Goal: Task Accomplishment & Management: Manage account settings

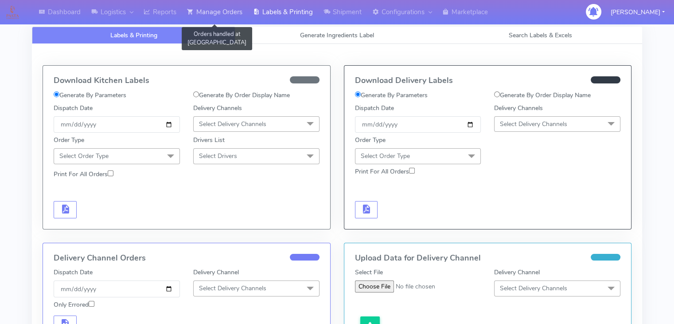
click at [235, 15] on link "Manage Orders" at bounding box center [215, 12] width 66 height 24
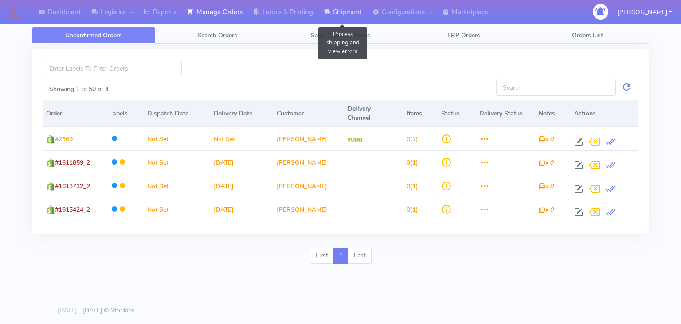
click at [345, 8] on link "Shipment" at bounding box center [342, 12] width 49 height 24
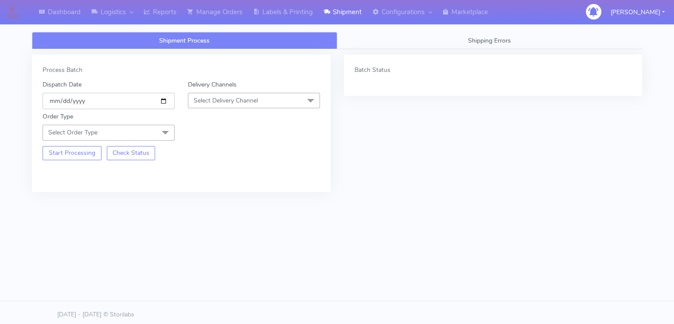
click at [163, 103] on input "[DATE]" at bounding box center [109, 101] width 132 height 16
type input "[DATE]"
click at [245, 90] on div "Delivery Channels Select Delivery Channel DHL OnFleet Royal Mail DPD Yodel MaxO…" at bounding box center [253, 94] width 145 height 29
click at [239, 103] on span "Select Delivery Channel" at bounding box center [226, 100] width 64 height 8
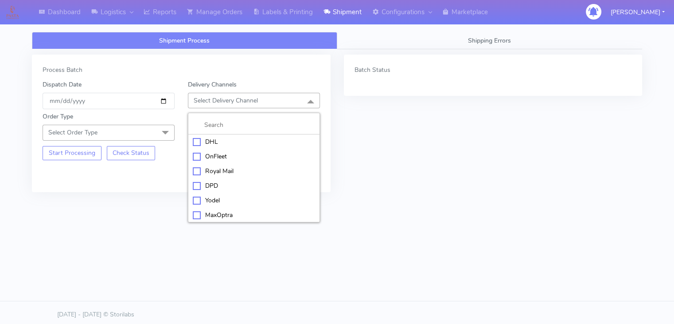
click at [216, 157] on div "OnFleet" at bounding box center [254, 156] width 122 height 9
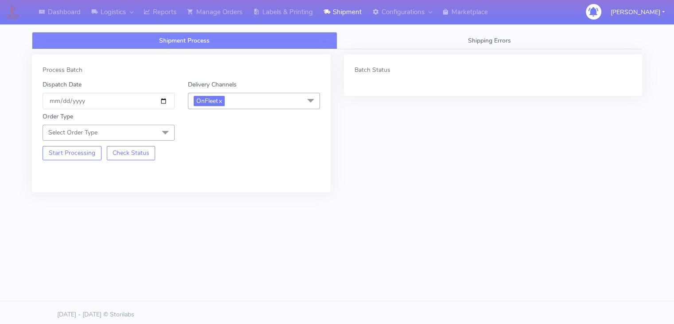
click at [163, 125] on span at bounding box center [166, 133] width 18 height 17
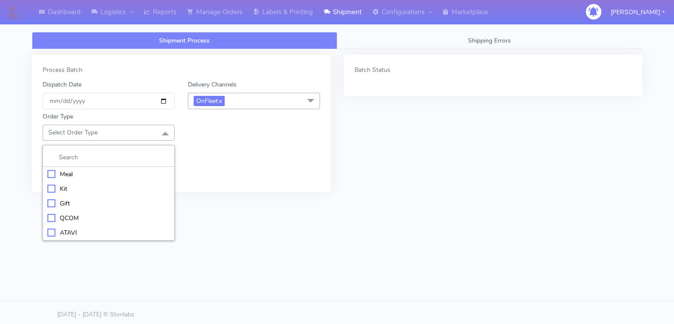
click at [74, 172] on div "Meal" at bounding box center [108, 173] width 122 height 9
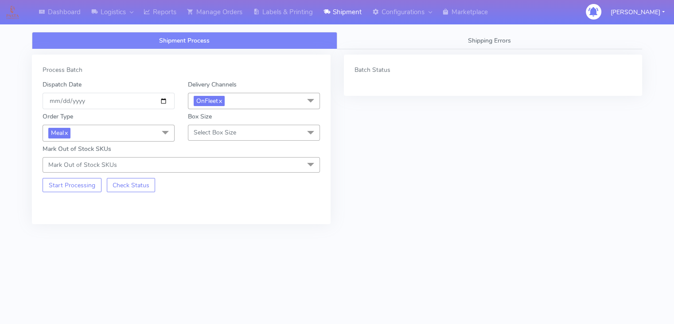
click at [209, 131] on span "Select Box Size" at bounding box center [215, 132] width 43 height 8
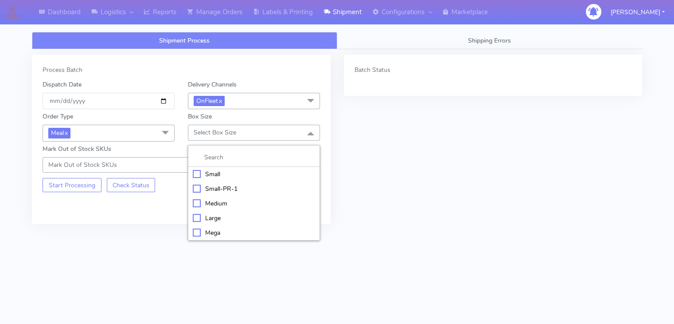
click at [208, 176] on div "Small" at bounding box center [254, 173] width 122 height 9
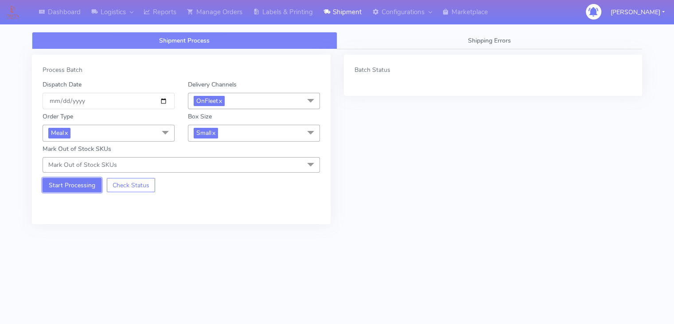
click at [81, 190] on button "Start Processing" at bounding box center [72, 185] width 59 height 14
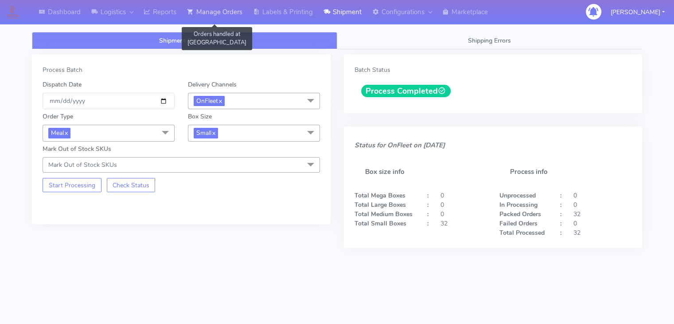
click at [234, 14] on link "Manage Orders" at bounding box center [215, 12] width 66 height 24
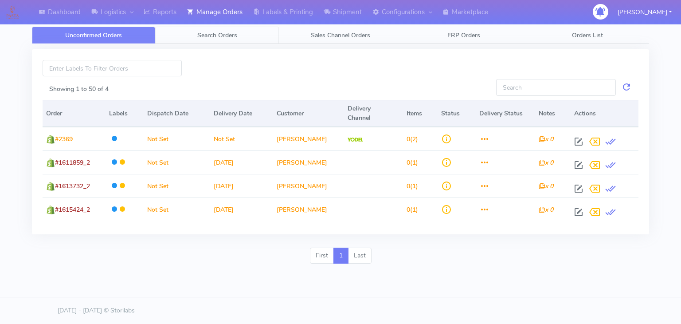
click at [186, 39] on link "Search Orders" at bounding box center [216, 35] width 123 height 17
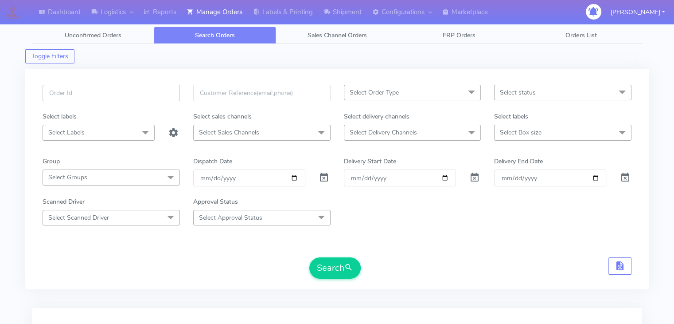
click at [157, 85] on input "text" at bounding box center [111, 93] width 137 height 16
paste input "#1615354_1"
type input "#1615354_1"
click at [332, 177] on div at bounding box center [324, 177] width 25 height 16
click at [319, 181] on span at bounding box center [324, 179] width 11 height 8
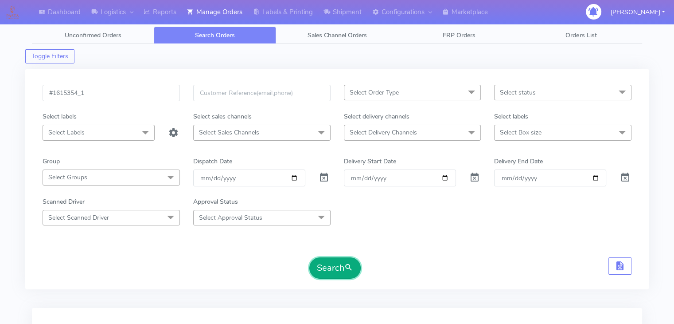
click at [343, 262] on button "Search" at bounding box center [335, 267] width 51 height 21
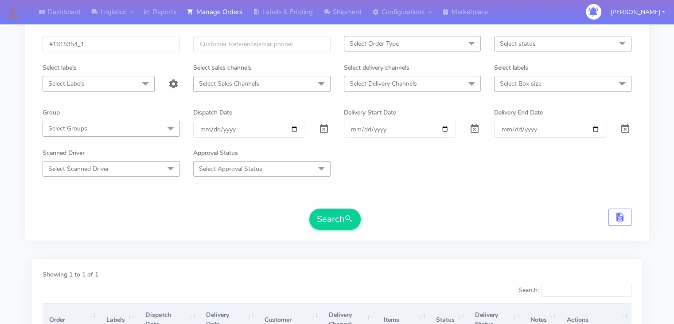
scroll to position [101, 0]
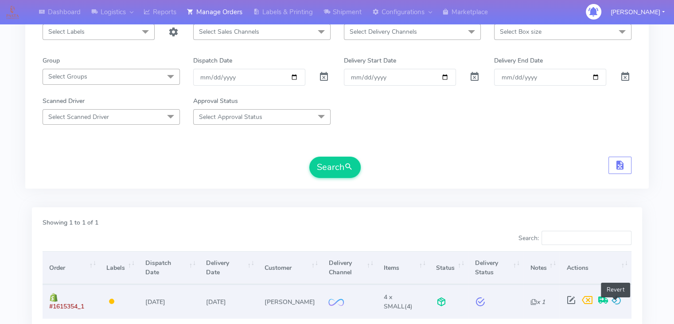
click at [615, 300] on span at bounding box center [617, 302] width 11 height 8
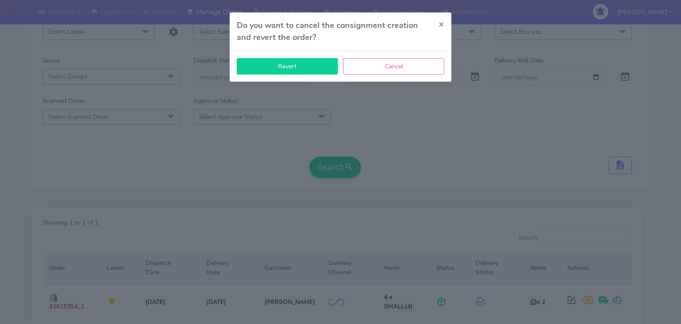
click at [316, 71] on button "Revert" at bounding box center [287, 66] width 101 height 16
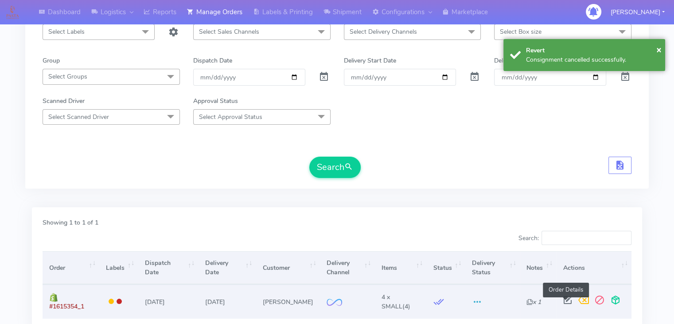
click at [568, 298] on span at bounding box center [568, 302] width 16 height 8
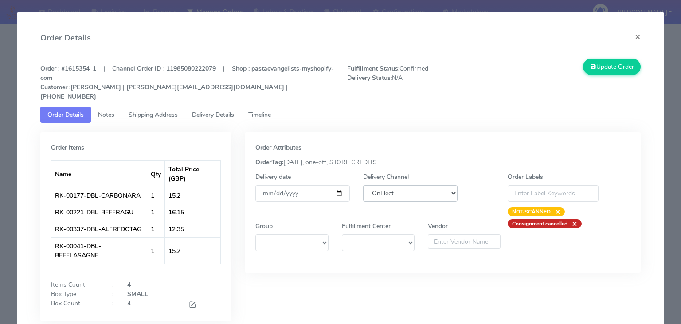
click at [426, 185] on select "DHL OnFleet Royal Mail DPD Yodel MaxOptra Amazon Collection" at bounding box center [410, 193] width 94 height 16
select select "5"
click at [363, 185] on select "DHL OnFleet Royal Mail DPD Yodel MaxOptra Amazon Collection" at bounding box center [410, 193] width 94 height 16
click at [603, 72] on button "Update Order" at bounding box center [612, 67] width 58 height 16
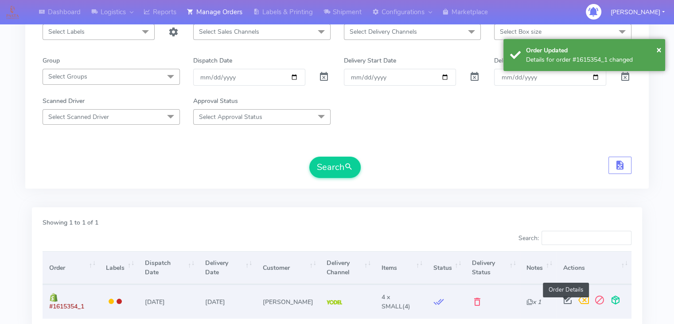
click at [569, 300] on span at bounding box center [568, 302] width 16 height 8
select select "5"
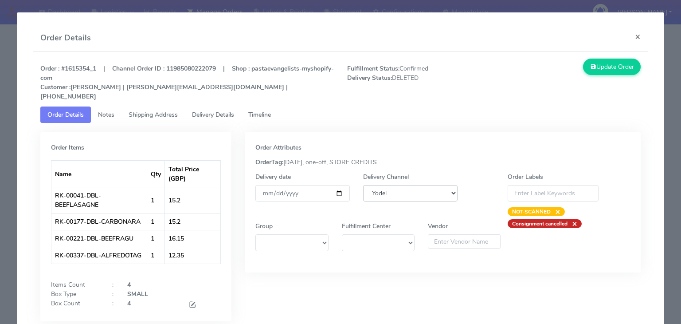
click at [426, 190] on select "DHL OnFleet Royal Mail DPD Yodel MaxOptra Amazon Collection" at bounding box center [410, 193] width 94 height 16
click at [599, 73] on button "Update Order" at bounding box center [612, 67] width 58 height 16
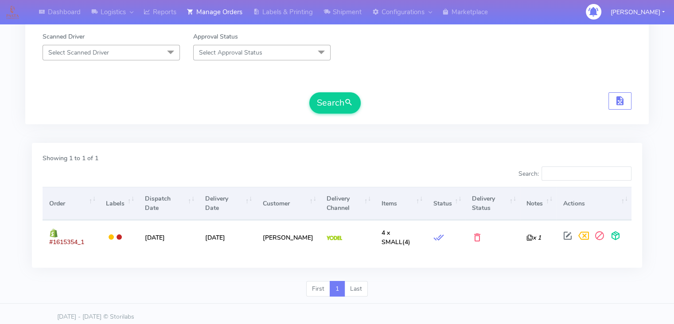
scroll to position [0, 0]
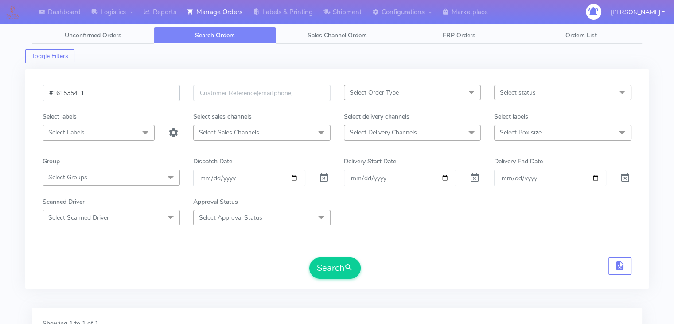
click at [142, 90] on input "#1615354_1" at bounding box center [111, 93] width 137 height 16
paste input "779"
type input "#1615779_1"
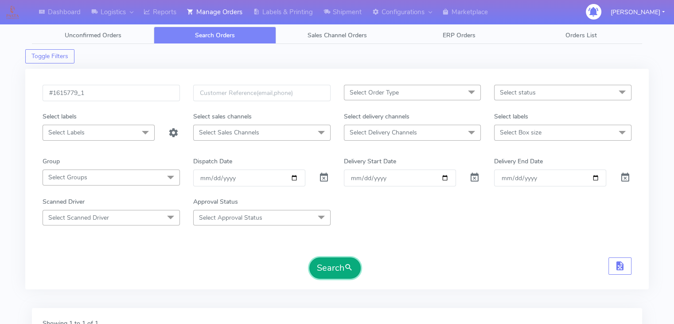
click at [345, 267] on span "submit" at bounding box center [349, 268] width 9 height 12
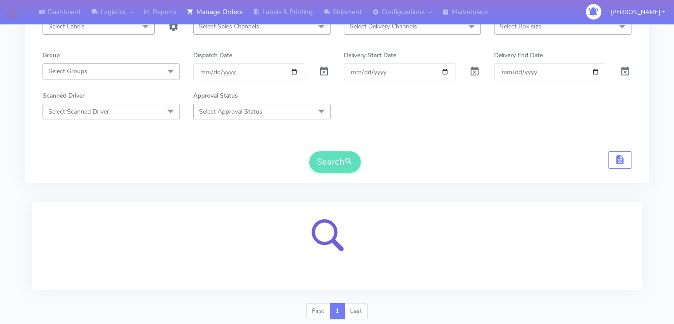
scroll to position [109, 0]
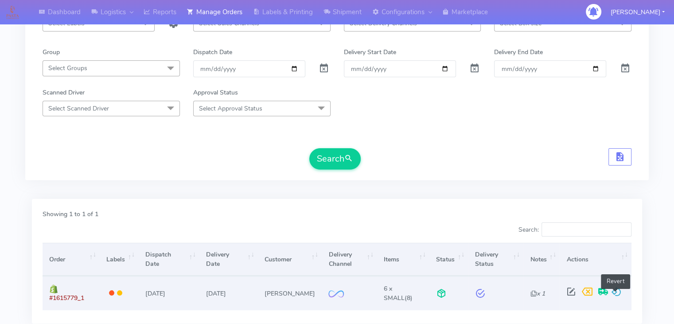
click at [619, 294] on span at bounding box center [617, 293] width 11 height 8
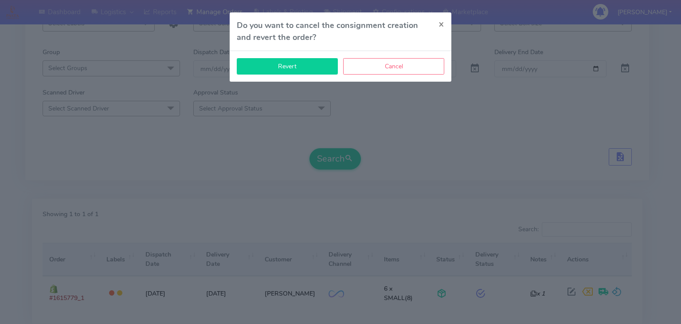
click at [296, 72] on button "Revert" at bounding box center [287, 66] width 101 height 16
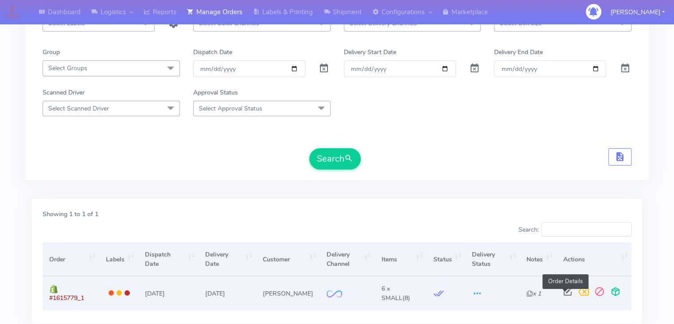
click at [565, 292] on span at bounding box center [568, 293] width 16 height 8
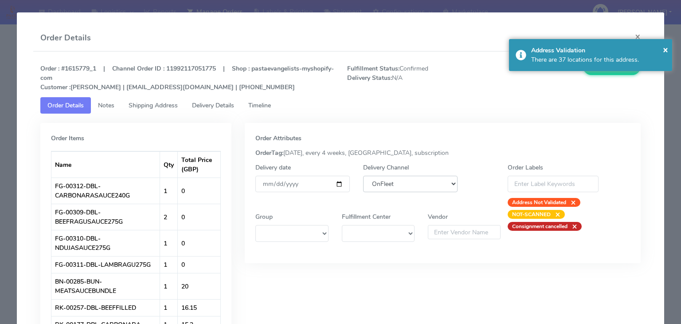
click at [426, 180] on select "DHL OnFleet Royal Mail DPD Yodel MaxOptra Amazon Collection" at bounding box center [410, 184] width 94 height 16
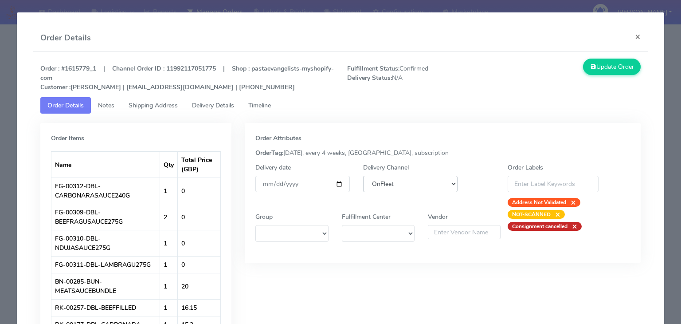
select select "5"
click at [363, 176] on select "DHL OnFleet Royal Mail DPD Yodel MaxOptra Amazon Collection" at bounding box center [410, 184] width 94 height 16
click at [594, 69] on button "Update Order" at bounding box center [612, 67] width 58 height 16
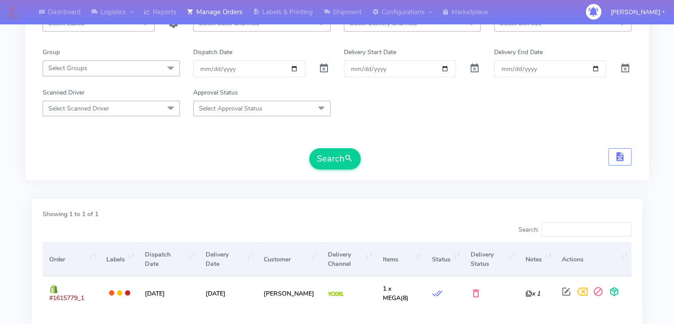
scroll to position [0, 0]
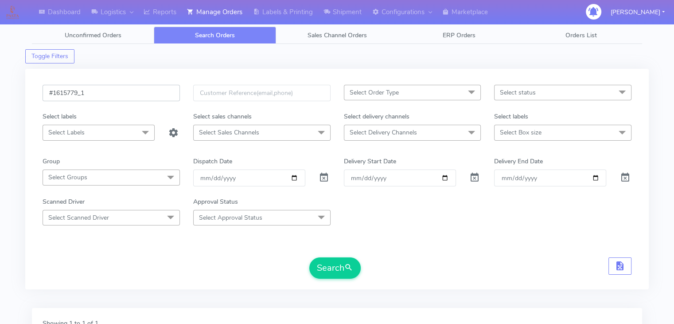
click at [137, 95] on input "#1615779_1" at bounding box center [111, 93] width 137 height 16
paste input "614"
type input "#1616149_1"
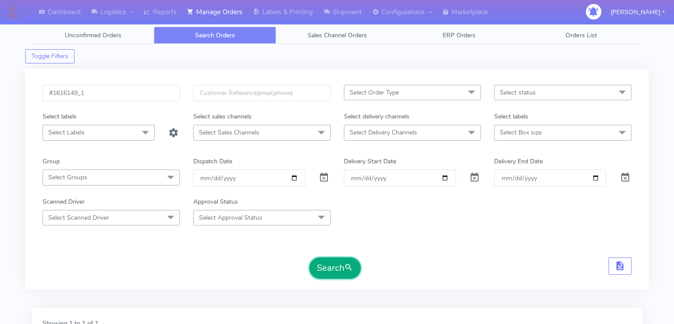
click at [340, 261] on button "Search" at bounding box center [335, 267] width 51 height 21
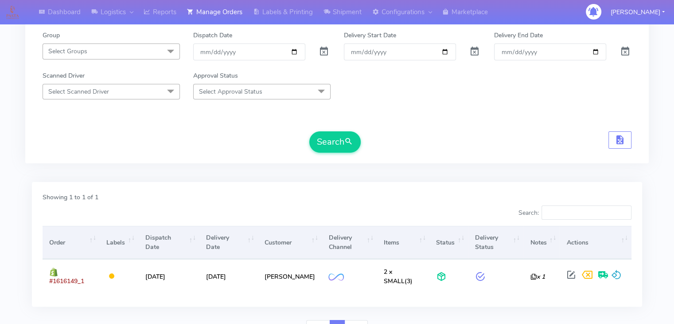
scroll to position [134, 0]
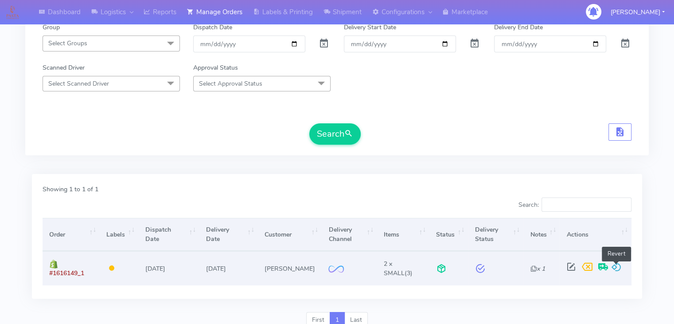
click at [619, 264] on span at bounding box center [617, 268] width 11 height 8
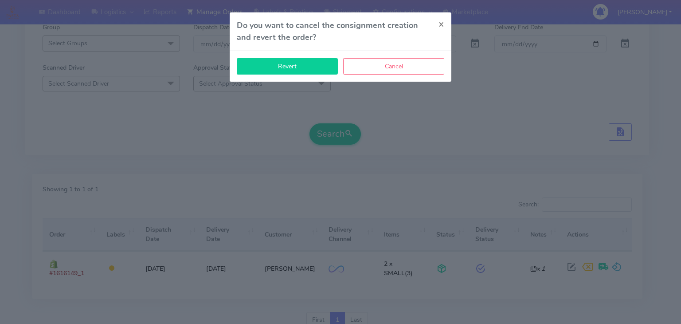
click at [298, 66] on button "Revert" at bounding box center [287, 66] width 101 height 16
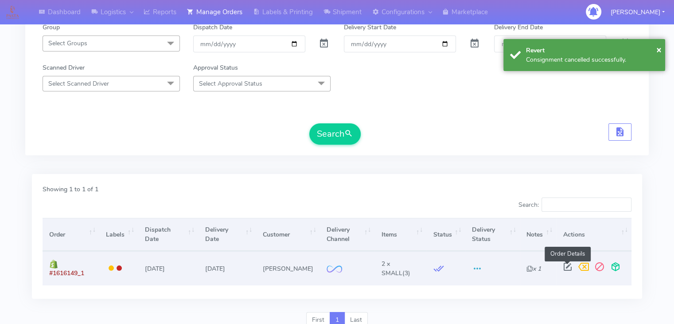
click at [566, 264] on span at bounding box center [568, 268] width 16 height 8
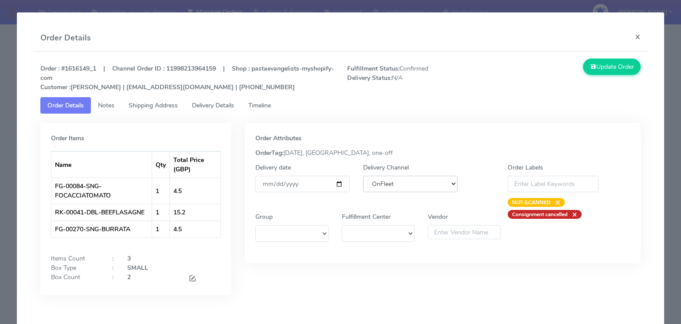
click at [427, 188] on select "DHL OnFleet Royal Mail DPD Yodel MaxOptra Amazon Collection" at bounding box center [410, 184] width 94 height 16
select select "5"
click at [363, 176] on select "DHL OnFleet Royal Mail DPD Yodel MaxOptra Amazon Collection" at bounding box center [410, 184] width 94 height 16
click at [610, 71] on button "Update Order" at bounding box center [612, 67] width 58 height 16
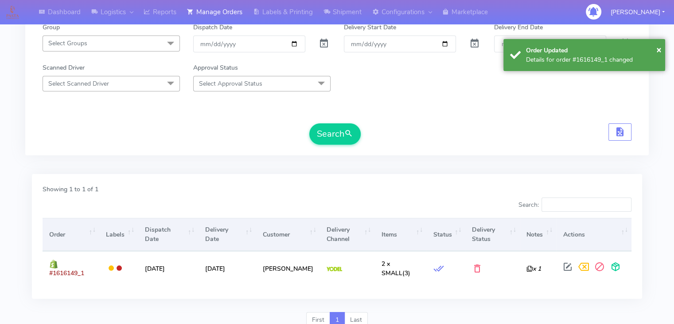
scroll to position [0, 0]
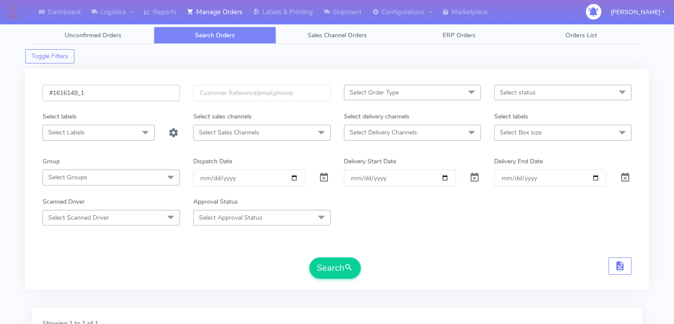
click at [136, 91] on input "#1616149_1" at bounding box center [111, 93] width 137 height 16
paste input "78"
type input "#1616178_1"
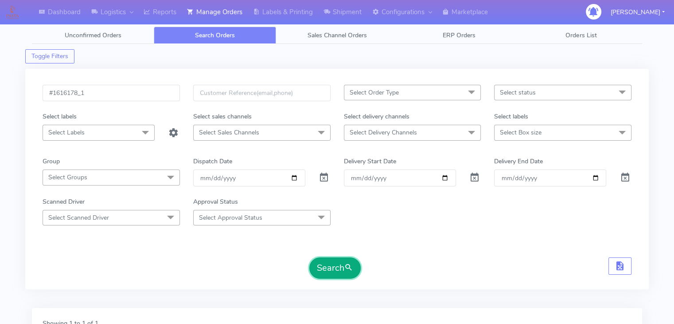
click at [350, 264] on span "submit" at bounding box center [349, 268] width 9 height 12
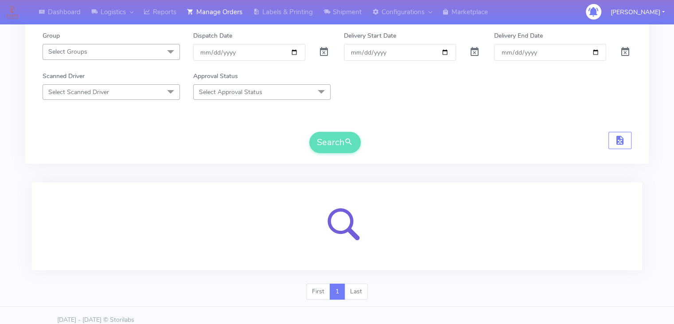
scroll to position [133, 0]
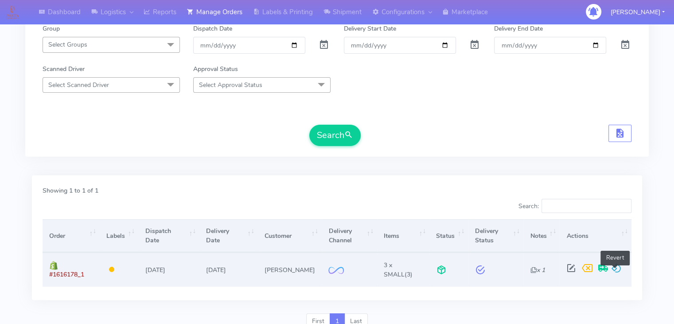
click at [615, 270] on span at bounding box center [617, 270] width 11 height 8
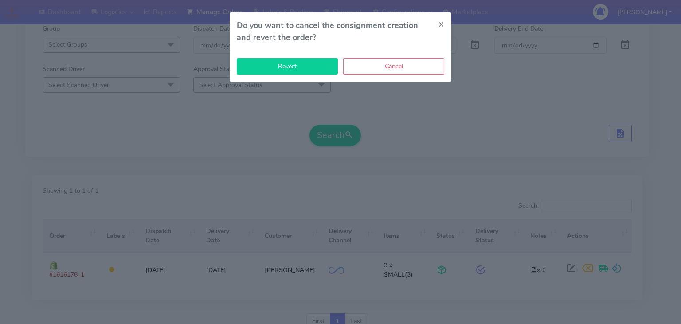
click at [312, 73] on button "Revert" at bounding box center [287, 66] width 101 height 16
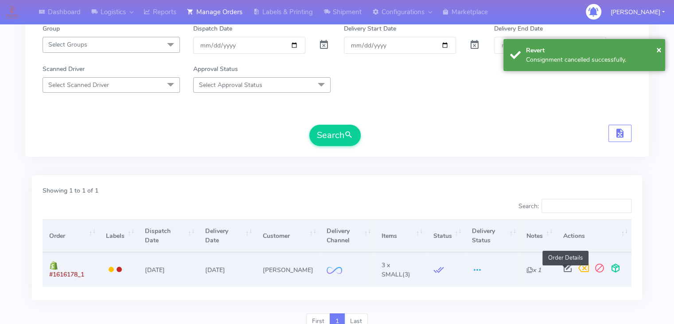
click at [565, 270] on span at bounding box center [568, 270] width 16 height 8
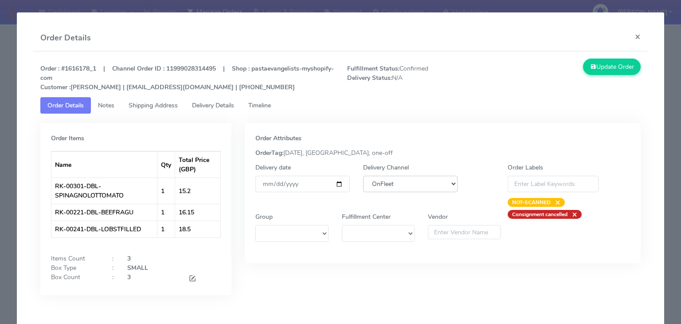
click at [406, 188] on select "DHL OnFleet Royal Mail DPD Yodel MaxOptra Amazon Collection" at bounding box center [410, 184] width 94 height 16
select select "5"
click at [363, 176] on select "DHL OnFleet Royal Mail DPD Yodel MaxOptra Amazon Collection" at bounding box center [410, 184] width 94 height 16
click at [623, 70] on button "Update Order" at bounding box center [612, 67] width 58 height 16
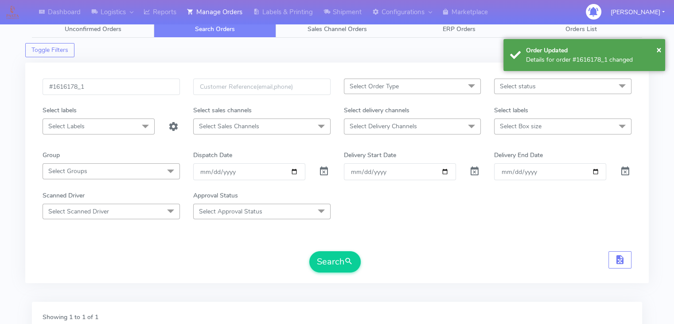
scroll to position [0, 0]
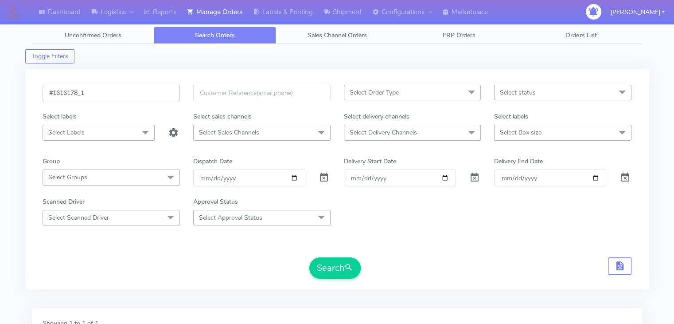
click at [145, 94] on input "#1616178_1" at bounding box center [111, 93] width 137 height 16
paste input "219"
type input "#1616219_1"
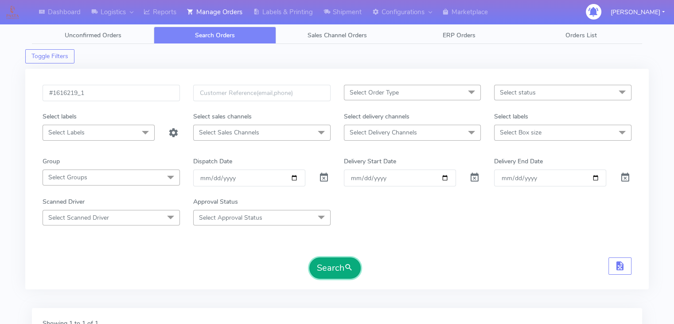
click at [342, 265] on button "Search" at bounding box center [335, 267] width 51 height 21
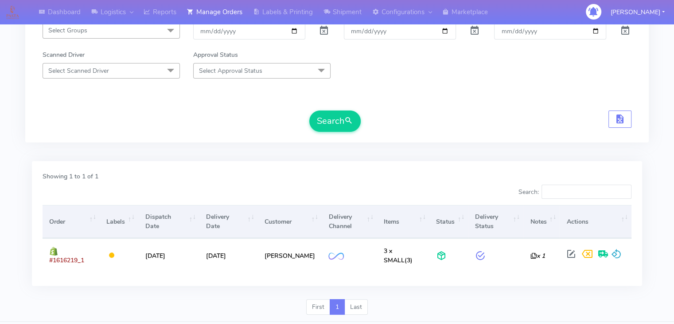
scroll to position [149, 0]
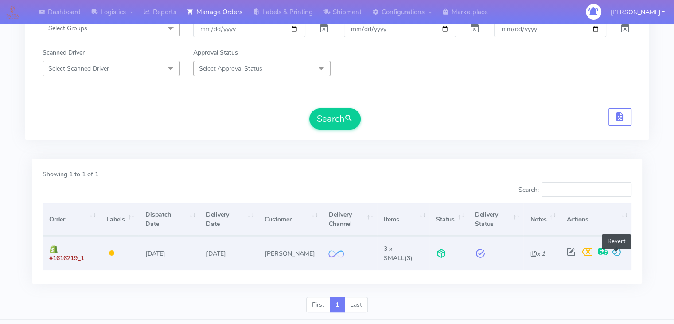
click at [618, 255] on span at bounding box center [617, 253] width 11 height 8
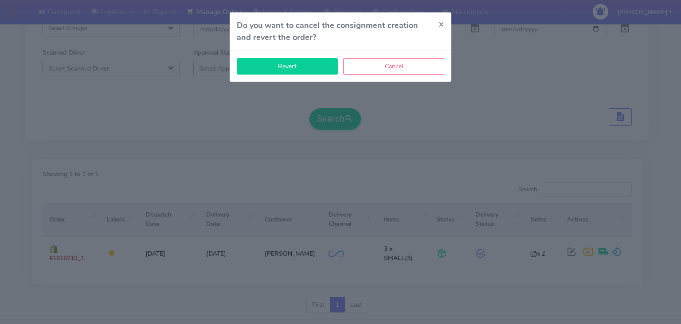
click at [328, 72] on button "Revert" at bounding box center [287, 66] width 101 height 16
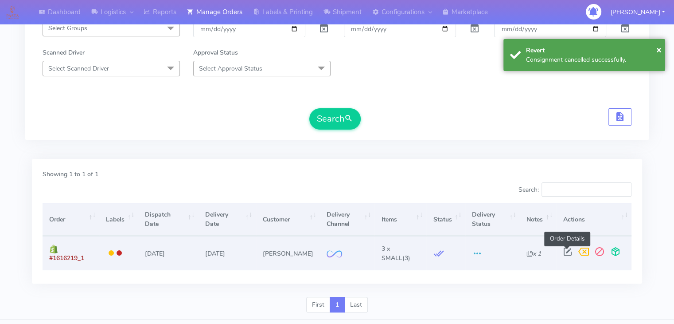
click at [565, 252] on span at bounding box center [568, 253] width 16 height 8
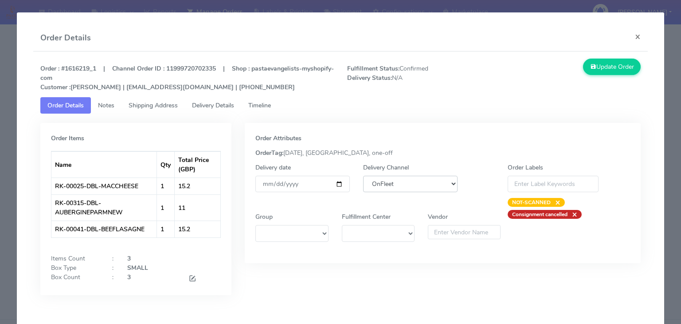
click at [430, 185] on select "DHL OnFleet Royal Mail DPD Yodel MaxOptra Amazon Collection" at bounding box center [410, 184] width 94 height 16
select select "5"
click at [363, 176] on select "DHL OnFleet Royal Mail DPD Yodel MaxOptra Amazon Collection" at bounding box center [410, 184] width 94 height 16
click at [602, 74] on button "Update Order" at bounding box center [612, 67] width 58 height 16
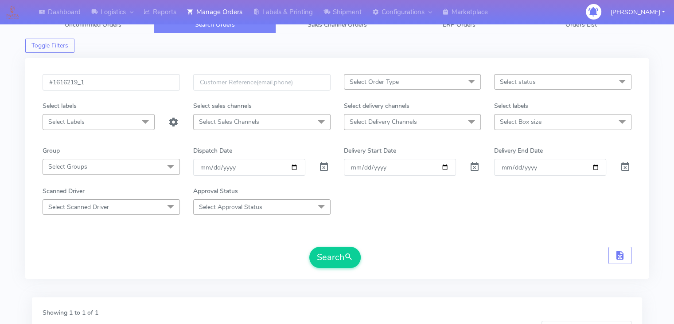
scroll to position [9, 0]
click at [161, 83] on input "#1616219_1" at bounding box center [111, 84] width 137 height 16
paste input "38"
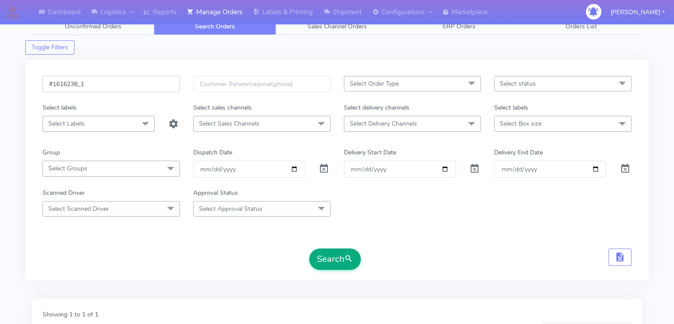
type input "#1616238_1"
click at [344, 255] on button "Search" at bounding box center [335, 258] width 51 height 21
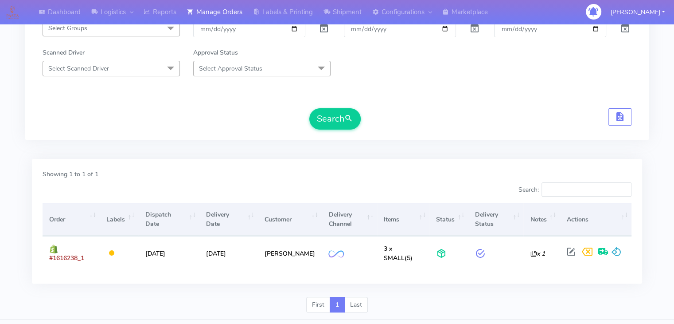
scroll to position [156, 0]
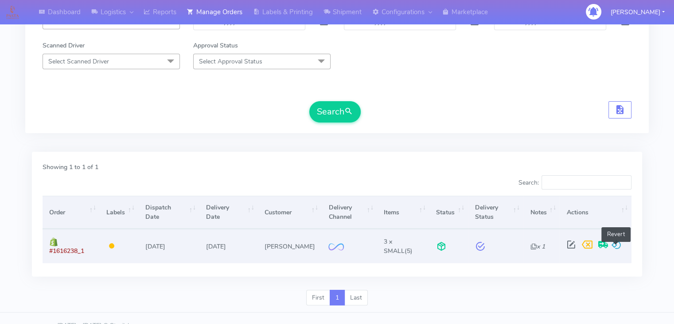
click at [617, 244] on span at bounding box center [617, 246] width 11 height 8
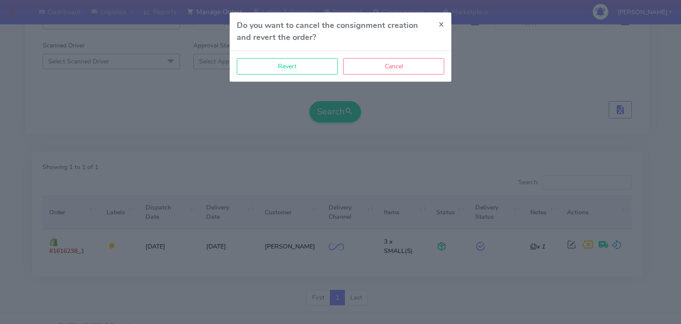
click at [284, 74] on div "Revert Cancel" at bounding box center [341, 66] width 222 height 31
click at [278, 68] on button "Revert" at bounding box center [287, 66] width 101 height 16
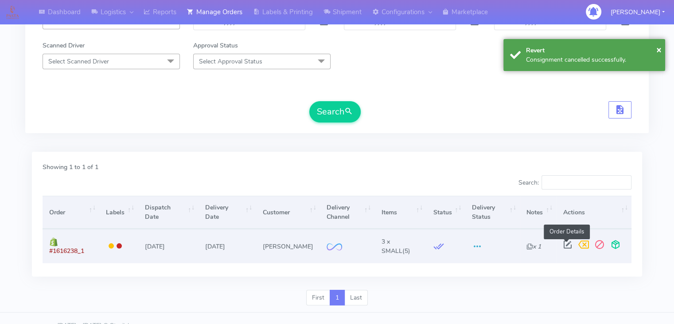
click at [567, 246] on span at bounding box center [568, 246] width 16 height 8
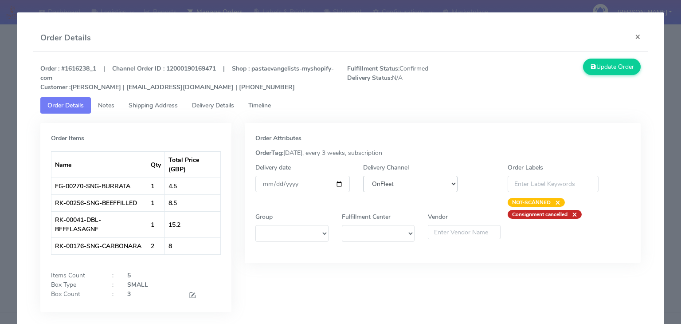
click at [390, 186] on select "DHL OnFleet Royal Mail DPD Yodel MaxOptra Amazon Collection" at bounding box center [410, 184] width 94 height 16
select select "5"
click at [363, 176] on select "DHL OnFleet Royal Mail DPD Yodel MaxOptra Amazon Collection" at bounding box center [410, 184] width 94 height 16
click at [603, 66] on button "Update Order" at bounding box center [612, 67] width 58 height 16
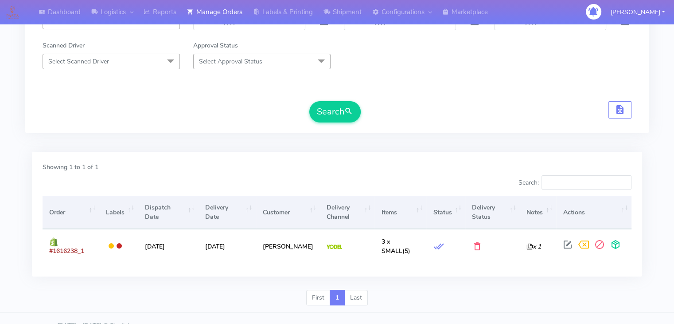
scroll to position [0, 0]
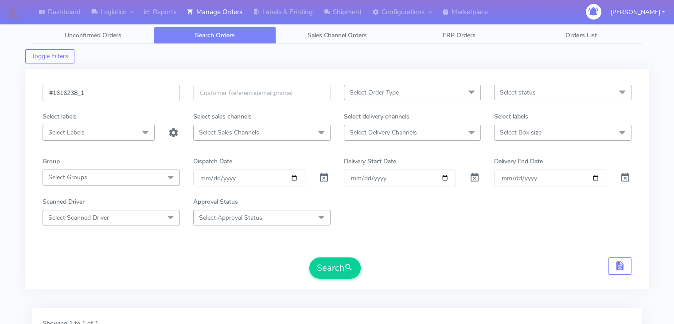
click at [143, 92] on input "#1616238_1" at bounding box center [111, 93] width 137 height 16
paste input "45"
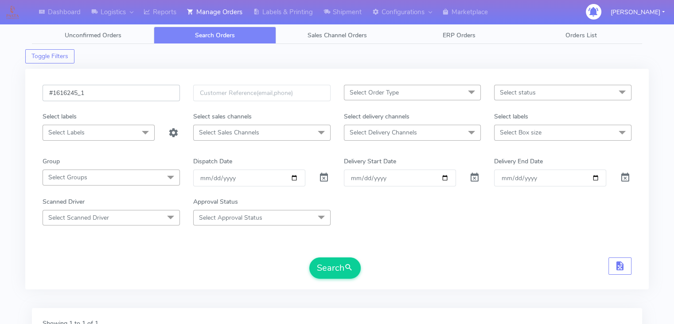
type input "#1616245_1"
click at [340, 256] on form "#1616245_1 Select Order Type Select All MEALS ATAVI One Off Pasta Club Gift Kit…" at bounding box center [337, 182] width 589 height 194
click at [340, 267] on button "Search" at bounding box center [335, 267] width 51 height 21
click at [346, 269] on span "submit" at bounding box center [349, 268] width 9 height 12
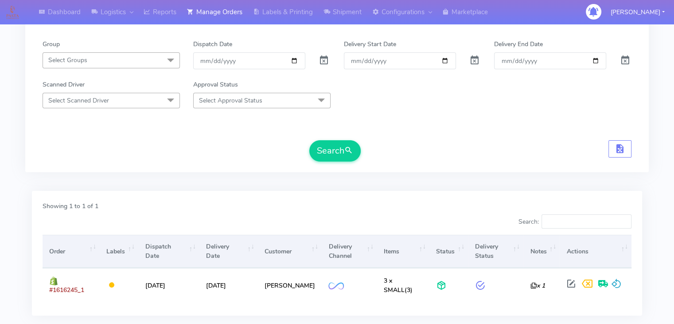
scroll to position [122, 0]
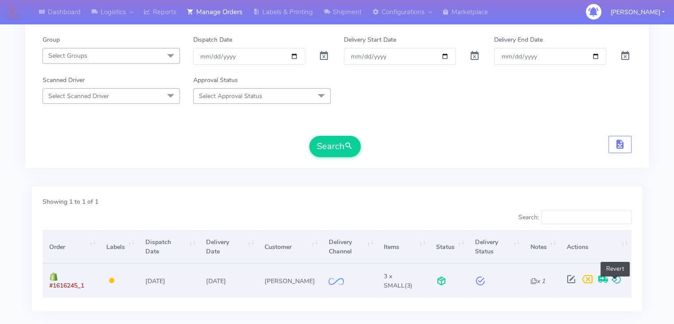
click at [615, 279] on span at bounding box center [617, 281] width 11 height 8
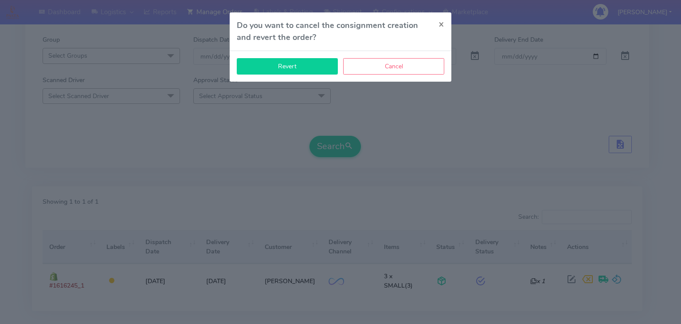
click at [294, 70] on button "Revert" at bounding box center [287, 66] width 101 height 16
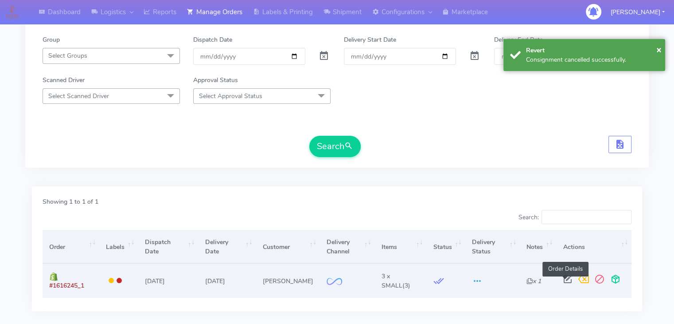
click at [565, 279] on span at bounding box center [568, 281] width 16 height 8
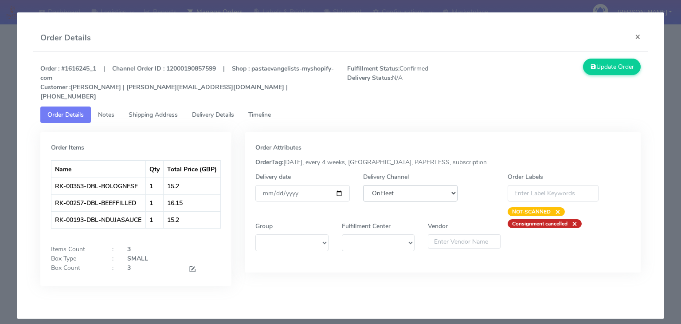
click at [426, 185] on select "DHL OnFleet Royal Mail DPD Yodel MaxOptra Amazon Collection" at bounding box center [410, 193] width 94 height 16
select select "5"
click at [363, 185] on select "DHL OnFleet Royal Mail DPD Yodel MaxOptra Amazon Collection" at bounding box center [410, 193] width 94 height 16
click at [601, 70] on button "Update Order" at bounding box center [612, 67] width 58 height 16
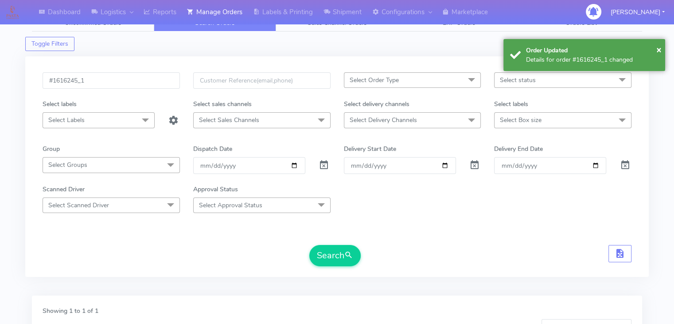
scroll to position [0, 0]
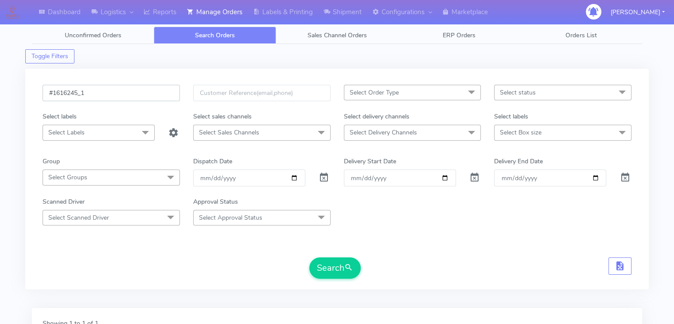
click at [145, 91] on input "#1616245_1" at bounding box center [111, 93] width 137 height 16
paste input "60"
type input "#1616260_1"
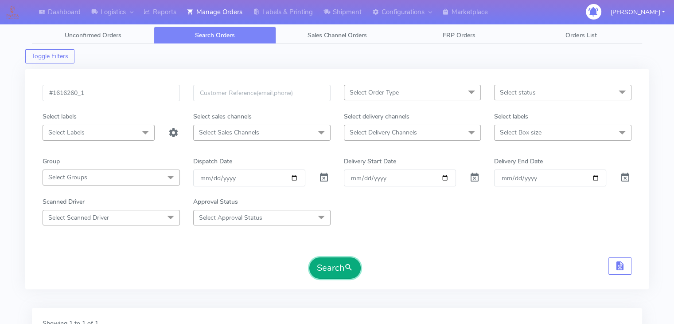
click at [333, 266] on button "Search" at bounding box center [335, 267] width 51 height 21
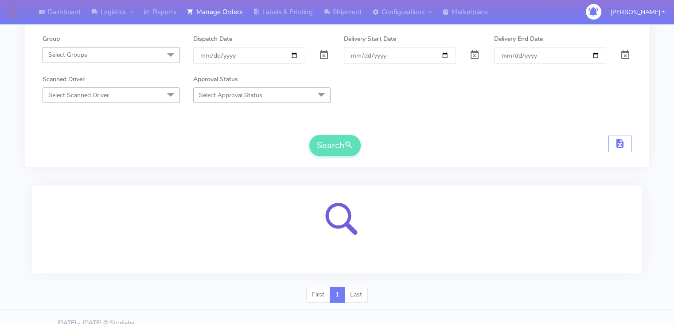
scroll to position [133, 0]
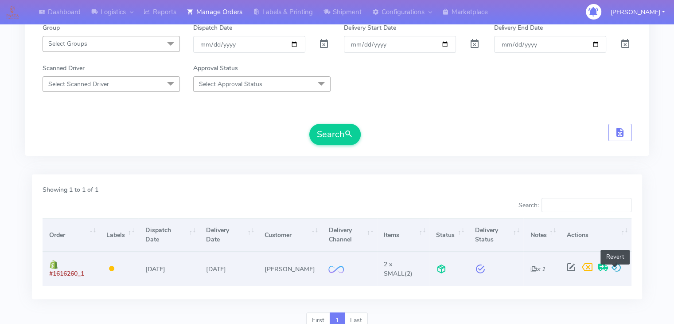
click at [615, 266] on span at bounding box center [617, 269] width 11 height 8
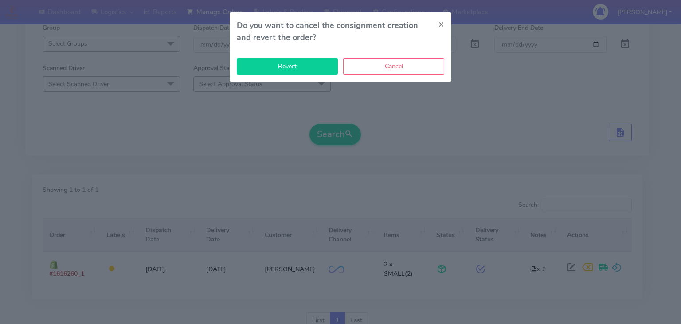
click at [315, 68] on button "Revert" at bounding box center [287, 66] width 101 height 16
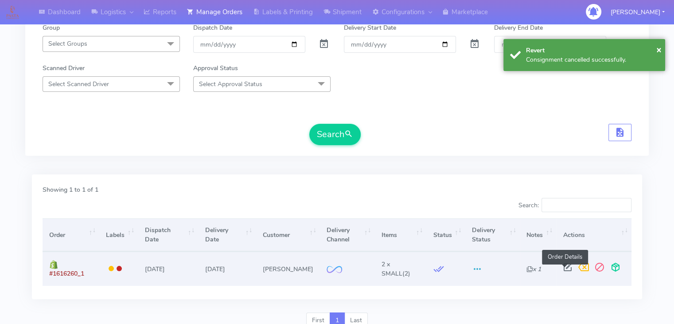
click at [568, 265] on span at bounding box center [568, 269] width 16 height 8
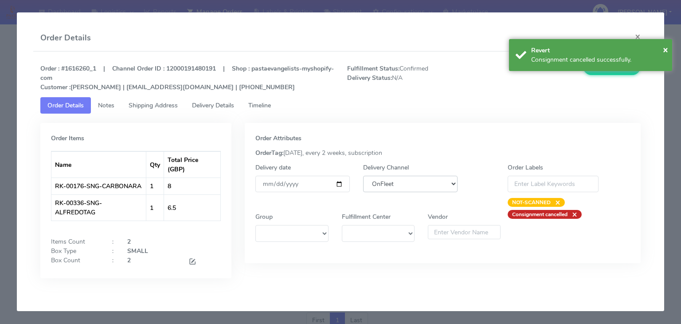
click at [430, 181] on select "DHL OnFleet Royal Mail DPD Yodel MaxOptra Amazon Collection" at bounding box center [410, 184] width 94 height 16
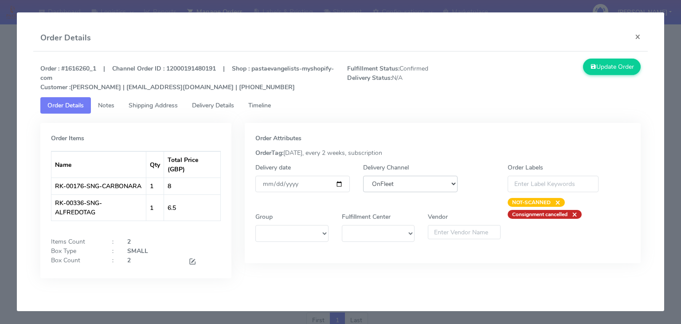
select select "5"
click at [363, 176] on select "DHL OnFleet Royal Mail DPD Yodel MaxOptra Amazon Collection" at bounding box center [410, 184] width 94 height 16
click at [610, 67] on button "Update Order" at bounding box center [612, 67] width 58 height 16
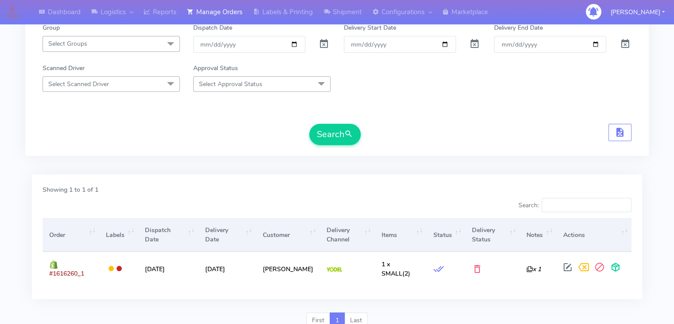
drag, startPoint x: 681, startPoint y: 3, endPoint x: 476, endPoint y: 96, distance: 225.2
click at [476, 96] on form "#1616260_1 Select Order Type Select All MEALS ATAVI One Off Pasta Club Gift Kit…" at bounding box center [337, 48] width 589 height 194
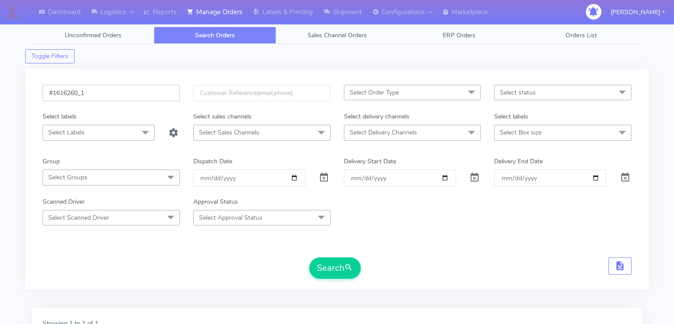
click at [149, 98] on input "#1616260_1" at bounding box center [111, 93] width 137 height 16
type input "#"
paste input "#1616275_1"
type input "#1616275_1"
click at [332, 270] on button "Search" at bounding box center [335, 267] width 51 height 21
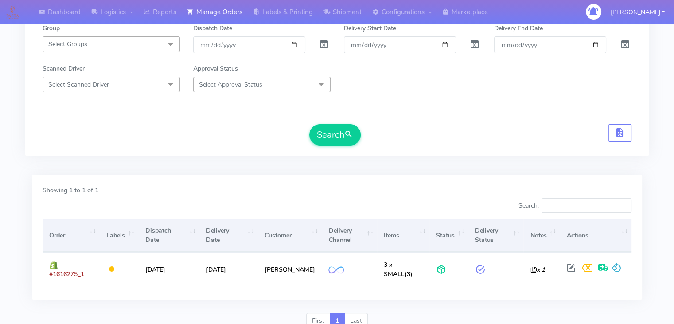
scroll to position [144, 0]
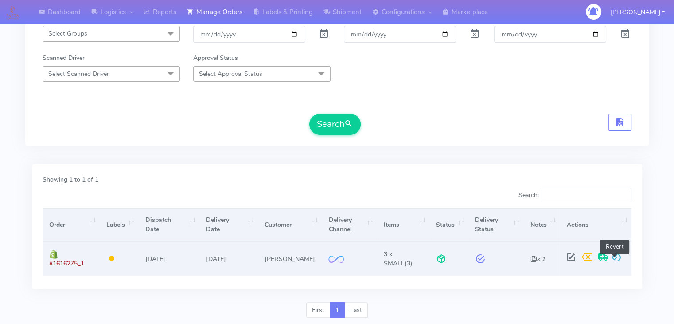
click at [614, 255] on span at bounding box center [617, 259] width 11 height 8
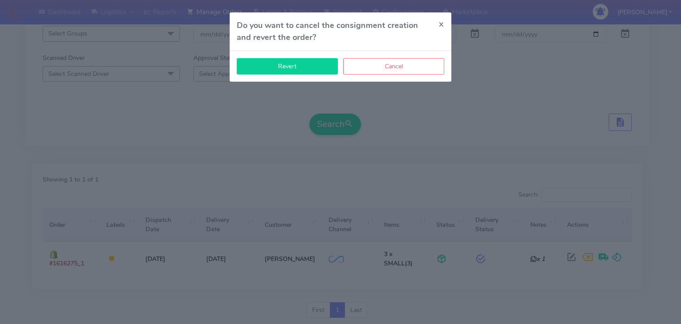
click at [319, 65] on button "Revert" at bounding box center [287, 66] width 101 height 16
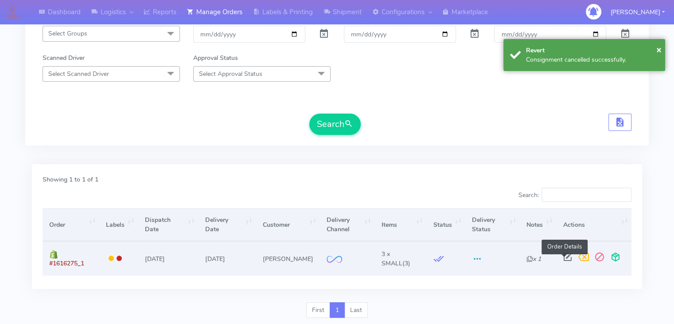
click at [568, 260] on span at bounding box center [568, 259] width 16 height 8
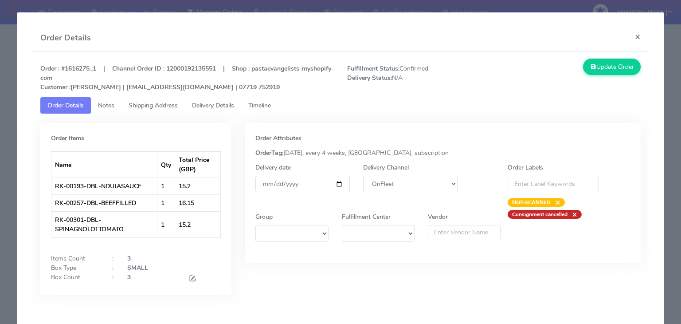
click at [422, 196] on div "Delivery Channel DHL OnFleet Royal Mail DPD Yodel MaxOptra Amazon Collection" at bounding box center [411, 185] width 108 height 44
click at [412, 184] on select "DHL OnFleet Royal Mail DPD Yodel MaxOptra Amazon Collection" at bounding box center [410, 184] width 94 height 16
select select "5"
click at [363, 176] on select "DHL OnFleet Royal Mail DPD Yodel MaxOptra Amazon Collection" at bounding box center [410, 184] width 94 height 16
click at [610, 69] on button "Update Order" at bounding box center [612, 67] width 58 height 16
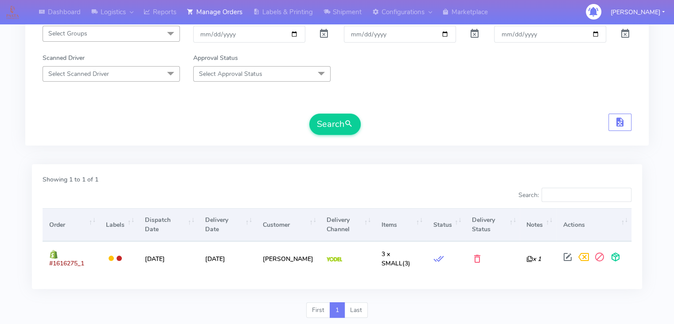
scroll to position [0, 0]
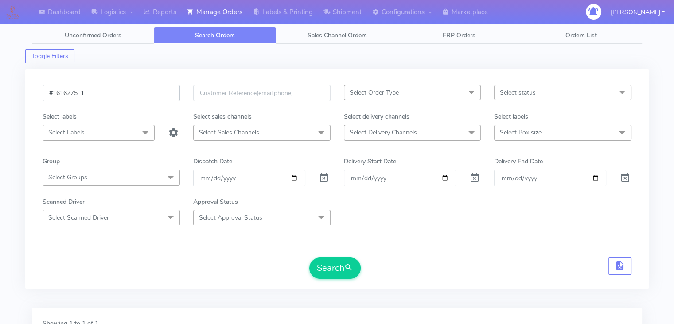
click at [103, 94] on input "#1616275_1" at bounding box center [111, 93] width 137 height 16
paste input "80"
type input "#1616280_1"
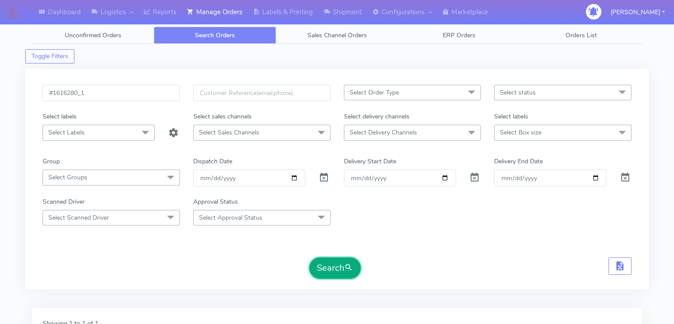
click at [336, 265] on button "Search" at bounding box center [335, 267] width 51 height 21
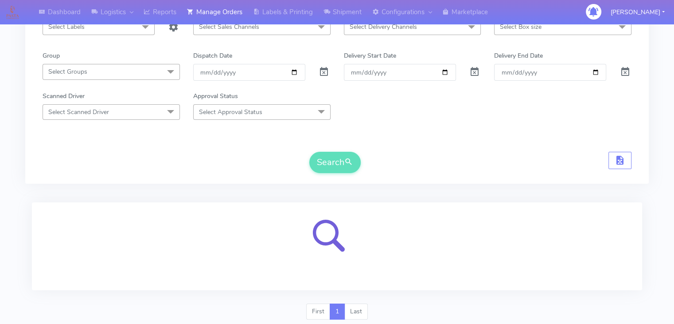
scroll to position [109, 0]
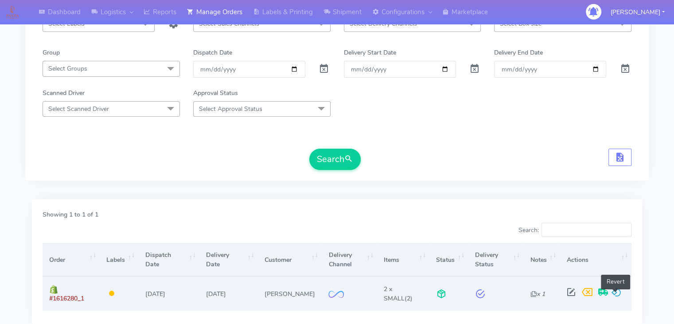
click at [618, 291] on span at bounding box center [617, 294] width 11 height 8
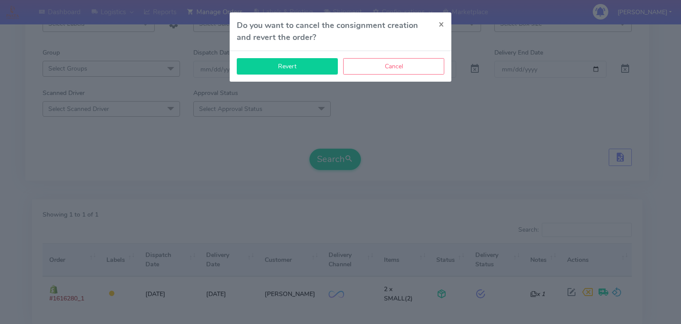
click at [293, 67] on button "Revert" at bounding box center [287, 66] width 101 height 16
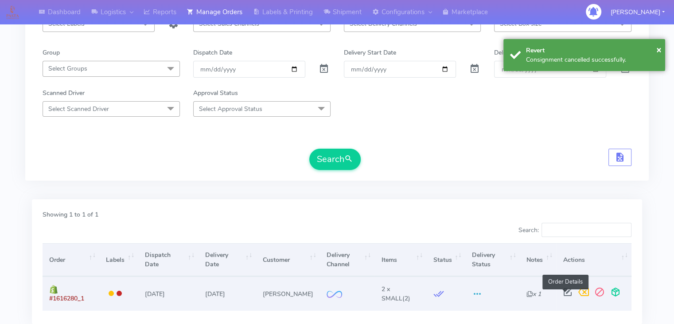
click at [563, 291] on span at bounding box center [568, 294] width 16 height 8
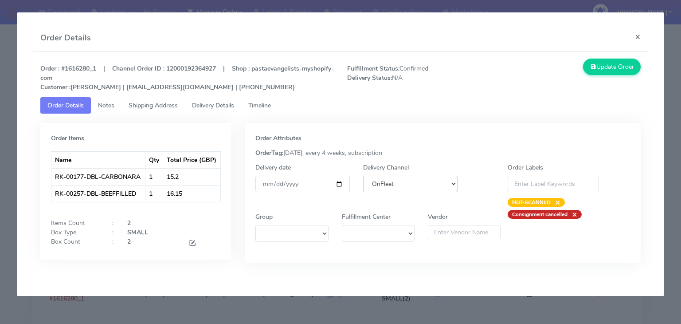
click at [431, 183] on select "DHL OnFleet Royal Mail DPD Yodel MaxOptra Amazon Collection" at bounding box center [410, 184] width 94 height 16
select select "5"
click at [363, 176] on select "DHL OnFleet Royal Mail DPD Yodel MaxOptra Amazon Collection" at bounding box center [410, 184] width 94 height 16
click at [608, 70] on button "Update Order" at bounding box center [612, 67] width 58 height 16
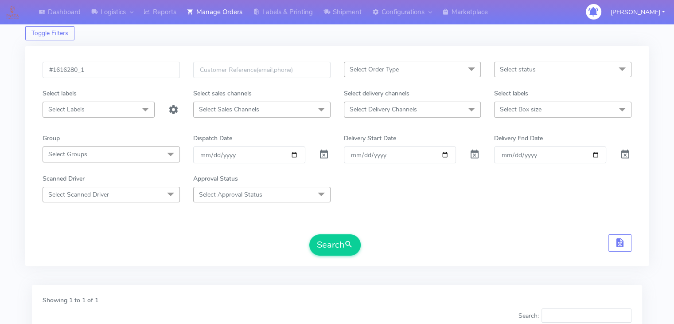
scroll to position [0, 0]
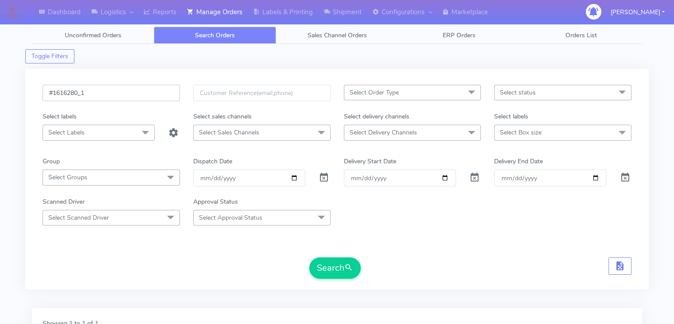
click at [155, 100] on input "#1616280_1" at bounding box center [111, 93] width 137 height 16
paste input "9"
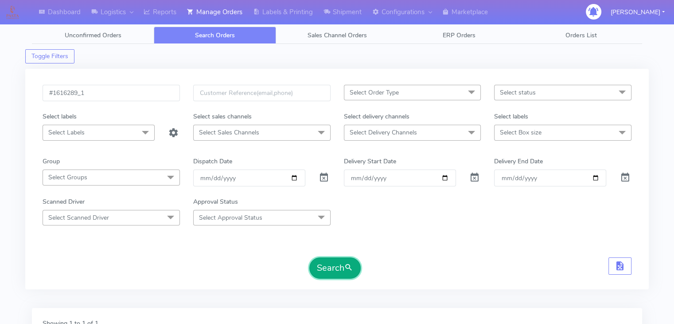
click at [346, 274] on button "Search" at bounding box center [335, 267] width 51 height 21
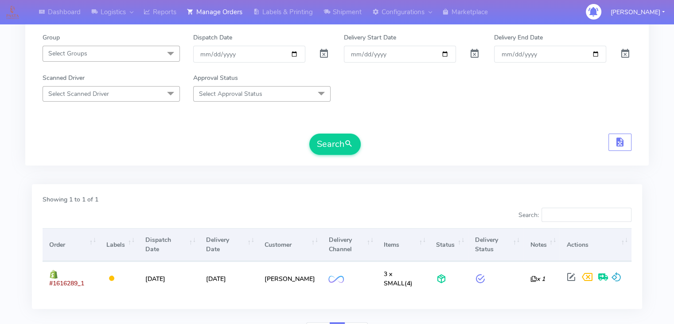
scroll to position [131, 0]
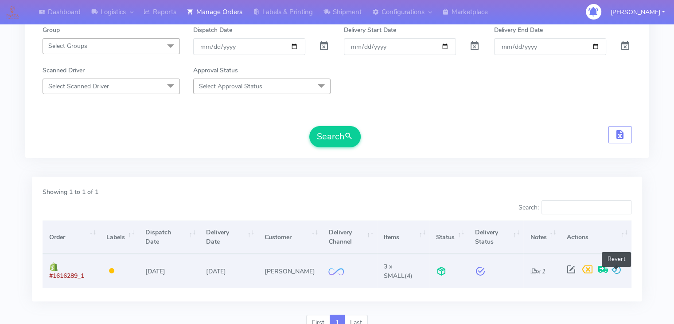
click at [616, 267] on span at bounding box center [617, 271] width 11 height 8
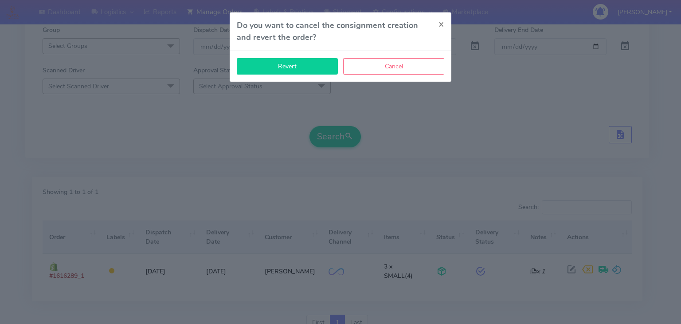
click at [278, 64] on button "Revert" at bounding box center [287, 66] width 101 height 16
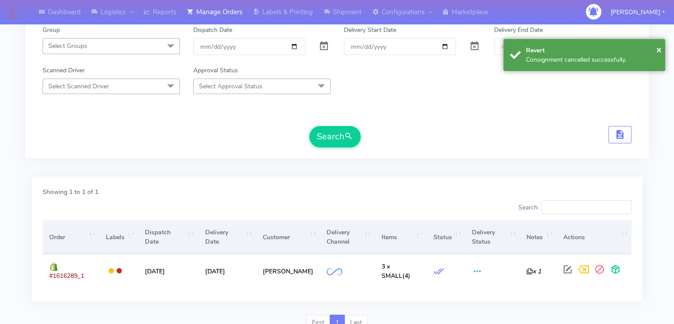
scroll to position [0, 0]
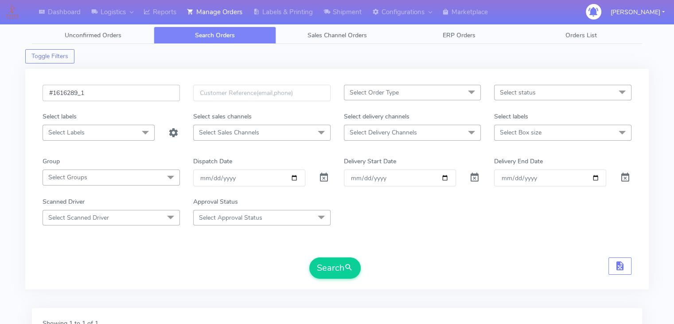
click at [112, 93] on input "#1616289_1" at bounding box center [111, 93] width 137 height 16
paste input "9"
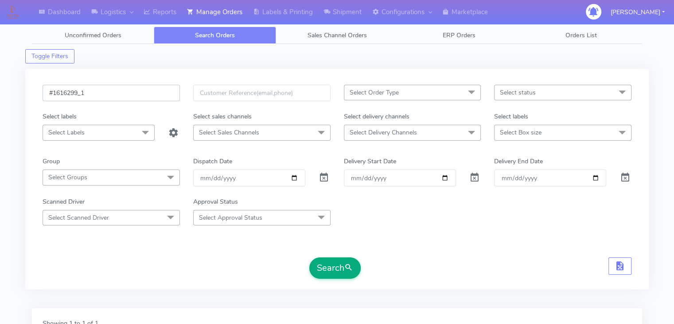
type input "#1616299_1"
click at [350, 274] on button "Search" at bounding box center [335, 267] width 51 height 21
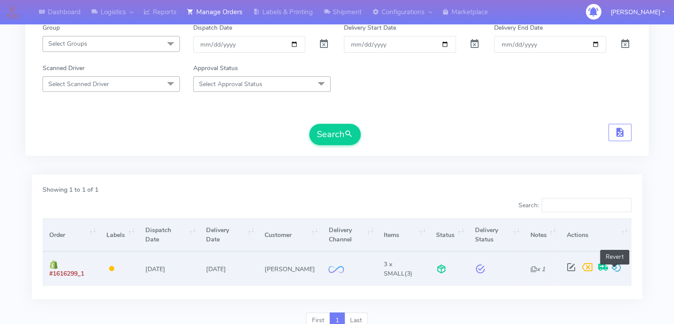
click at [617, 271] on span at bounding box center [617, 269] width 11 height 8
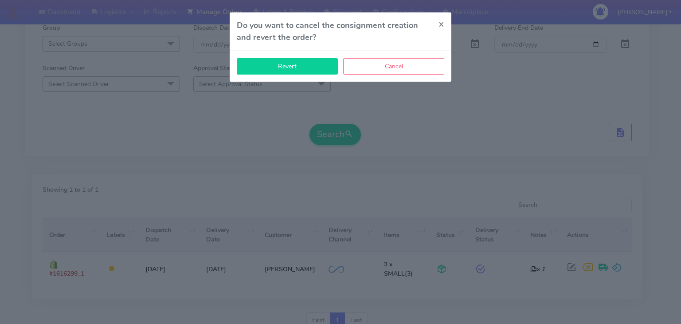
click at [306, 63] on button "Revert" at bounding box center [287, 66] width 101 height 16
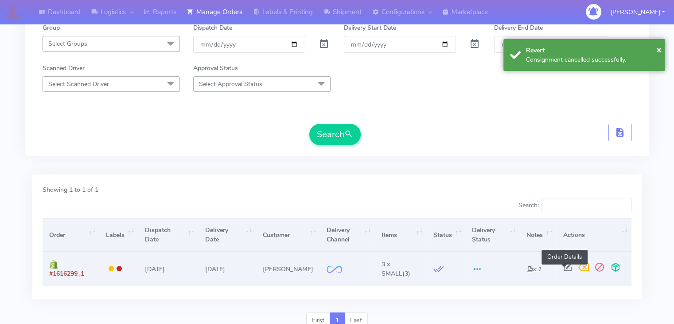
click at [567, 270] on span at bounding box center [568, 269] width 16 height 8
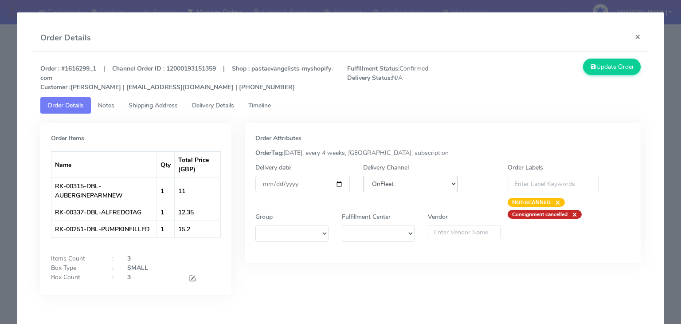
click at [419, 183] on select "DHL OnFleet Royal Mail DPD Yodel MaxOptra Amazon Collection" at bounding box center [410, 184] width 94 height 16
select select "5"
click at [363, 176] on select "DHL OnFleet Royal Mail DPD Yodel MaxOptra Amazon Collection" at bounding box center [410, 184] width 94 height 16
click at [596, 66] on button "Update Order" at bounding box center [612, 67] width 58 height 16
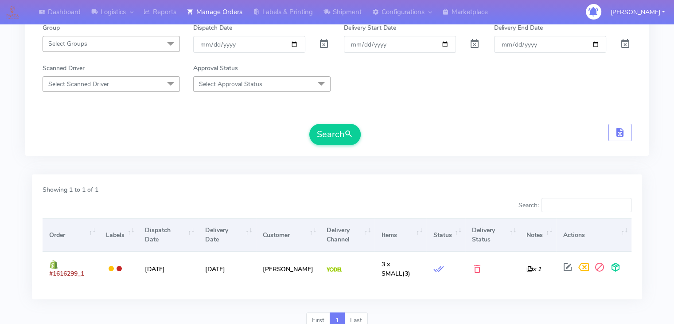
scroll to position [0, 0]
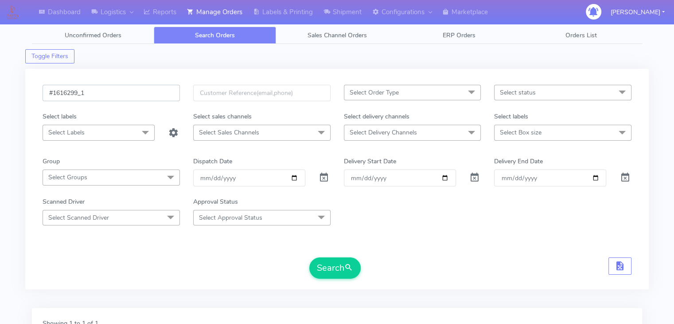
click at [157, 94] on input "#1616299_1" at bounding box center [111, 93] width 137 height 16
paste input "313"
type input "#1616313_1"
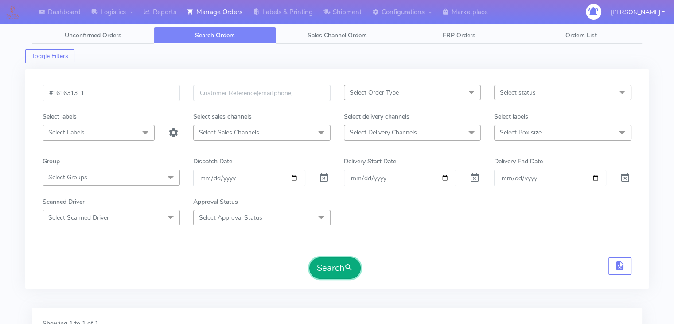
click at [351, 262] on span "submit" at bounding box center [349, 268] width 9 height 12
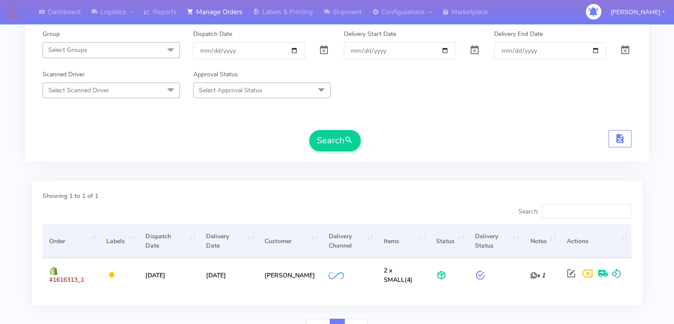
scroll to position [128, 0]
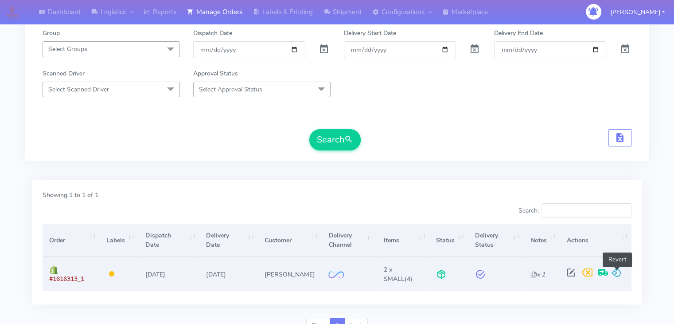
click at [622, 271] on span at bounding box center [617, 274] width 11 height 8
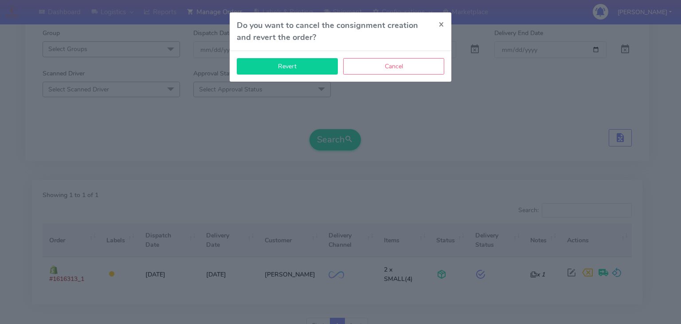
click at [311, 67] on button "Revert" at bounding box center [287, 66] width 101 height 16
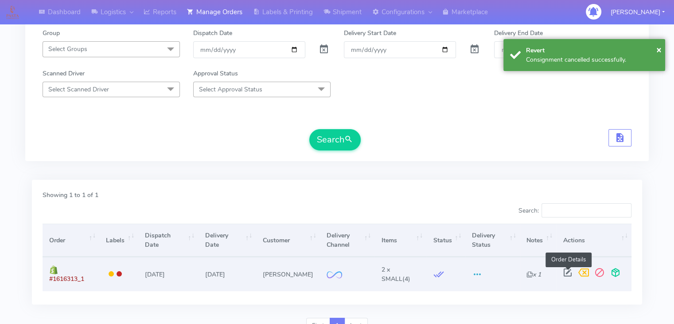
click at [568, 271] on span at bounding box center [568, 274] width 16 height 8
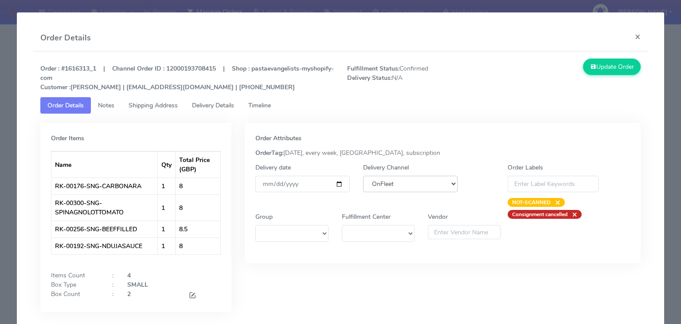
click at [424, 186] on select "DHL OnFleet Royal Mail DPD Yodel MaxOptra Amazon Collection" at bounding box center [410, 184] width 94 height 16
select select "5"
click at [363, 176] on select "DHL OnFleet Royal Mail DPD Yodel MaxOptra Amazon Collection" at bounding box center [410, 184] width 94 height 16
click at [611, 66] on button "Update Order" at bounding box center [612, 67] width 58 height 16
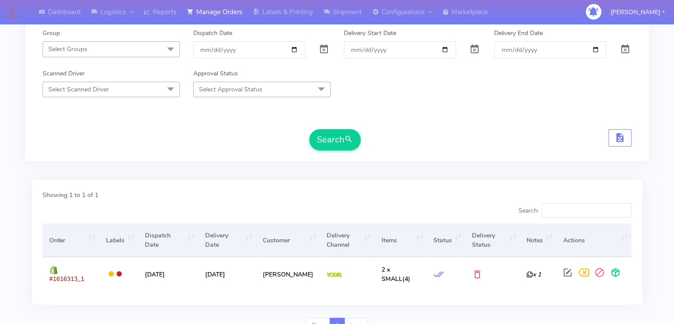
click at [674, 14] on div "Dashboard Logistics London Logistics Reports Manage Orders Labels & Printing Sh…" at bounding box center [337, 12] width 674 height 24
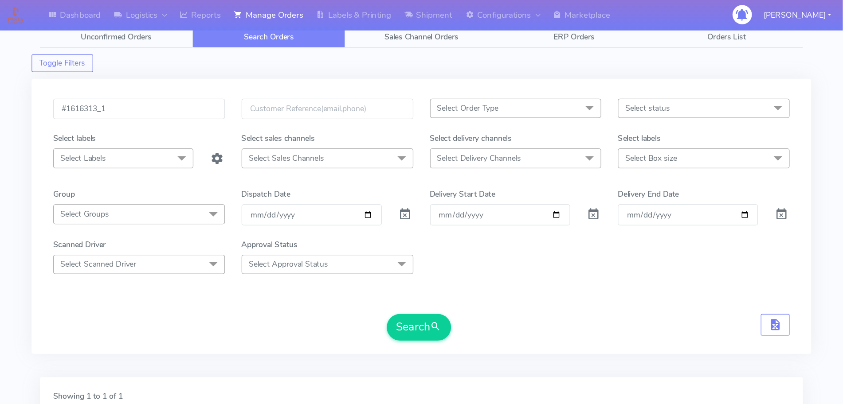
scroll to position [0, 0]
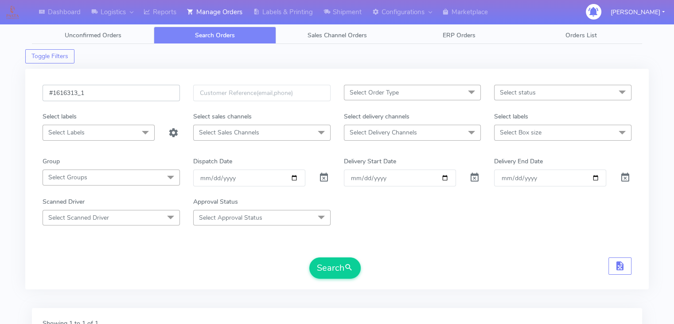
click at [128, 86] on input "#1616313_1" at bounding box center [111, 93] width 137 height 16
paste input "45"
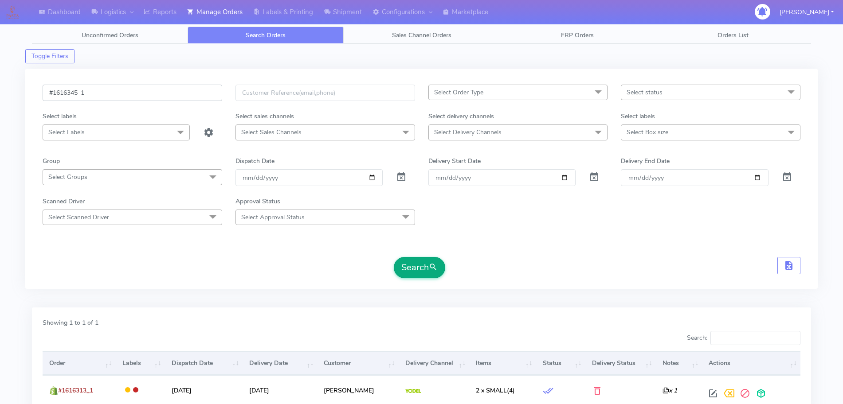
type input "#1616345_1"
click at [414, 264] on button "Search" at bounding box center [419, 267] width 51 height 21
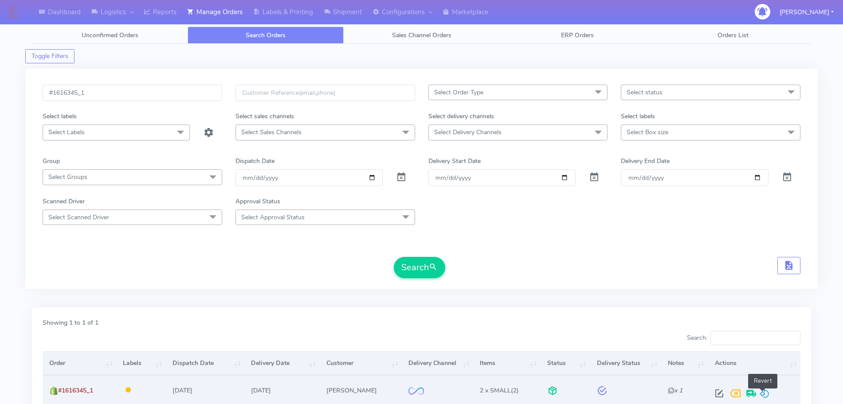
click at [674, 323] on span at bounding box center [764, 396] width 11 height 8
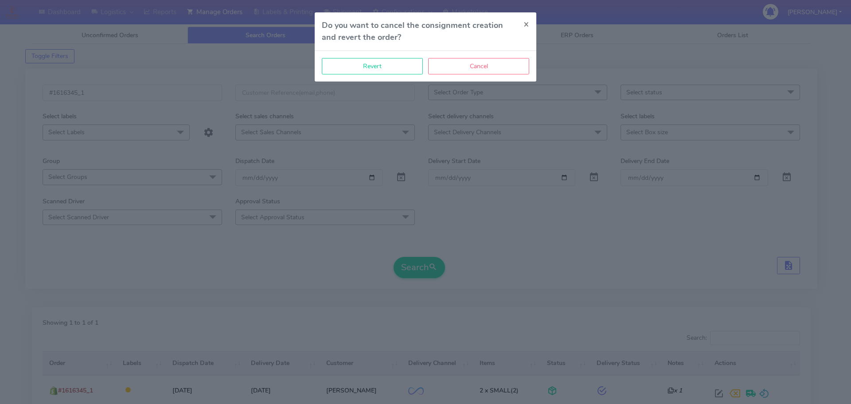
click at [396, 77] on div "Revert Cancel" at bounding box center [426, 66] width 222 height 31
click at [393, 71] on button "Revert" at bounding box center [372, 66] width 101 height 16
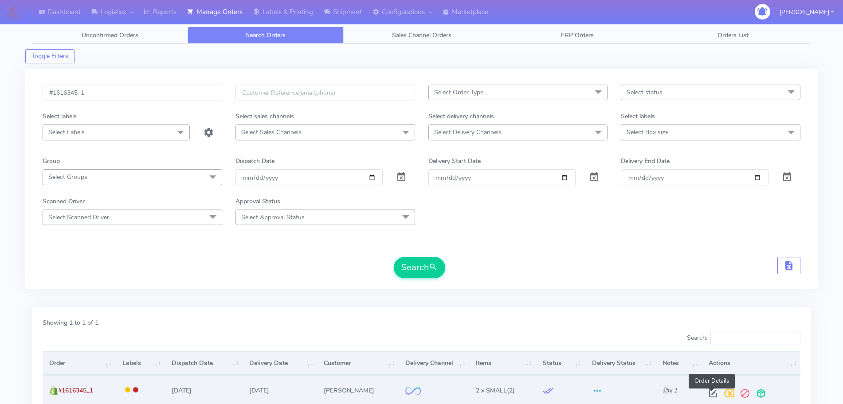
click at [674, 323] on span at bounding box center [713, 396] width 16 height 8
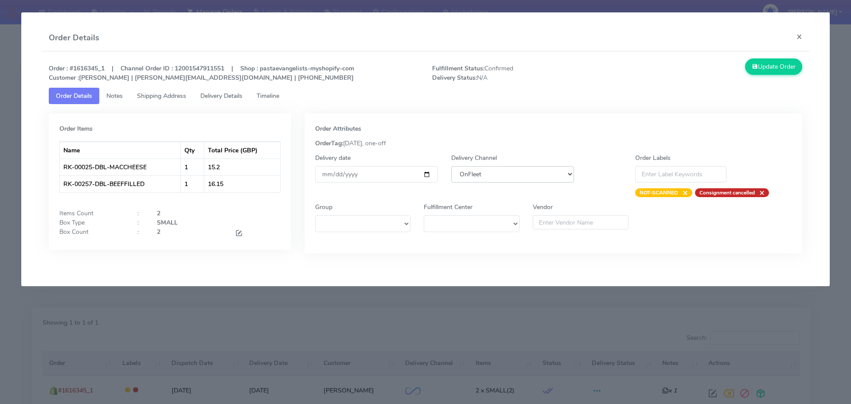
click at [549, 176] on select "DHL OnFleet Royal Mail DPD Yodel MaxOptra Amazon Collection" at bounding box center [512, 174] width 123 height 16
click at [451, 166] on select "DHL OnFleet Royal Mail DPD Yodel MaxOptra Amazon Collection" at bounding box center [512, 174] width 123 height 16
click at [549, 172] on select "DHL OnFleet Royal Mail DPD Yodel MaxOptra Amazon Collection" at bounding box center [512, 174] width 123 height 16
select select "5"
click at [451, 166] on select "DHL OnFleet Royal Mail DPD Yodel MaxOptra Amazon Collection" at bounding box center [512, 174] width 123 height 16
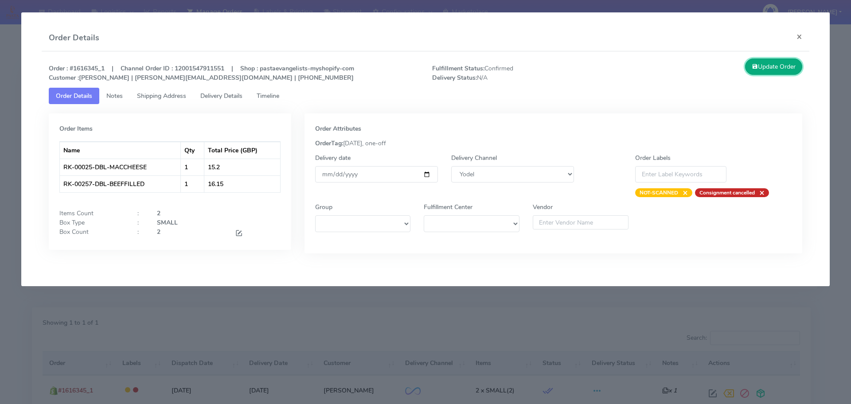
click at [674, 66] on button "Update Order" at bounding box center [774, 67] width 58 height 16
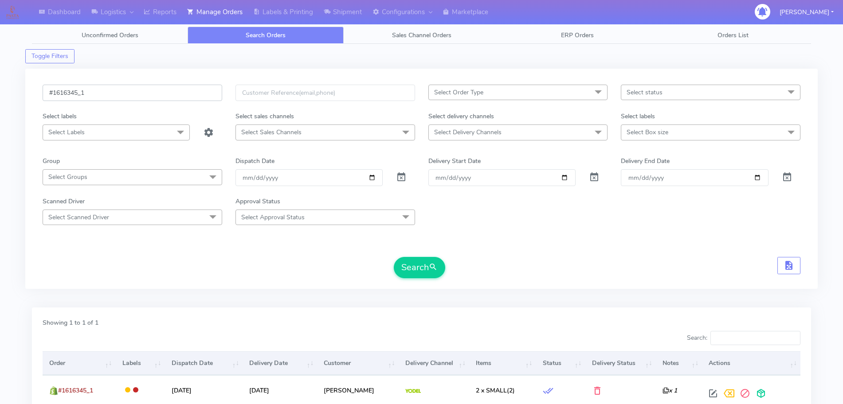
click at [125, 95] on input "#1616345_1" at bounding box center [133, 93] width 180 height 16
paste input "279"
type input "#1616279_1"
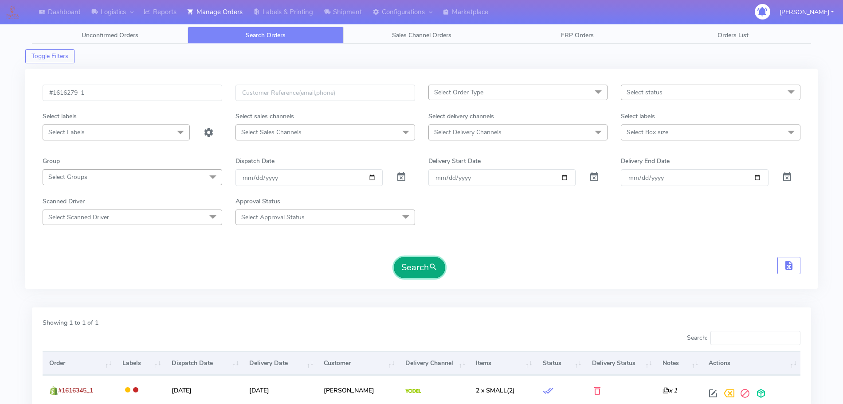
click at [423, 269] on button "Search" at bounding box center [419, 267] width 51 height 21
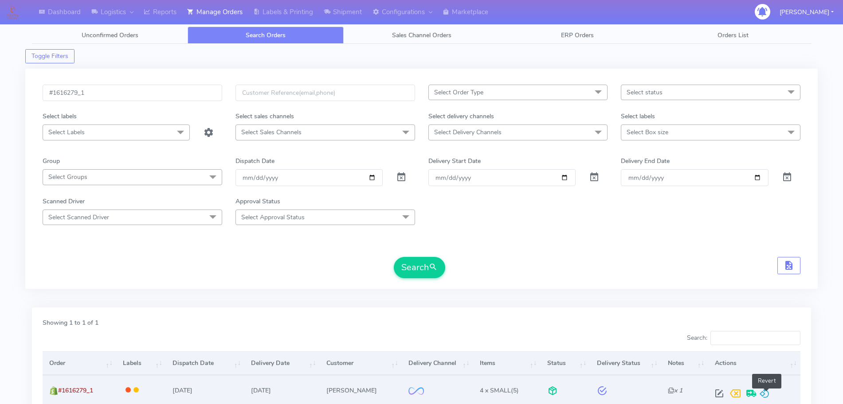
click at [674, 323] on span at bounding box center [764, 396] width 11 height 8
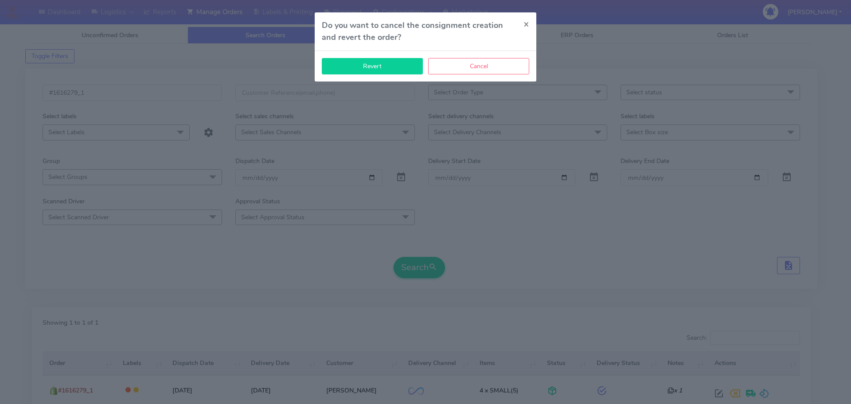
click at [378, 66] on button "Revert" at bounding box center [372, 66] width 101 height 16
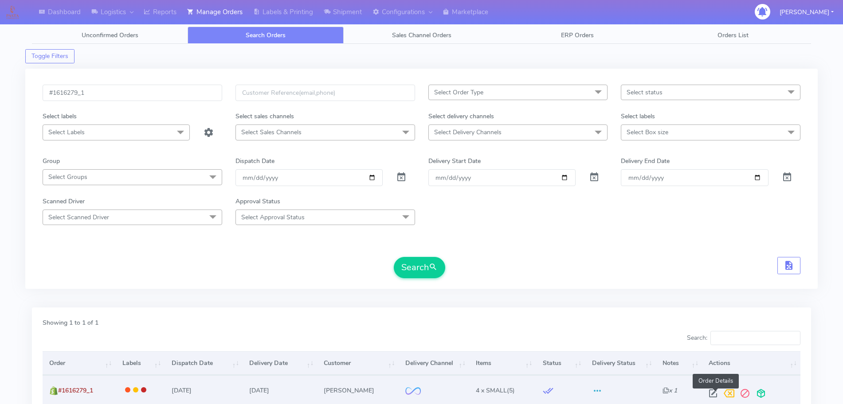
click at [674, 323] on span at bounding box center [713, 396] width 16 height 8
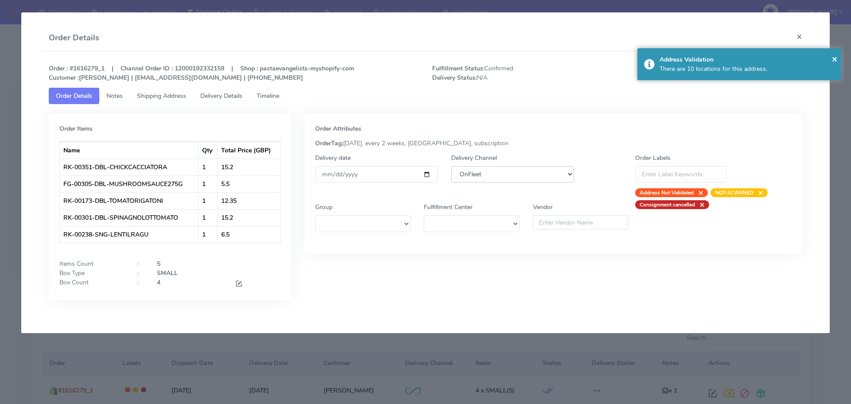
click at [506, 173] on select "DHL OnFleet Royal Mail DPD Yodel MaxOptra Amazon Collection" at bounding box center [512, 174] width 123 height 16
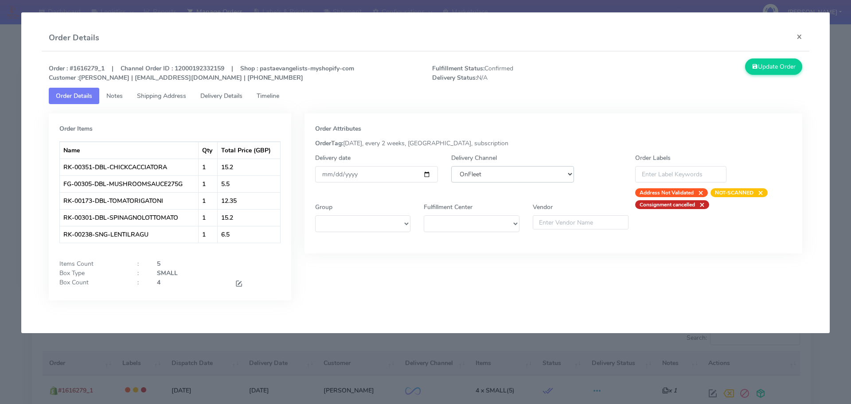
select select "5"
click at [451, 166] on select "DHL OnFleet Royal Mail DPD Yodel MaxOptra Amazon Collection" at bounding box center [512, 174] width 123 height 16
click at [674, 70] on button "Update Order" at bounding box center [774, 67] width 58 height 16
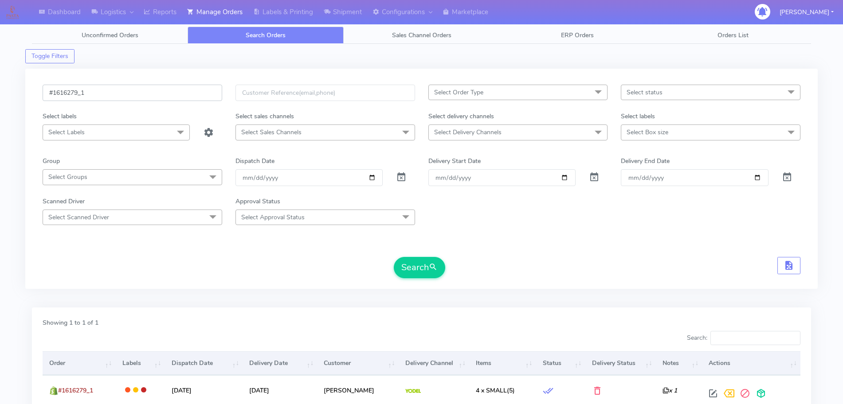
click at [198, 94] on input "#1616279_1" at bounding box center [133, 93] width 180 height 16
paste input "96"
type input "#1616296_1"
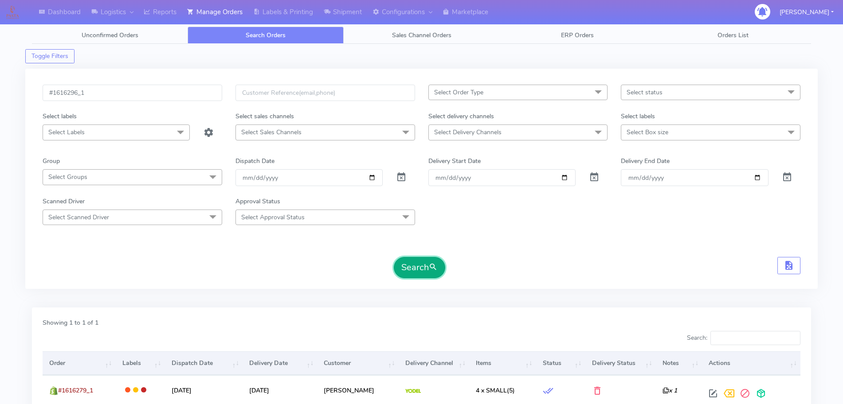
click at [417, 265] on button "Search" at bounding box center [419, 267] width 51 height 21
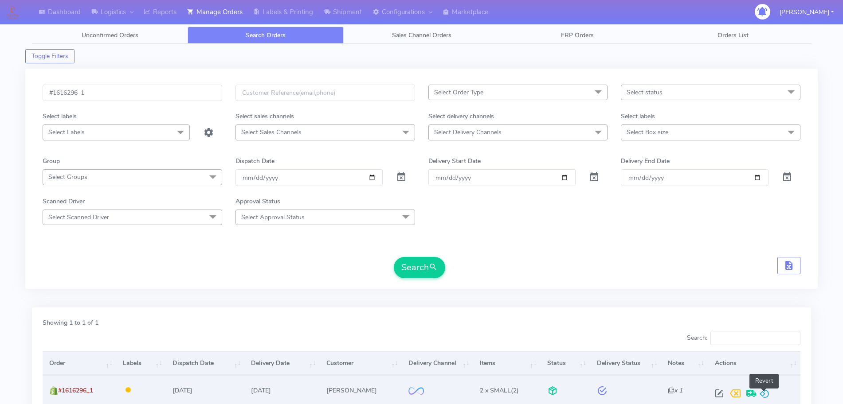
click at [674, 323] on span at bounding box center [764, 396] width 11 height 8
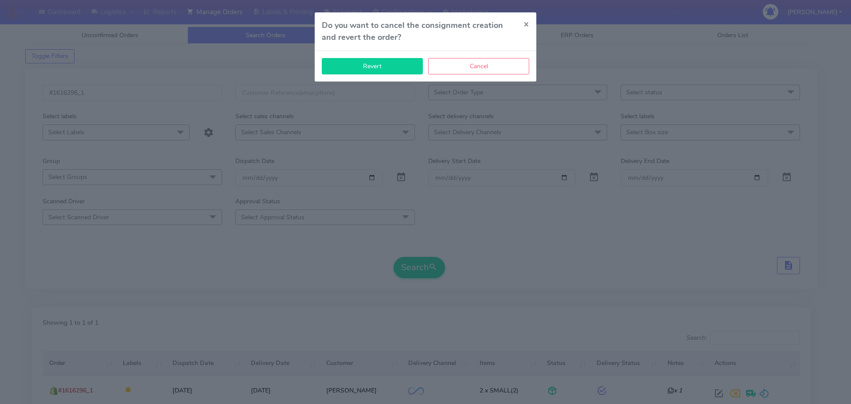
click at [364, 71] on button "Revert" at bounding box center [372, 66] width 101 height 16
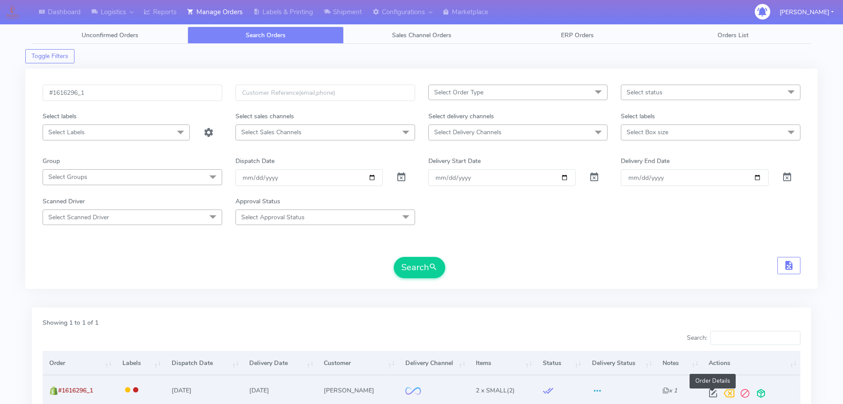
click at [674, 323] on span at bounding box center [713, 396] width 16 height 8
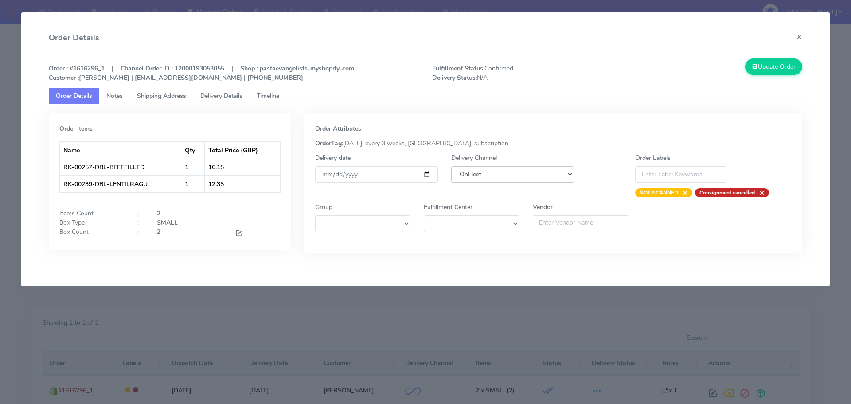
click at [480, 173] on select "DHL OnFleet Royal Mail DPD Yodel MaxOptra Amazon Collection" at bounding box center [512, 174] width 123 height 16
select select "5"
click at [451, 166] on select "DHL OnFleet Royal Mail DPD Yodel MaxOptra Amazon Collection" at bounding box center [512, 174] width 123 height 16
click at [674, 60] on button "Update Order" at bounding box center [774, 67] width 58 height 16
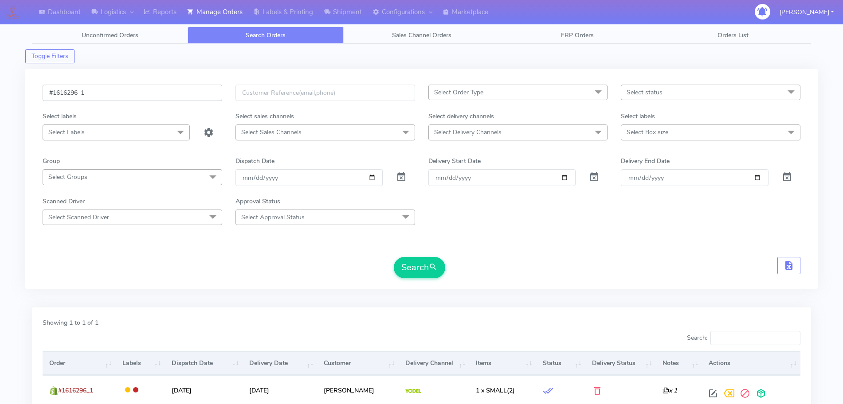
click at [189, 90] on input "#1616296_1" at bounding box center [133, 93] width 180 height 16
paste input "62"
type input "#1616262_1"
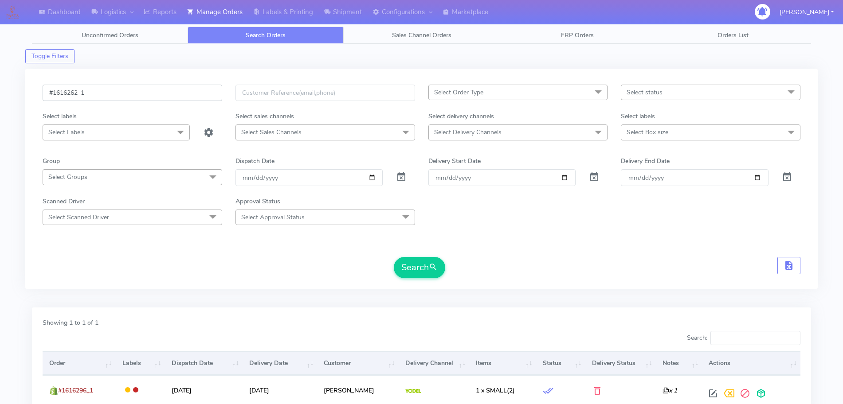
click at [116, 94] on input "#1616262_1" at bounding box center [133, 93] width 180 height 16
click at [419, 265] on button "Search" at bounding box center [419, 267] width 51 height 21
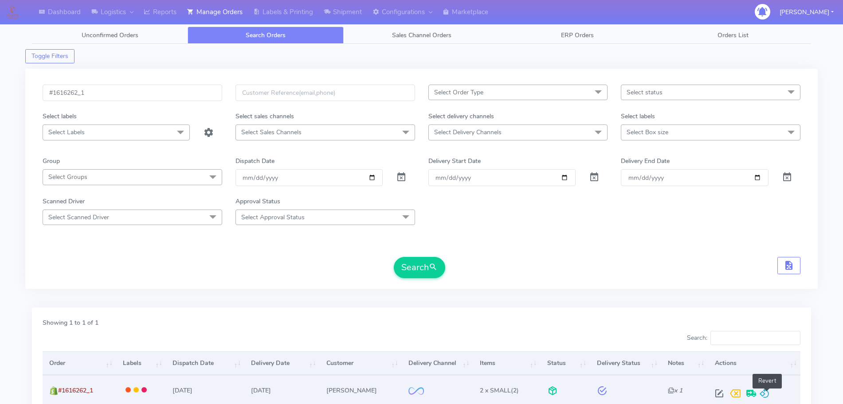
click at [674, 323] on span at bounding box center [764, 396] width 11 height 8
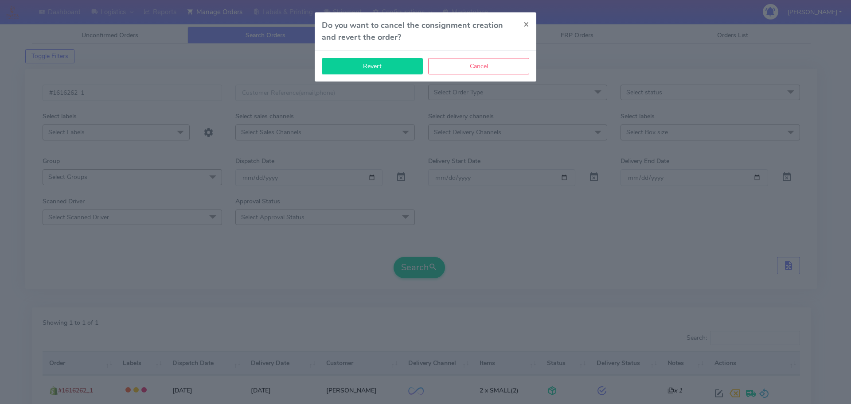
click at [391, 65] on button "Revert" at bounding box center [372, 66] width 101 height 16
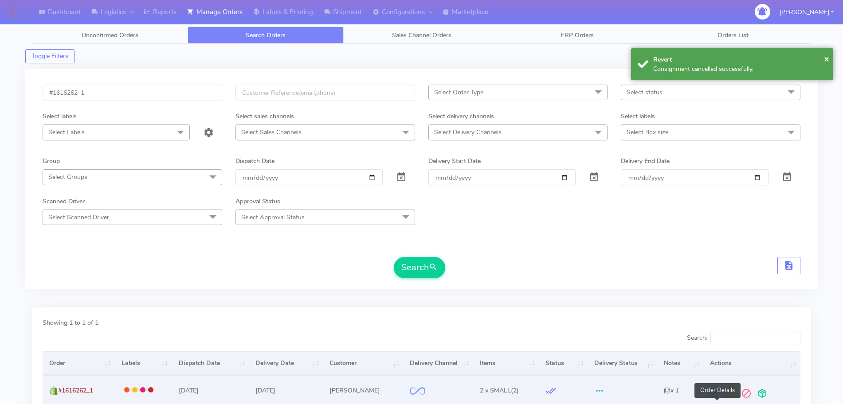
click at [674, 323] on span at bounding box center [714, 396] width 16 height 8
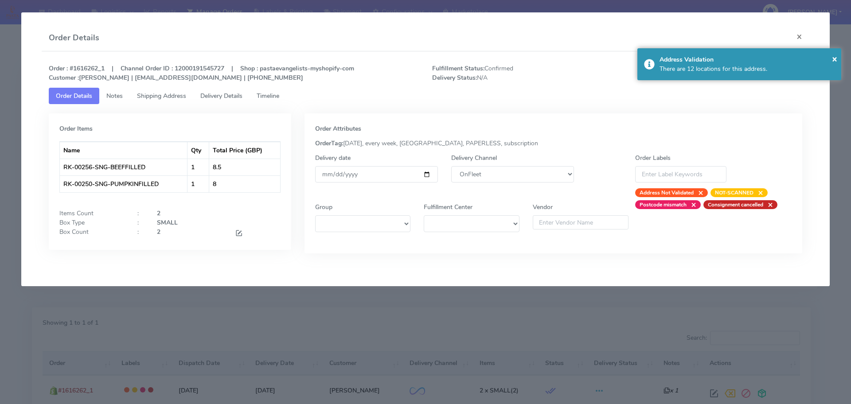
click at [500, 165] on div "Delivery Channel DHL OnFleet Royal Mail DPD Yodel MaxOptra Amazon Collection" at bounding box center [513, 175] width 136 height 44
click at [500, 172] on select "DHL OnFleet Royal Mail DPD Yodel MaxOptra Amazon Collection" at bounding box center [512, 174] width 123 height 16
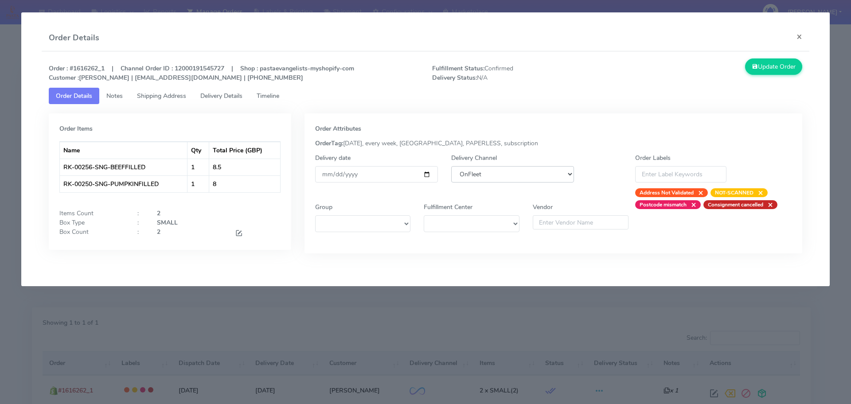
select select "5"
click at [451, 166] on select "DHL OnFleet Royal Mail DPD Yodel MaxOptra Amazon Collection" at bounding box center [512, 174] width 123 height 16
click at [674, 66] on button "Update Order" at bounding box center [774, 67] width 58 height 16
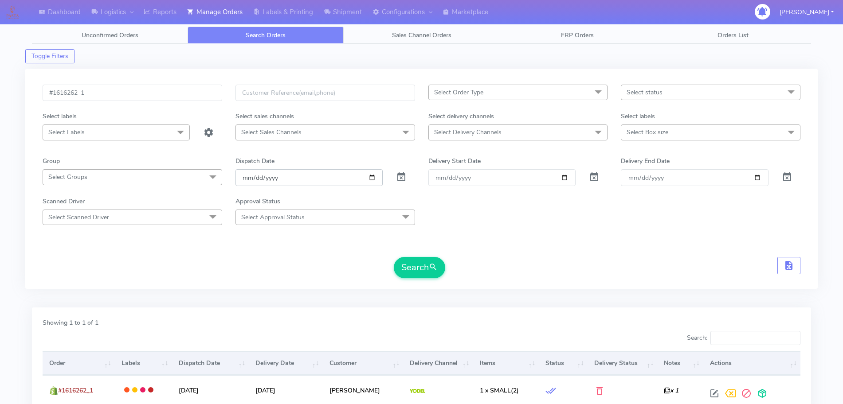
click at [374, 179] on input "date" at bounding box center [308, 177] width 147 height 16
type input "[DATE]"
click at [549, 134] on span "Select Delivery Channels" at bounding box center [518, 133] width 180 height 16
click at [463, 206] on div "OnFleet" at bounding box center [518, 207] width 170 height 9
checkbox input "true"
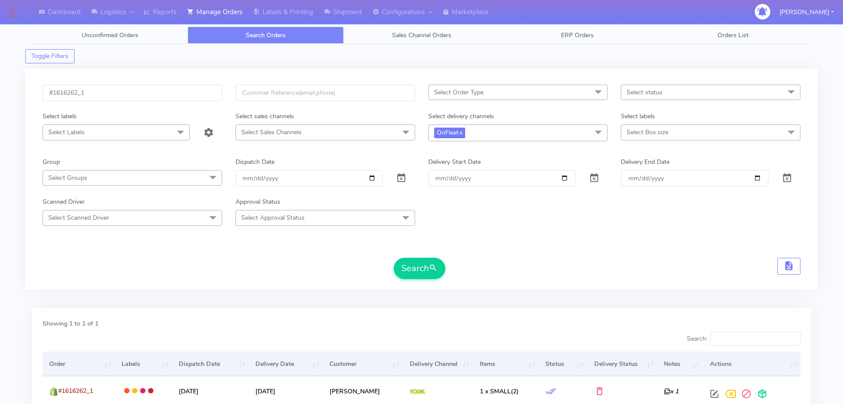
click at [674, 207] on div "Scanned Driver Select Scanned Driver Select All Test Driver [PERSON_NAME] Abdul…" at bounding box center [421, 211] width 771 height 28
click at [423, 267] on button "Search" at bounding box center [419, 268] width 51 height 21
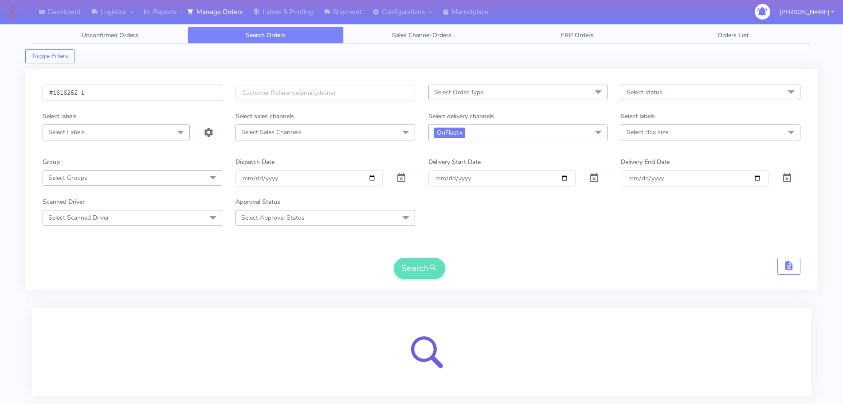
click at [150, 92] on input "#1616262_1" at bounding box center [133, 93] width 180 height 16
type input "#"
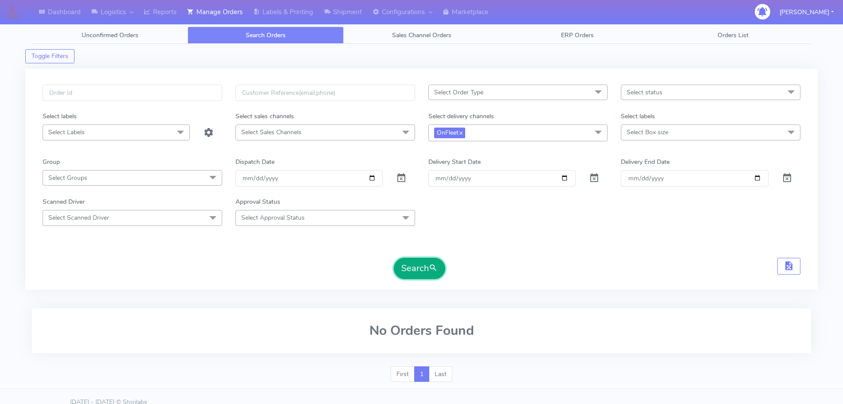
click at [416, 270] on button "Search" at bounding box center [419, 268] width 51 height 21
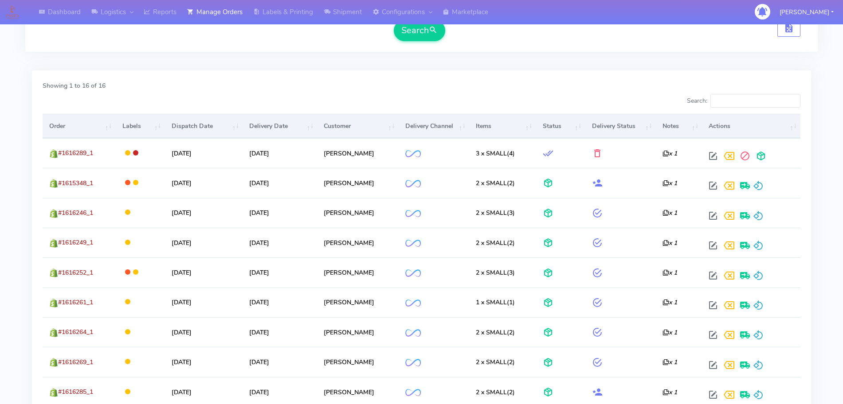
scroll to position [241, 0]
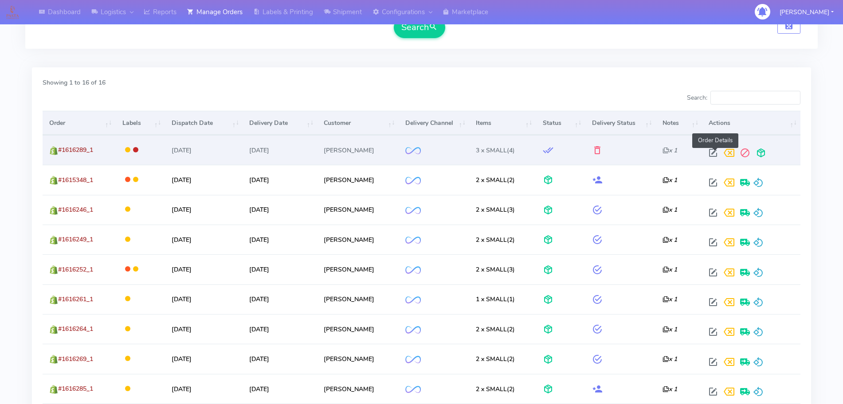
click at [674, 152] on span at bounding box center [713, 155] width 16 height 8
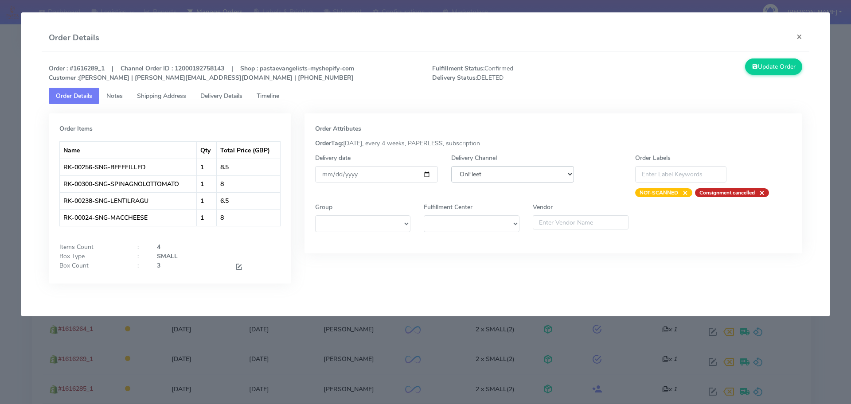
click at [562, 180] on select "DHL OnFleet Royal Mail DPD Yodel MaxOptra Amazon Collection" at bounding box center [512, 174] width 123 height 16
select select "5"
click at [451, 166] on select "DHL OnFleet Royal Mail DPD Yodel MaxOptra Amazon Collection" at bounding box center [512, 174] width 123 height 16
click at [674, 65] on button "Update Order" at bounding box center [774, 67] width 58 height 16
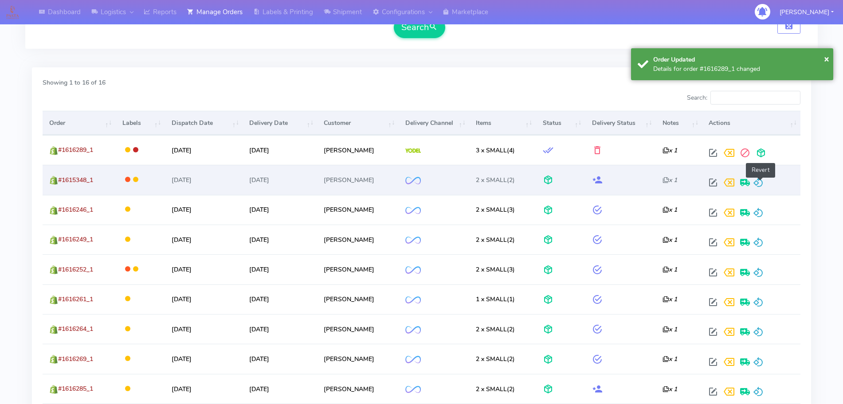
click at [674, 185] on span at bounding box center [758, 184] width 11 height 8
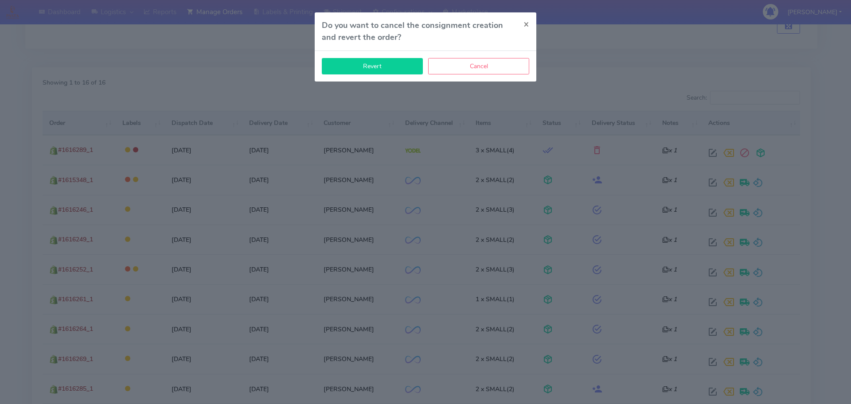
click at [372, 67] on button "Revert" at bounding box center [372, 66] width 101 height 16
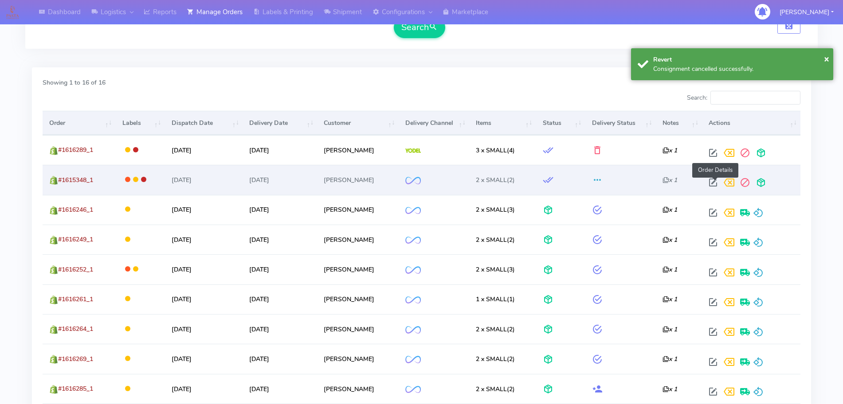
click at [674, 184] on span at bounding box center [713, 184] width 16 height 8
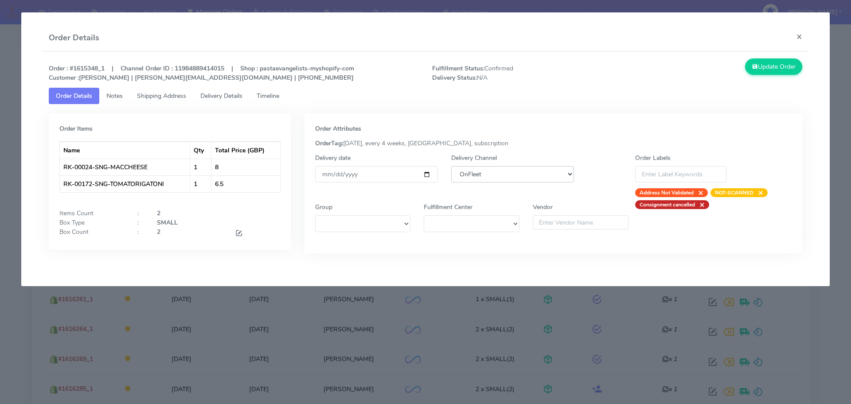
drag, startPoint x: 518, startPoint y: 173, endPoint x: 495, endPoint y: 243, distance: 73.3
click at [495, 243] on div "Order Attributes OrderTag: [DATE], every 4 weeks, [GEOGRAPHIC_DATA], subscripti…" at bounding box center [554, 184] width 498 height 140
select select "5"
click at [451, 166] on select "DHL OnFleet Royal Mail DPD Yodel MaxOptra Amazon Collection" at bounding box center [512, 174] width 123 height 16
click at [674, 71] on button "Update Order" at bounding box center [774, 67] width 58 height 16
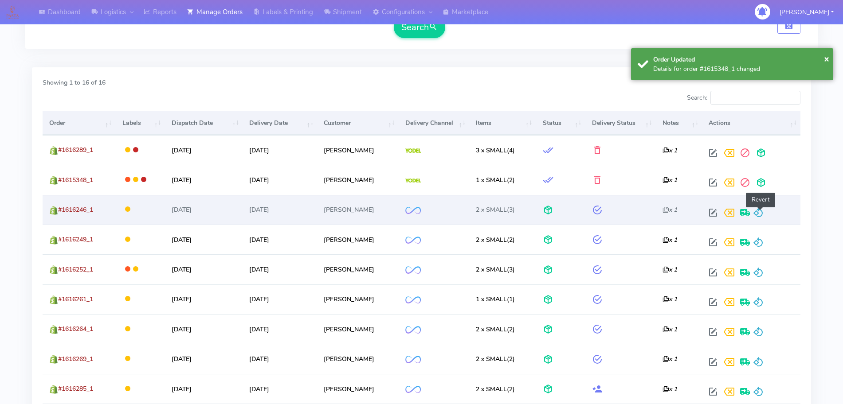
click at [674, 211] on span at bounding box center [758, 215] width 11 height 8
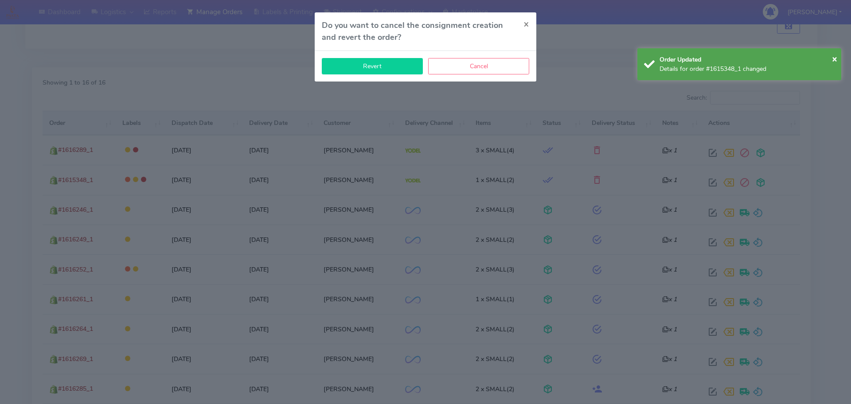
click at [356, 64] on button "Revert" at bounding box center [372, 66] width 101 height 16
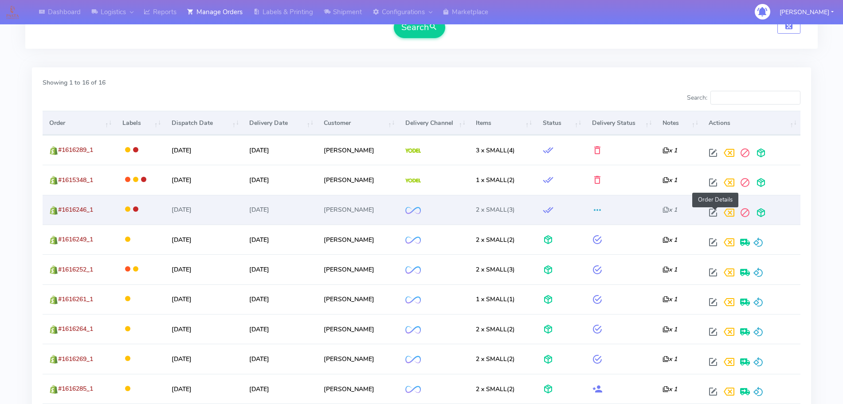
click at [674, 212] on span at bounding box center [713, 215] width 16 height 8
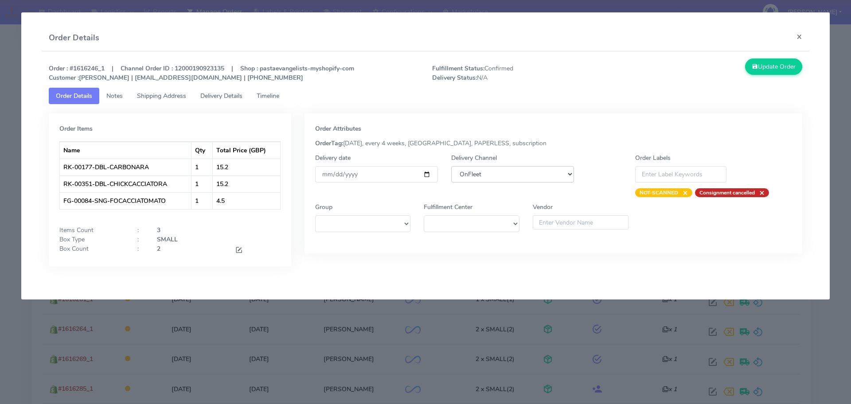
click at [511, 177] on select "DHL OnFleet Royal Mail DPD Yodel MaxOptra Amazon Collection" at bounding box center [512, 174] width 123 height 16
select select "5"
click at [451, 166] on select "DHL OnFleet Royal Mail DPD Yodel MaxOptra Amazon Collection" at bounding box center [512, 174] width 123 height 16
click at [674, 71] on button "Update Order" at bounding box center [774, 67] width 58 height 16
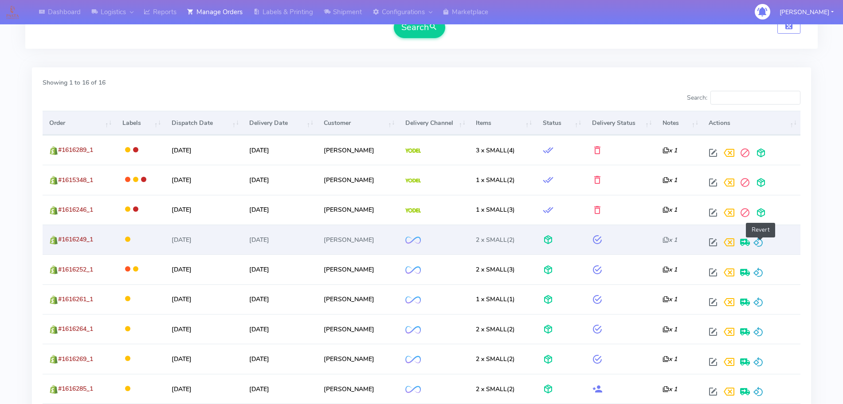
click at [674, 242] on span at bounding box center [758, 244] width 11 height 8
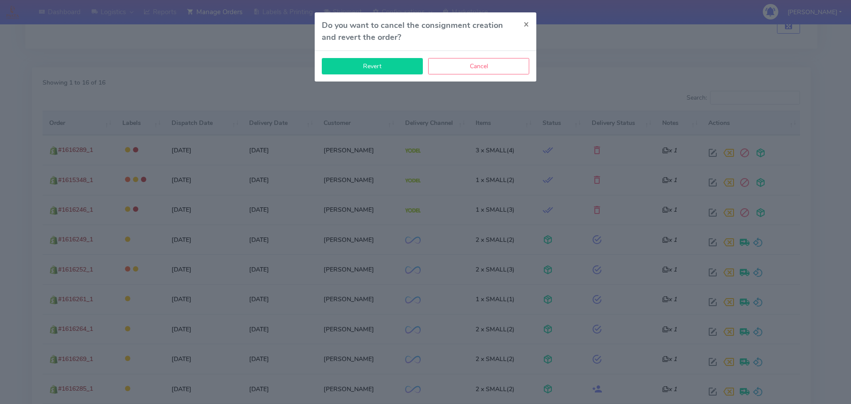
click at [400, 71] on button "Revert" at bounding box center [372, 66] width 101 height 16
click at [381, 68] on button "Revert" at bounding box center [372, 66] width 101 height 16
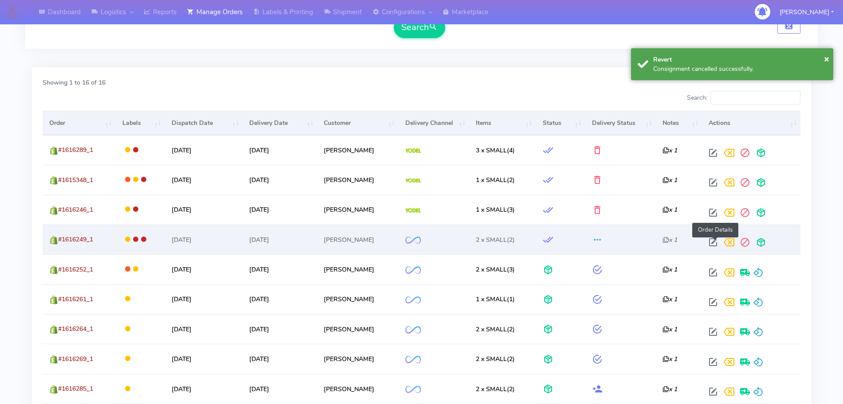
click at [674, 243] on span at bounding box center [713, 244] width 16 height 8
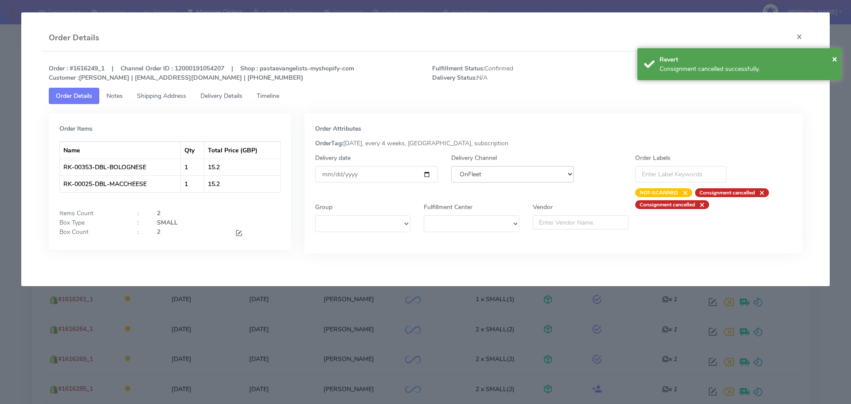
click at [542, 173] on select "DHL OnFleet Royal Mail DPD Yodel MaxOptra Amazon Collection" at bounding box center [512, 174] width 123 height 16
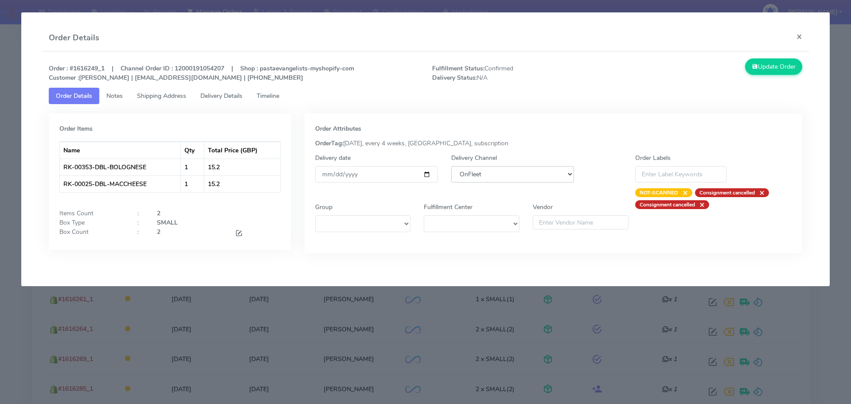
select select "5"
click at [451, 166] on select "DHL OnFleet Royal Mail DPD Yodel MaxOptra Amazon Collection" at bounding box center [512, 174] width 123 height 16
click at [674, 67] on button "Update Order" at bounding box center [774, 67] width 58 height 16
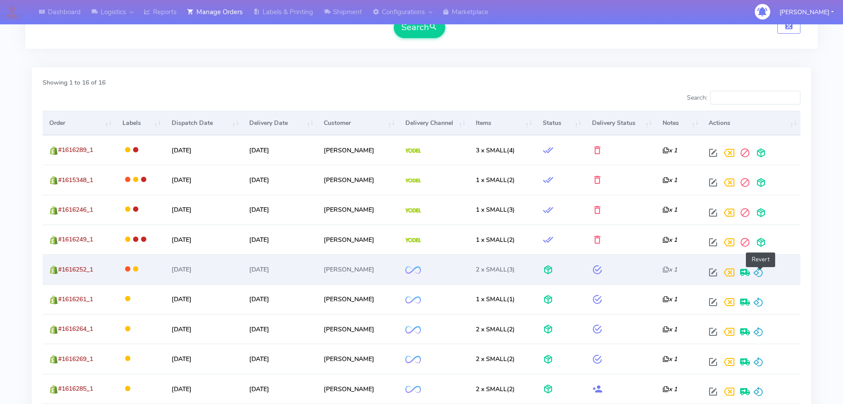
click at [674, 270] on span at bounding box center [758, 274] width 11 height 8
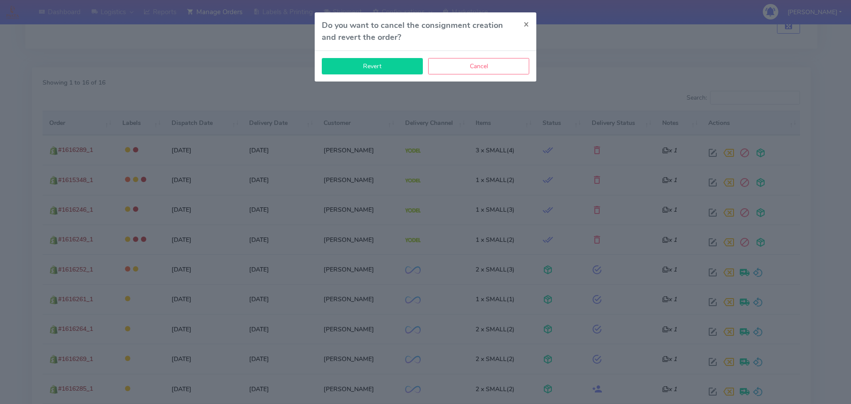
click at [405, 67] on button "Revert" at bounding box center [372, 66] width 101 height 16
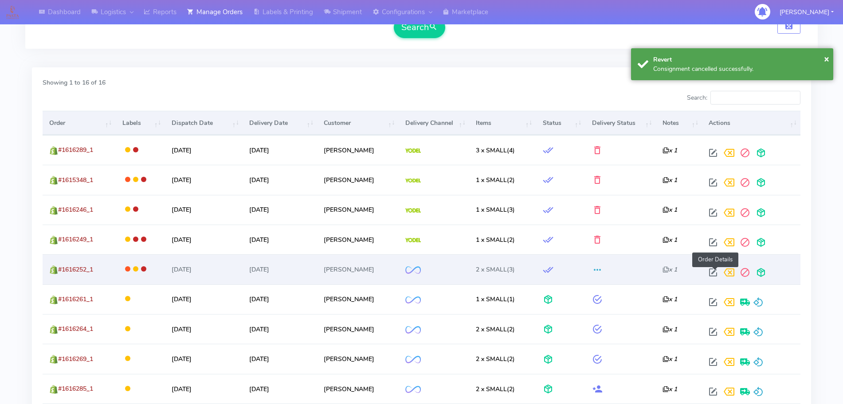
click at [674, 270] on span at bounding box center [713, 274] width 16 height 8
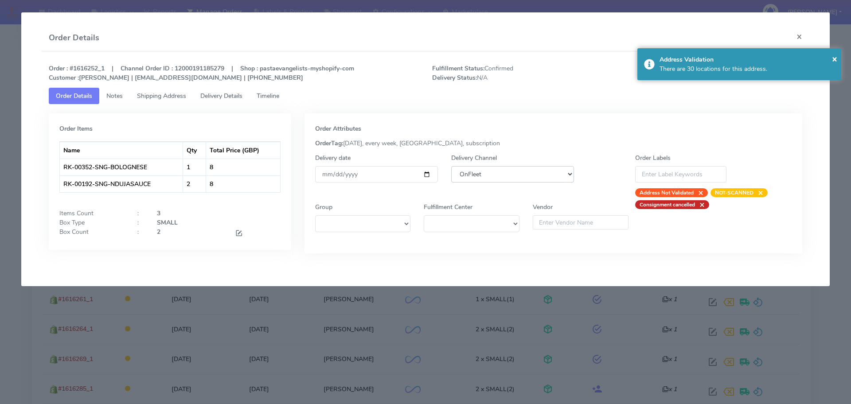
click at [522, 178] on select "DHL OnFleet Royal Mail DPD Yodel MaxOptra Amazon Collection" at bounding box center [512, 174] width 123 height 16
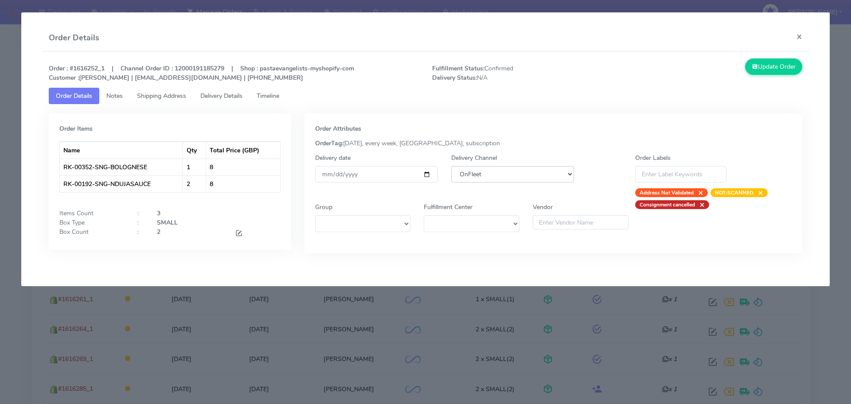
select select "5"
click at [451, 166] on select "DHL OnFleet Royal Mail DPD Yodel MaxOptra Amazon Collection" at bounding box center [512, 174] width 123 height 16
click at [674, 63] on button "Update Order" at bounding box center [774, 67] width 58 height 16
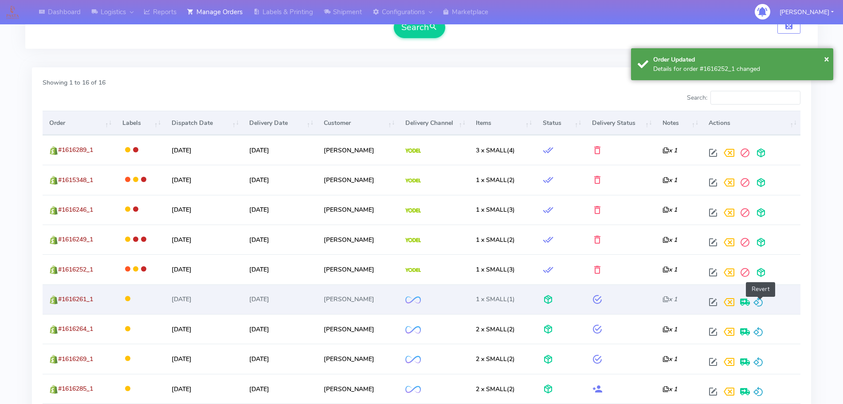
click at [674, 302] on span at bounding box center [758, 304] width 11 height 8
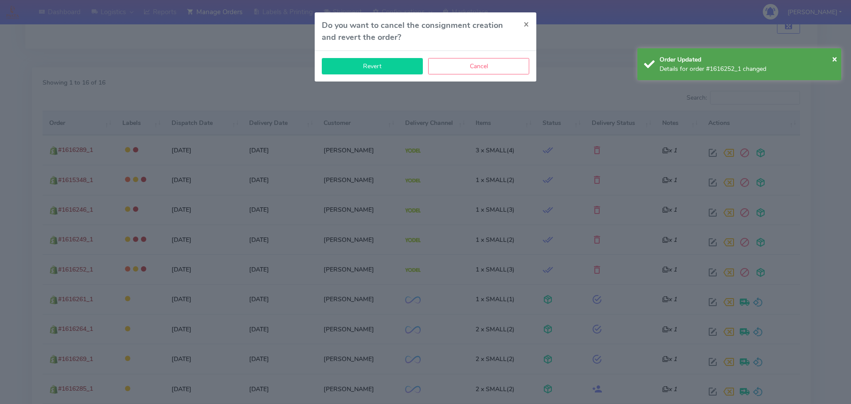
click at [388, 73] on button "Revert" at bounding box center [372, 66] width 101 height 16
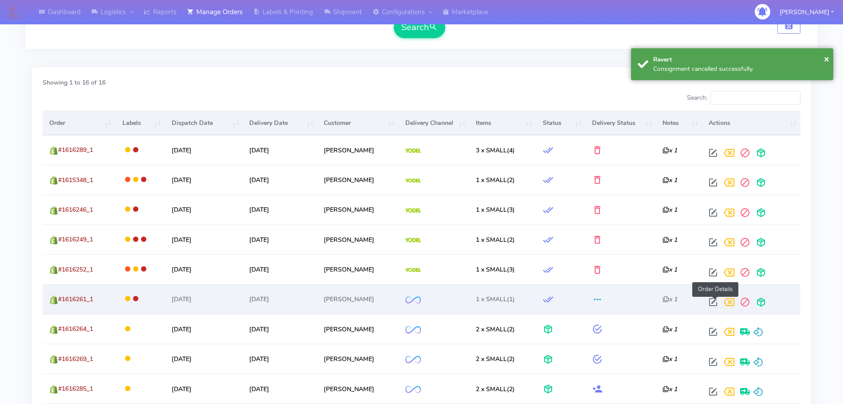
click at [674, 300] on span at bounding box center [713, 304] width 16 height 8
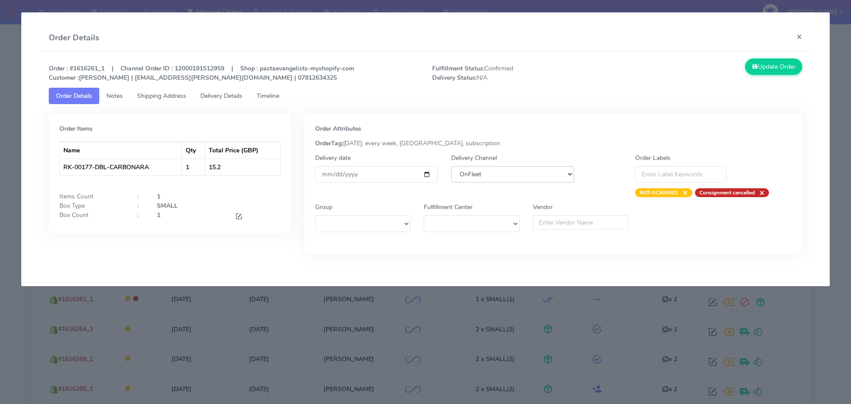
click at [485, 169] on select "DHL OnFleet Royal Mail DPD Yodel MaxOptra Amazon Collection" at bounding box center [512, 174] width 123 height 16
select select "5"
click at [451, 166] on select "DHL OnFleet Royal Mail DPD Yodel MaxOptra Amazon Collection" at bounding box center [512, 174] width 123 height 16
click at [674, 73] on button "Update Order" at bounding box center [774, 67] width 58 height 16
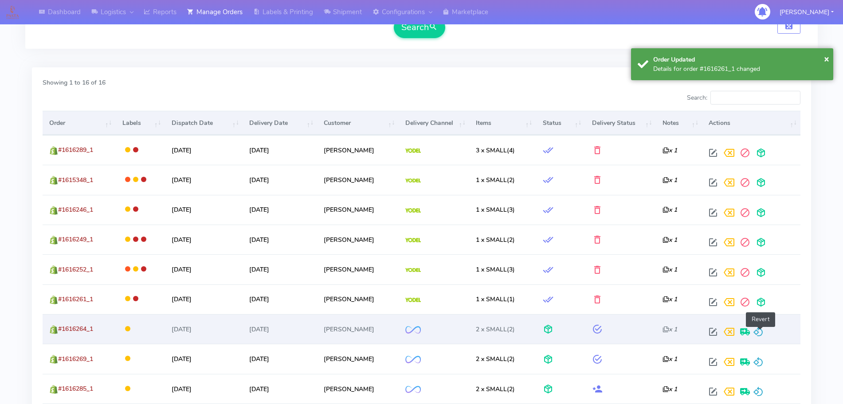
click at [674, 323] on span at bounding box center [758, 334] width 11 height 8
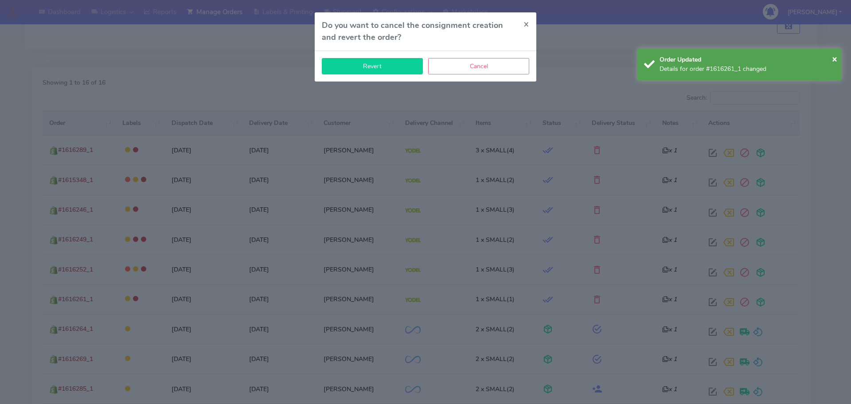
click at [377, 66] on button "Revert" at bounding box center [372, 66] width 101 height 16
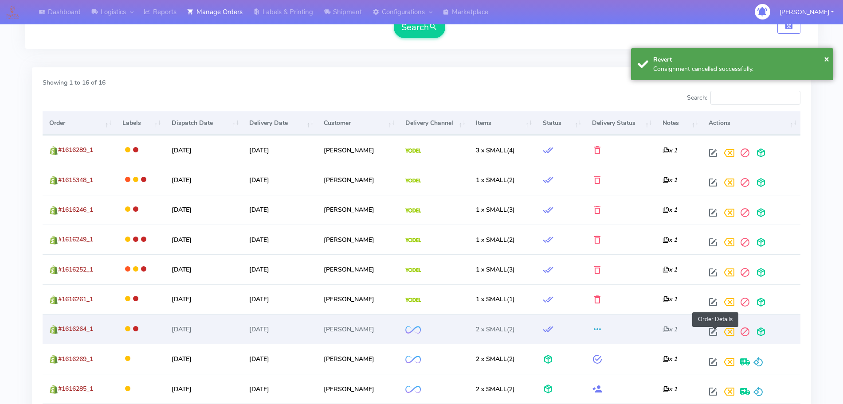
click at [674, 323] on span at bounding box center [713, 334] width 16 height 8
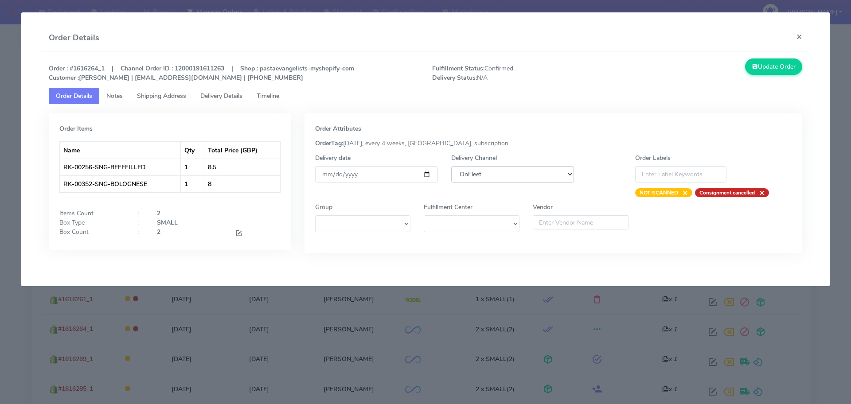
click at [503, 176] on select "DHL OnFleet Royal Mail DPD Yodel MaxOptra Amazon Collection" at bounding box center [512, 174] width 123 height 16
select select "5"
click at [451, 166] on select "DHL OnFleet Royal Mail DPD Yodel MaxOptra Amazon Collection" at bounding box center [512, 174] width 123 height 16
click at [674, 63] on button "Update Order" at bounding box center [774, 67] width 58 height 16
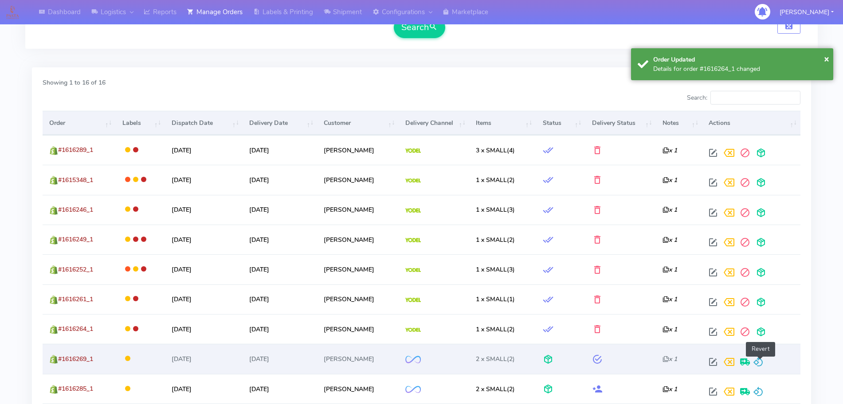
click at [674, 323] on span at bounding box center [758, 364] width 11 height 8
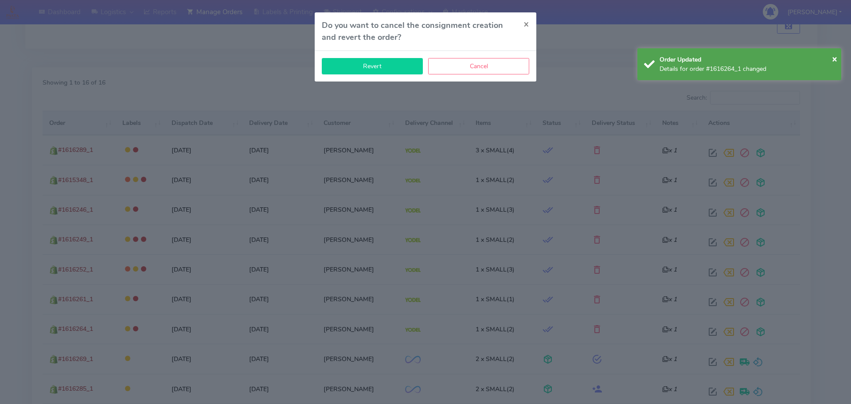
click at [383, 67] on button "Revert" at bounding box center [372, 66] width 101 height 16
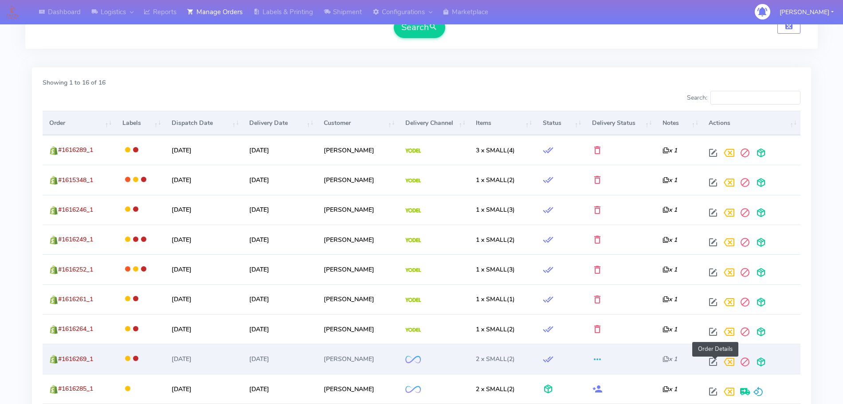
click at [674, 323] on span at bounding box center [713, 364] width 16 height 8
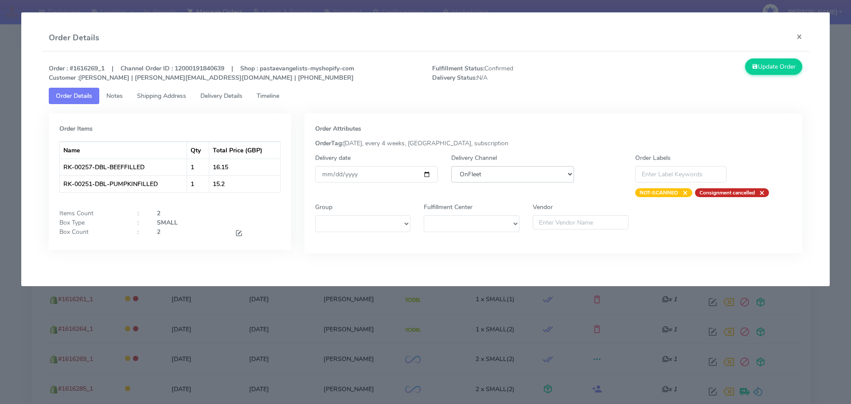
click at [496, 173] on select "DHL OnFleet Royal Mail DPD Yodel MaxOptra Amazon Collection" at bounding box center [512, 174] width 123 height 16
select select "5"
click at [451, 166] on select "DHL OnFleet Royal Mail DPD Yodel MaxOptra Amazon Collection" at bounding box center [512, 174] width 123 height 16
click at [674, 62] on button "Update Order" at bounding box center [774, 67] width 58 height 16
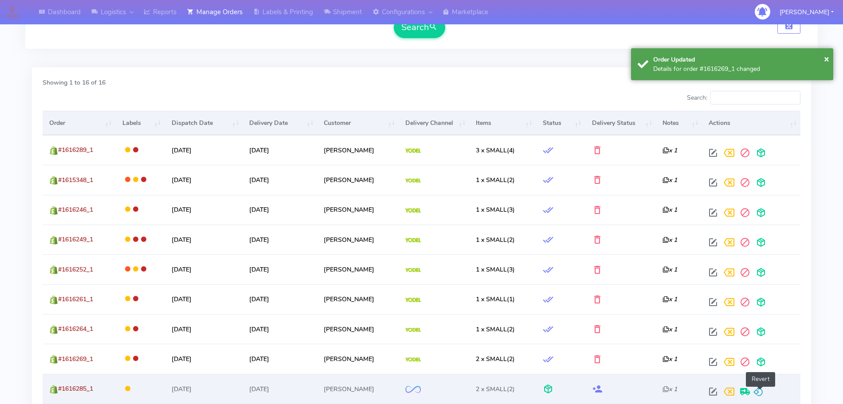
click at [674, 323] on span at bounding box center [758, 394] width 11 height 8
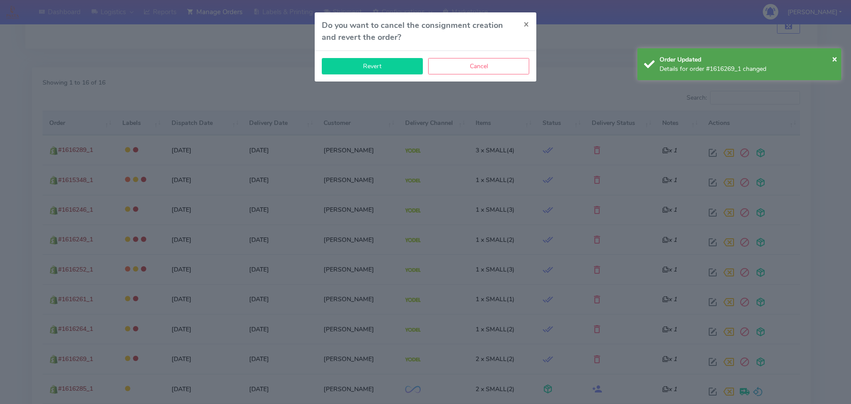
click at [371, 71] on button "Revert" at bounding box center [372, 66] width 101 height 16
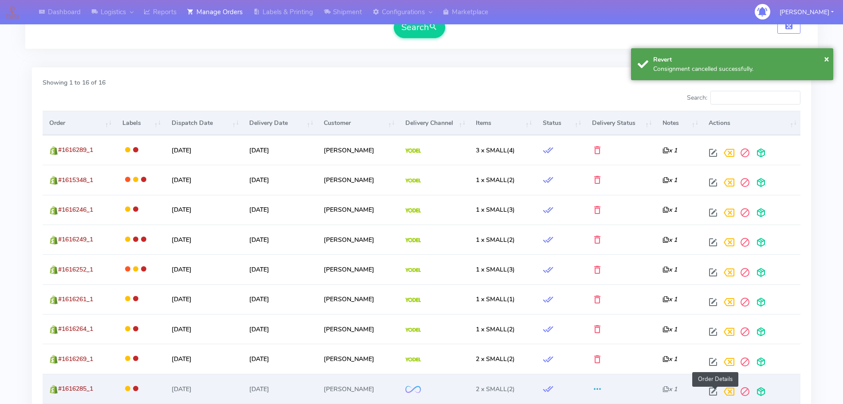
click at [674, 323] on span at bounding box center [713, 394] width 16 height 8
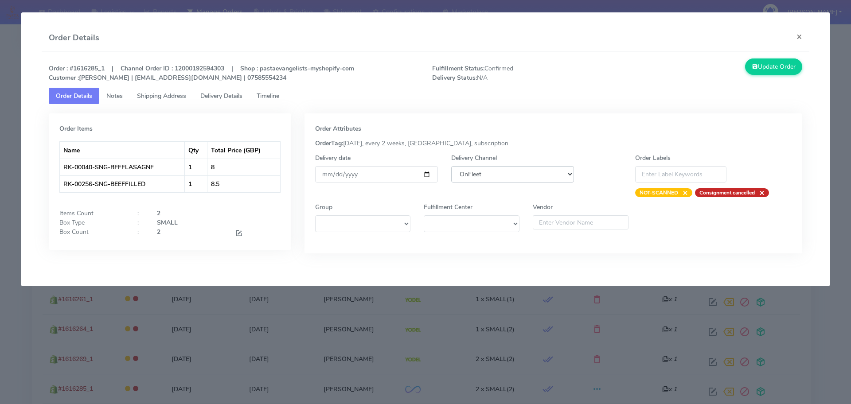
click at [479, 172] on select "DHL OnFleet Royal Mail DPD Yodel MaxOptra Amazon Collection" at bounding box center [512, 174] width 123 height 16
select select "5"
click at [451, 166] on select "DHL OnFleet Royal Mail DPD Yodel MaxOptra Amazon Collection" at bounding box center [512, 174] width 123 height 16
click at [674, 67] on button "Update Order" at bounding box center [774, 67] width 58 height 16
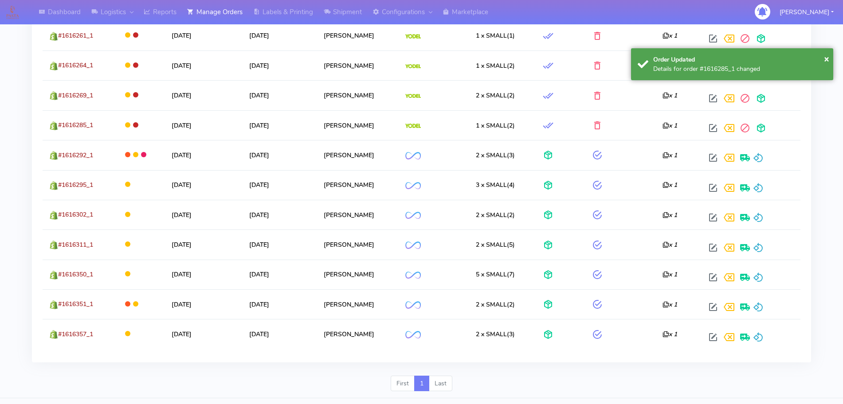
scroll to position [526, 0]
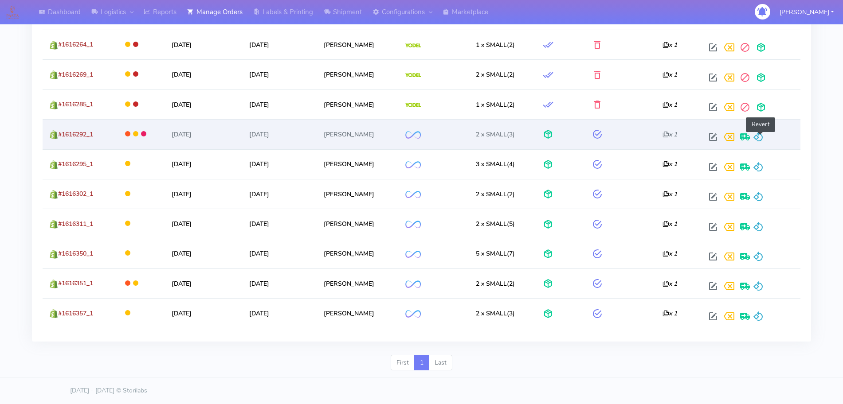
click at [674, 135] on span at bounding box center [758, 139] width 11 height 8
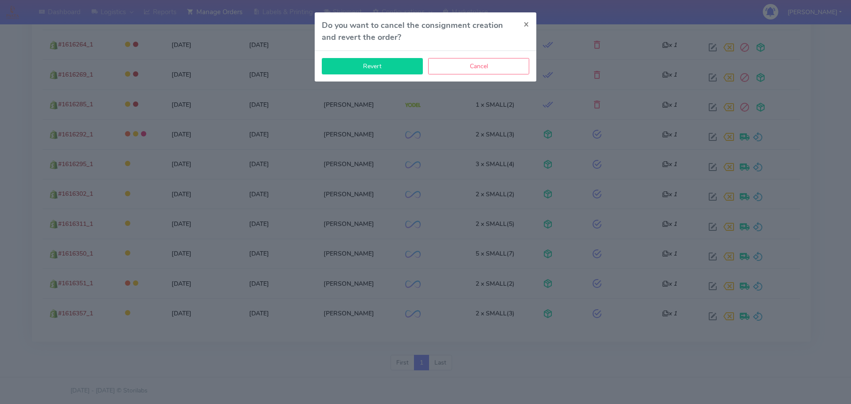
click at [403, 63] on button "Revert" at bounding box center [372, 66] width 101 height 16
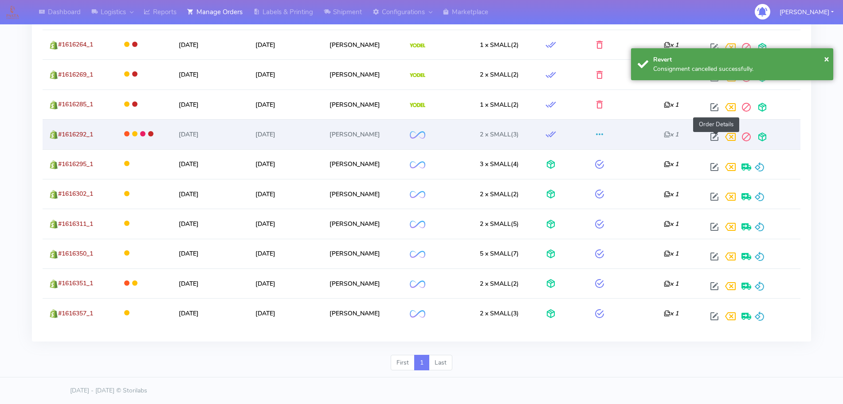
click at [674, 136] on span at bounding box center [714, 139] width 16 height 8
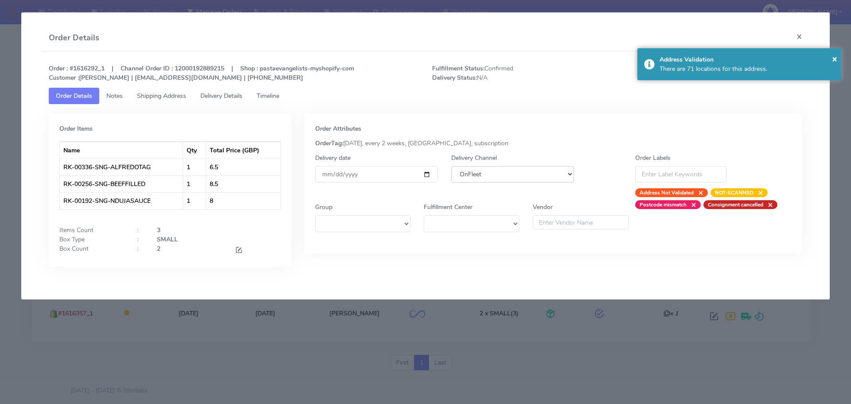
click at [531, 182] on select "DHL OnFleet Royal Mail DPD Yodel MaxOptra Amazon Collection" at bounding box center [512, 174] width 123 height 16
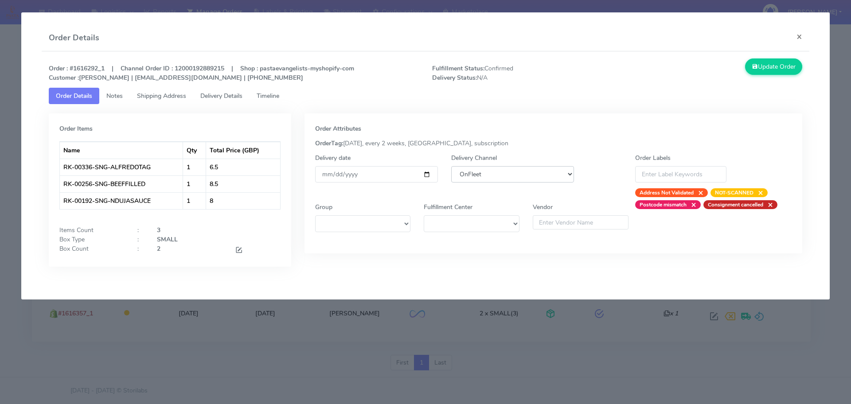
select select "5"
click at [451, 166] on select "DHL OnFleet Royal Mail DPD Yodel MaxOptra Amazon Collection" at bounding box center [512, 174] width 123 height 16
click at [674, 59] on button "Update Order" at bounding box center [774, 67] width 58 height 16
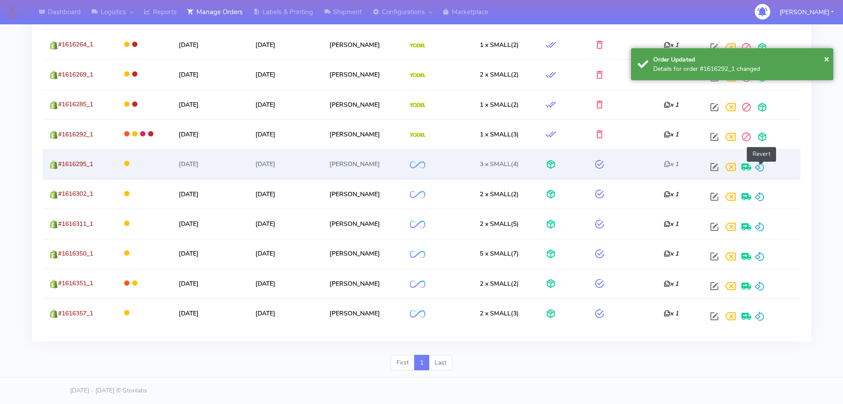
click at [674, 165] on span at bounding box center [759, 169] width 11 height 8
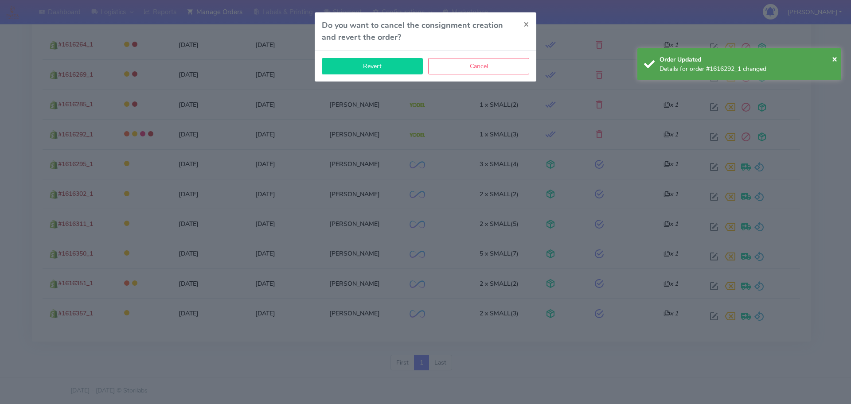
click at [382, 66] on button "Revert" at bounding box center [372, 66] width 101 height 16
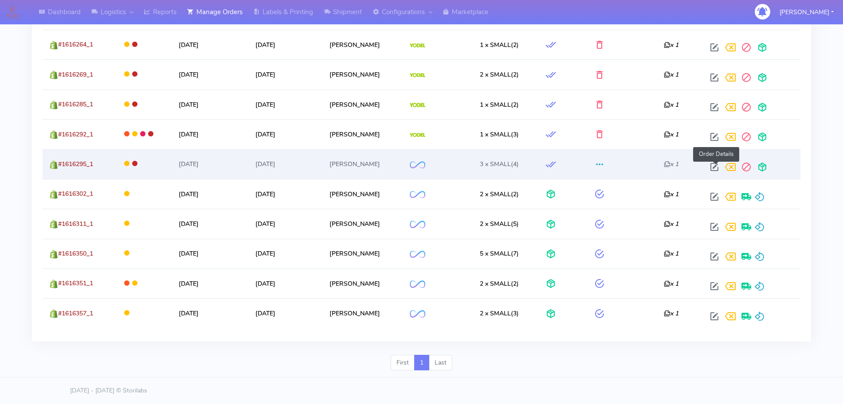
click at [674, 170] on span at bounding box center [714, 169] width 16 height 8
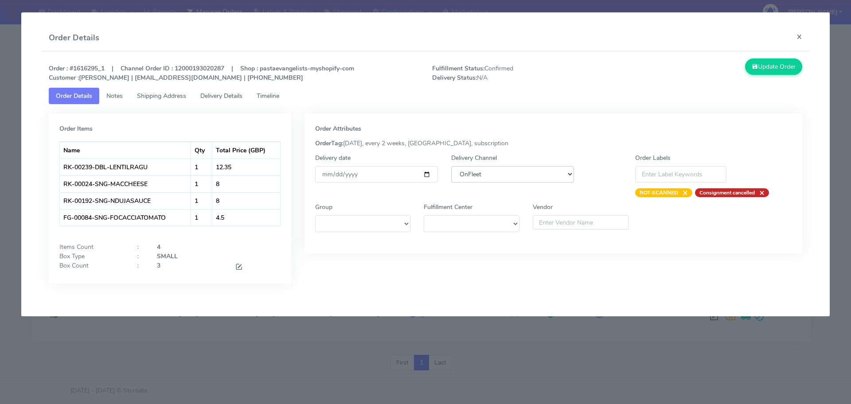
click at [499, 180] on select "DHL OnFleet Royal Mail DPD Yodel MaxOptra Amazon Collection" at bounding box center [512, 174] width 123 height 16
select select "5"
click at [451, 166] on select "DHL OnFleet Royal Mail DPD Yodel MaxOptra Amazon Collection" at bounding box center [512, 174] width 123 height 16
click at [674, 67] on button "Update Order" at bounding box center [774, 67] width 58 height 16
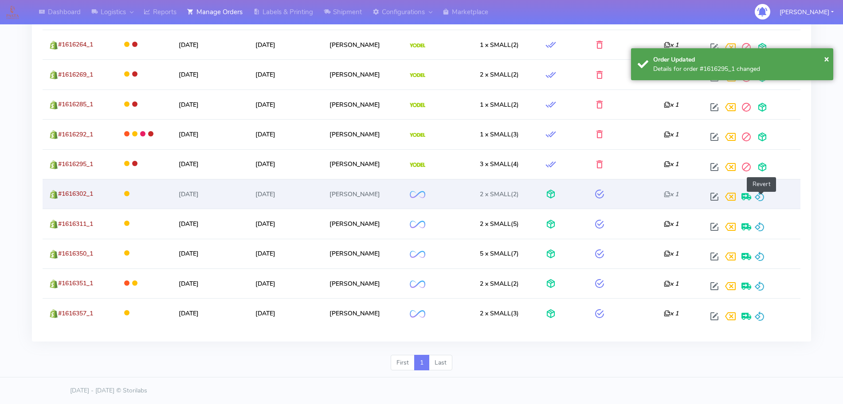
click at [674, 199] on span at bounding box center [759, 199] width 11 height 8
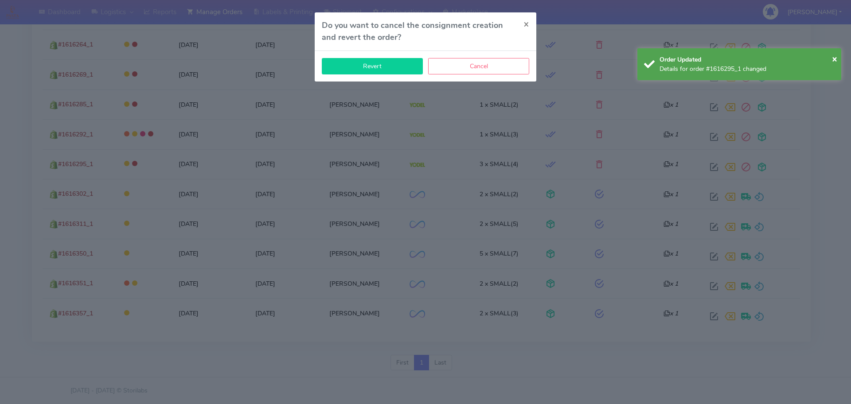
click at [377, 69] on button "Revert" at bounding box center [372, 66] width 101 height 16
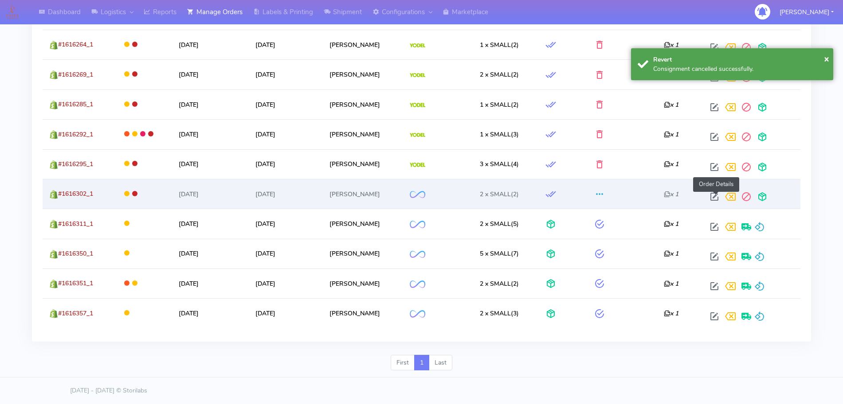
click at [674, 195] on span at bounding box center [714, 199] width 16 height 8
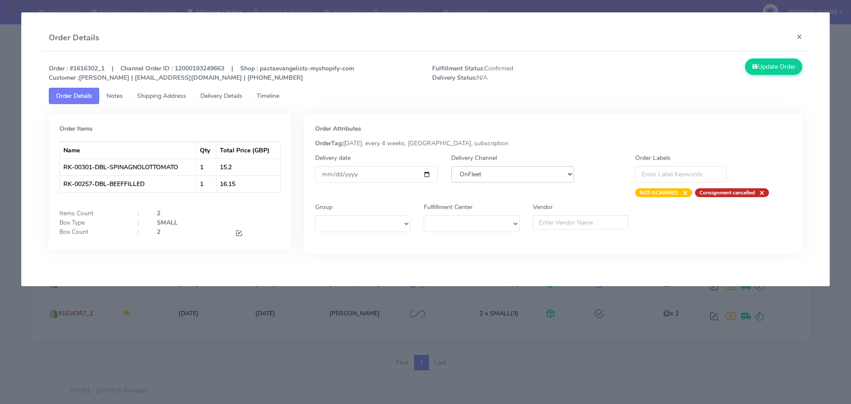
click at [478, 170] on select "DHL OnFleet Royal Mail DPD Yodel MaxOptra Amazon Collection" at bounding box center [512, 174] width 123 height 16
select select "5"
click at [451, 166] on select "DHL OnFleet Royal Mail DPD Yodel MaxOptra Amazon Collection" at bounding box center [512, 174] width 123 height 16
click at [674, 66] on button "Update Order" at bounding box center [774, 67] width 58 height 16
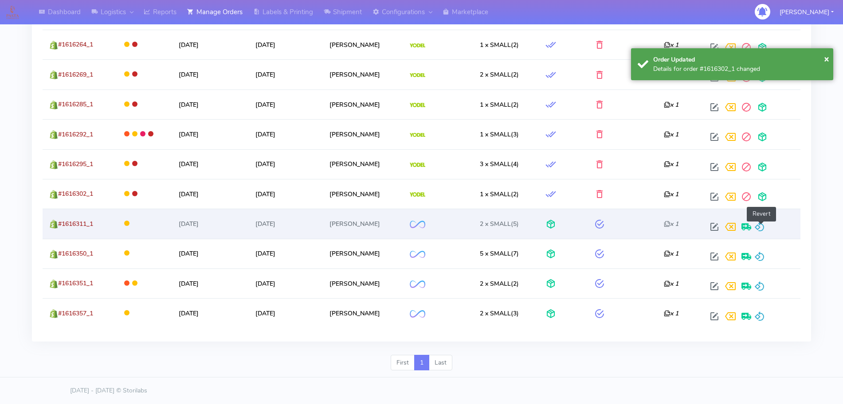
click at [674, 225] on span at bounding box center [759, 229] width 11 height 8
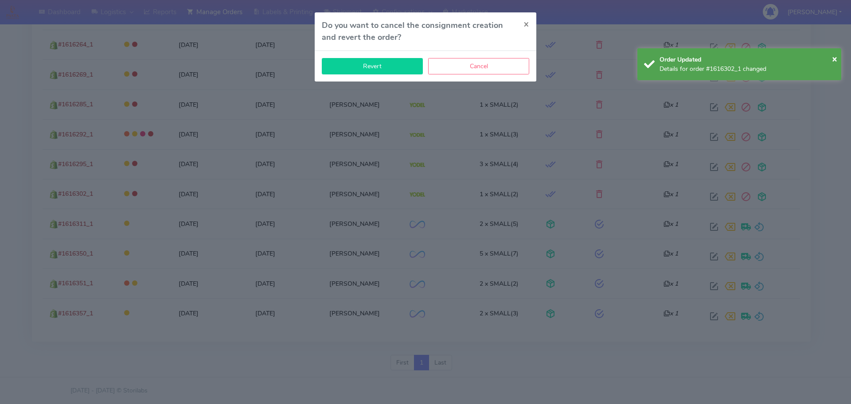
click at [378, 61] on button "Revert" at bounding box center [372, 66] width 101 height 16
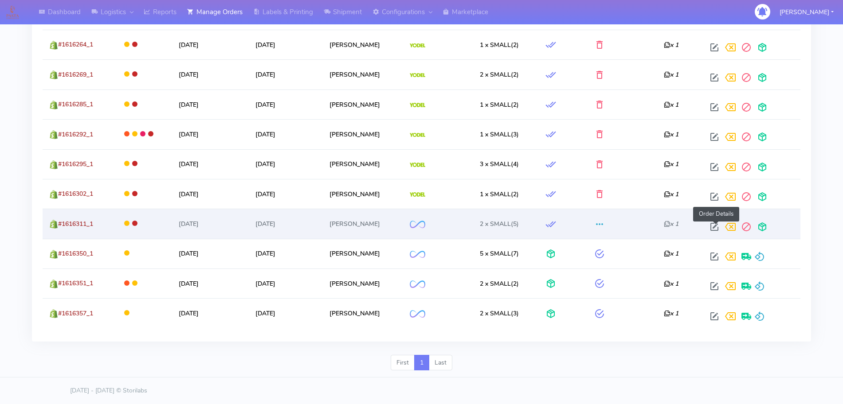
click at [674, 225] on span at bounding box center [714, 229] width 16 height 8
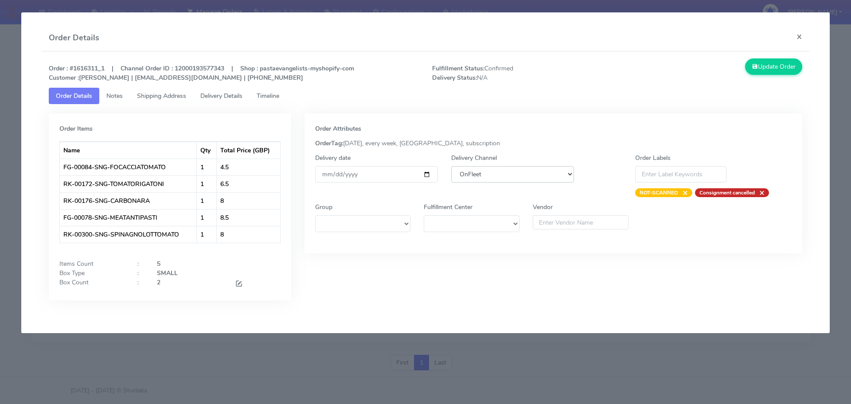
click at [517, 169] on select "DHL OnFleet Royal Mail DPD Yodel MaxOptra Amazon Collection" at bounding box center [512, 174] width 123 height 16
select select "5"
click at [451, 166] on select "DHL OnFleet Royal Mail DPD Yodel MaxOptra Amazon Collection" at bounding box center [512, 174] width 123 height 16
click at [674, 67] on button "Update Order" at bounding box center [774, 67] width 58 height 16
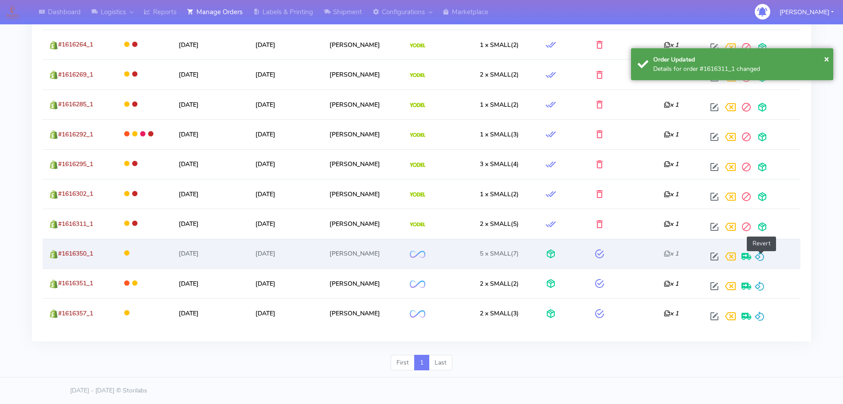
click at [674, 255] on span at bounding box center [759, 259] width 11 height 8
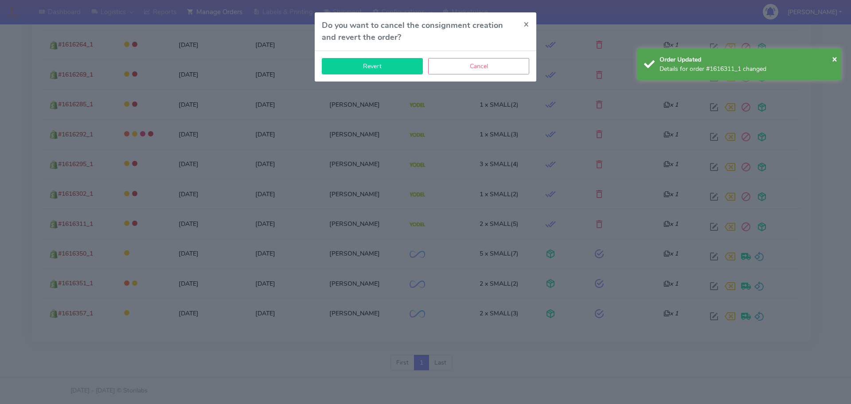
click at [392, 69] on button "Revert" at bounding box center [372, 66] width 101 height 16
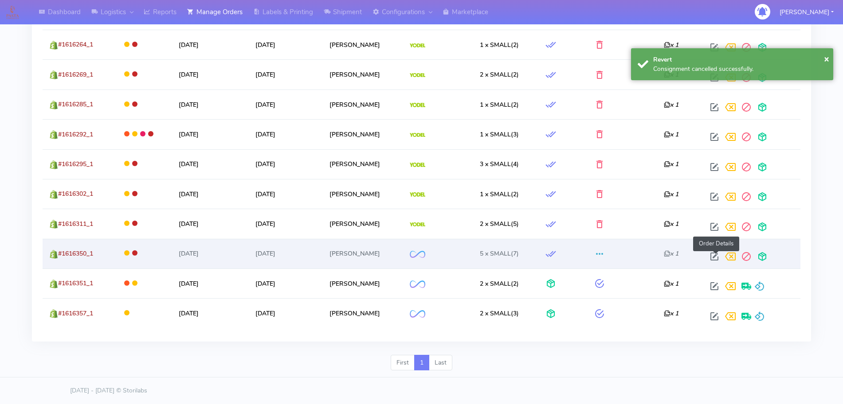
click at [674, 257] on span at bounding box center [714, 259] width 16 height 8
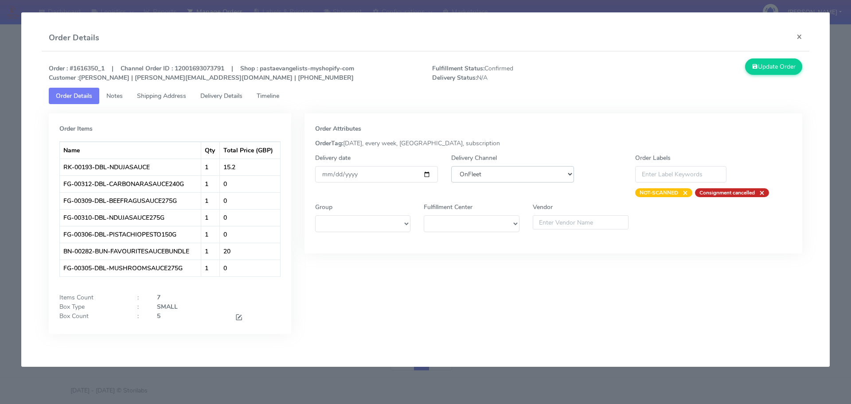
click at [533, 176] on select "DHL OnFleet Royal Mail DPD Yodel MaxOptra Amazon Collection" at bounding box center [512, 174] width 123 height 16
select select "5"
click at [451, 166] on select "DHL OnFleet Royal Mail DPD Yodel MaxOptra Amazon Collection" at bounding box center [512, 174] width 123 height 16
click at [674, 63] on button "Update Order" at bounding box center [774, 67] width 58 height 16
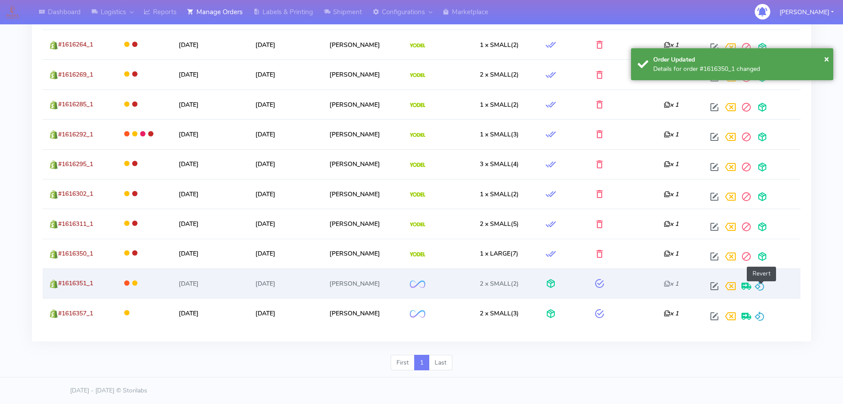
click at [674, 284] on span at bounding box center [759, 288] width 11 height 8
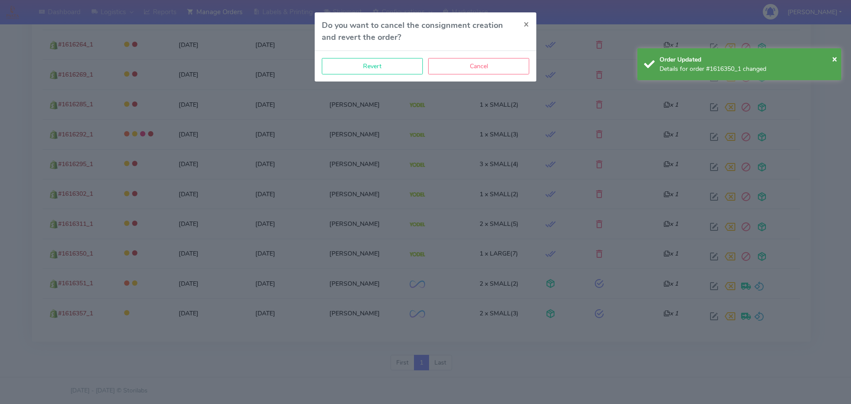
click at [392, 74] on div "Revert Cancel" at bounding box center [426, 66] width 222 height 31
click at [388, 65] on button "Revert" at bounding box center [372, 66] width 101 height 16
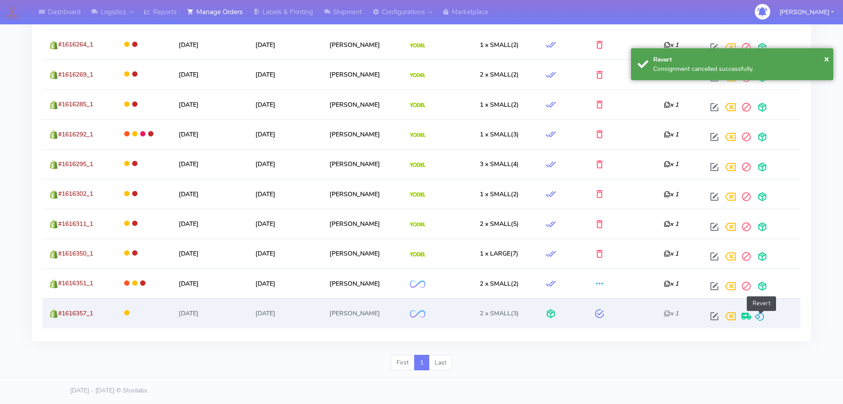
click at [674, 317] on span at bounding box center [759, 318] width 11 height 8
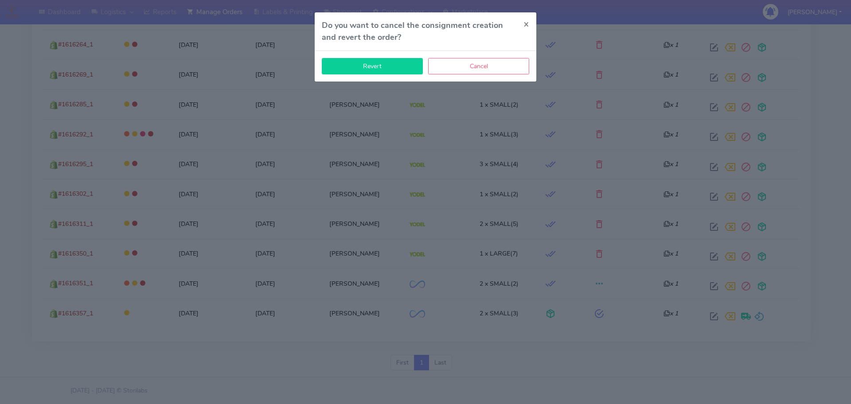
click at [390, 68] on button "Revert" at bounding box center [372, 66] width 101 height 16
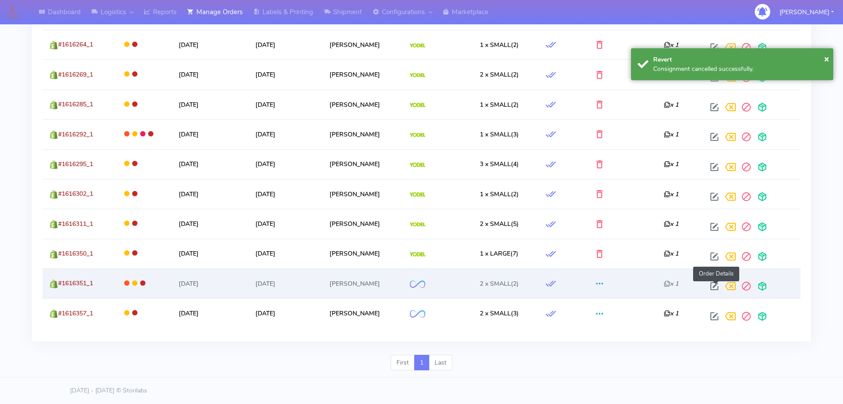
click at [674, 286] on span at bounding box center [714, 288] width 16 height 8
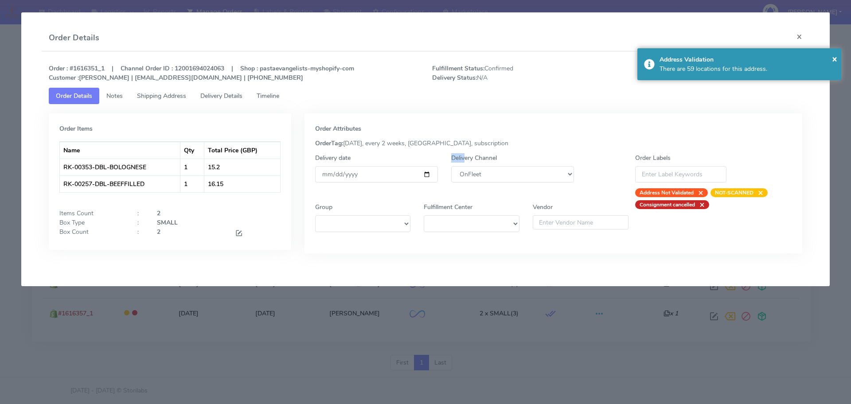
drag, startPoint x: 464, startPoint y: 157, endPoint x: 479, endPoint y: 174, distance: 22.6
click at [479, 174] on div "Delivery Channel DHL OnFleet Royal Mail DPD Yodel MaxOptra Amazon Collection" at bounding box center [513, 175] width 136 height 44
click at [479, 174] on select "DHL OnFleet Royal Mail DPD Yodel MaxOptra Amazon Collection" at bounding box center [512, 174] width 123 height 16
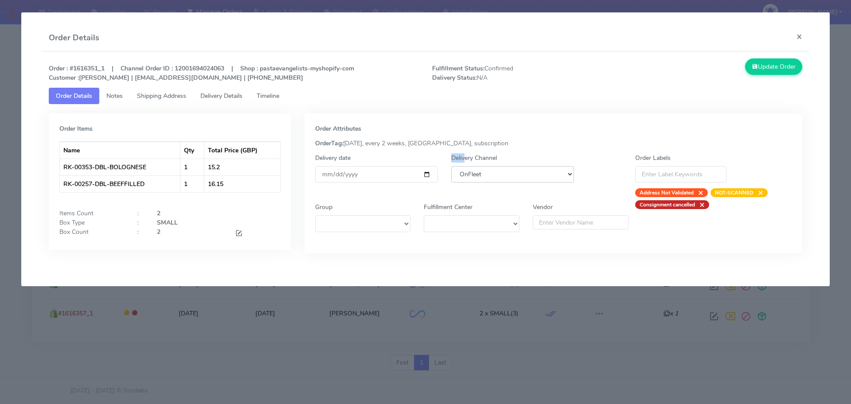
select select "5"
click at [451, 166] on select "DHL OnFleet Royal Mail DPD Yodel MaxOptra Amazon Collection" at bounding box center [512, 174] width 123 height 16
click at [674, 69] on button "Update Order" at bounding box center [774, 67] width 58 height 16
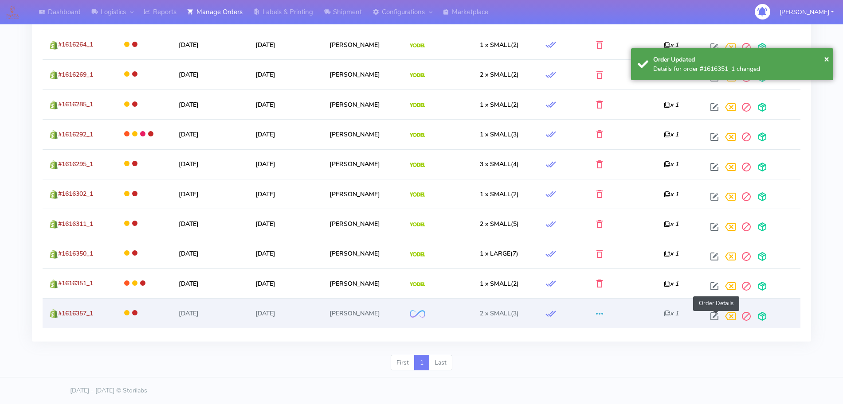
click at [674, 322] on span at bounding box center [714, 318] width 16 height 8
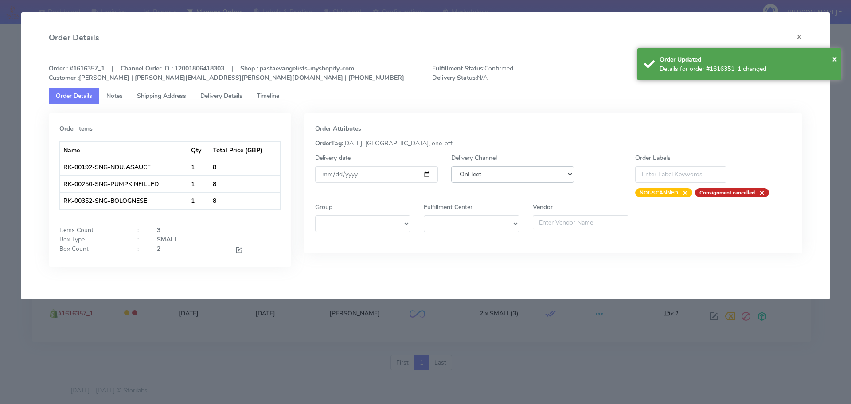
click at [535, 180] on select "DHL OnFleet Royal Mail DPD Yodel MaxOptra Amazon Collection" at bounding box center [512, 174] width 123 height 16
select select "5"
click at [451, 166] on select "DHL OnFleet Royal Mail DPD Yodel MaxOptra Amazon Collection" at bounding box center [512, 174] width 123 height 16
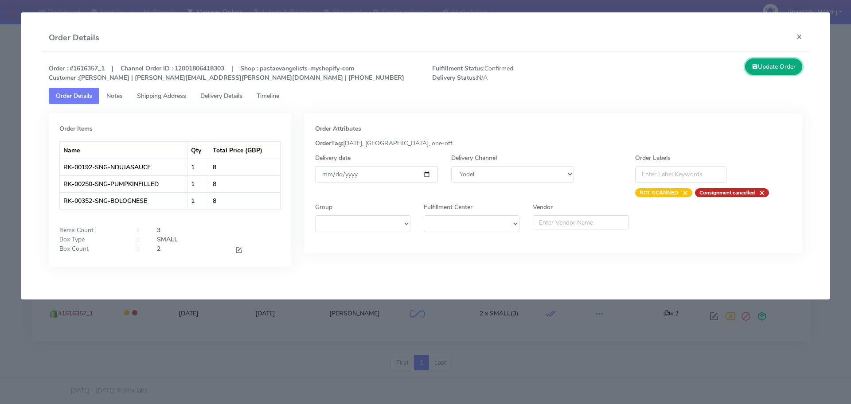
click at [674, 60] on button "Update Order" at bounding box center [774, 67] width 58 height 16
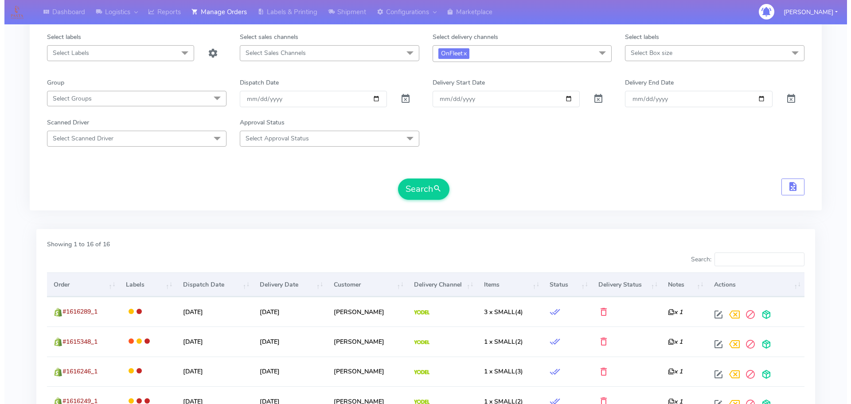
scroll to position [0, 0]
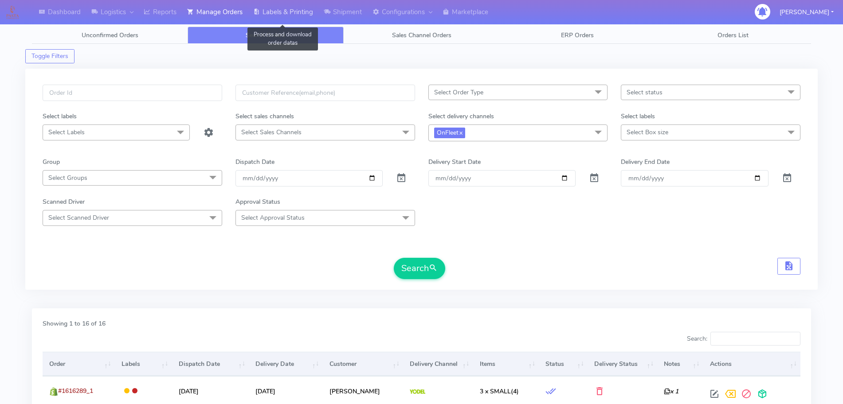
click at [281, 16] on link "Labels & Printing" at bounding box center [283, 12] width 71 height 24
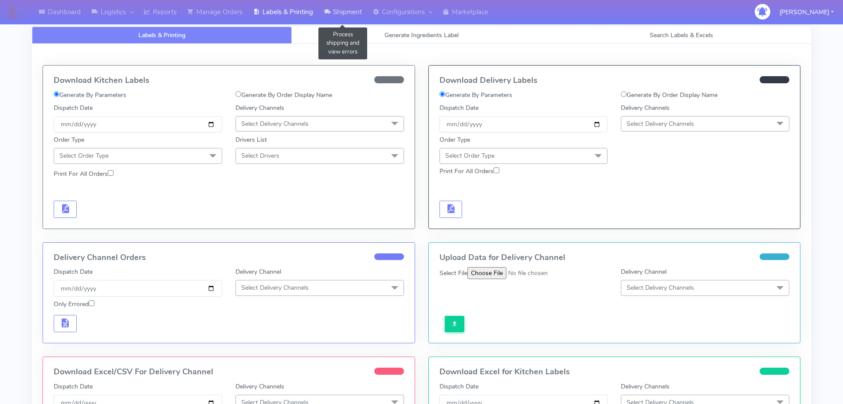
click at [351, 16] on link "Shipment" at bounding box center [342, 12] width 49 height 24
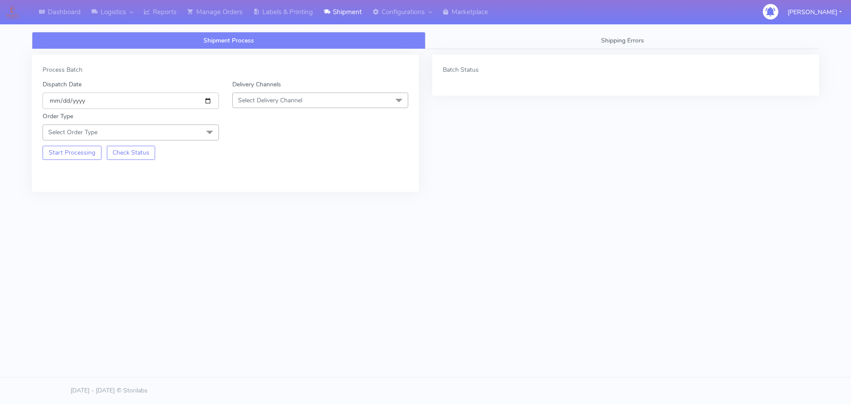
click at [208, 99] on input "[DATE]" at bounding box center [131, 101] width 176 height 16
type input "[DATE]"
click at [287, 108] on span "Select Delivery Channel" at bounding box center [320, 101] width 176 height 16
click at [251, 156] on div "OnFleet" at bounding box center [320, 156] width 167 height 9
click at [181, 134] on span "Select Order Type" at bounding box center [131, 133] width 176 height 16
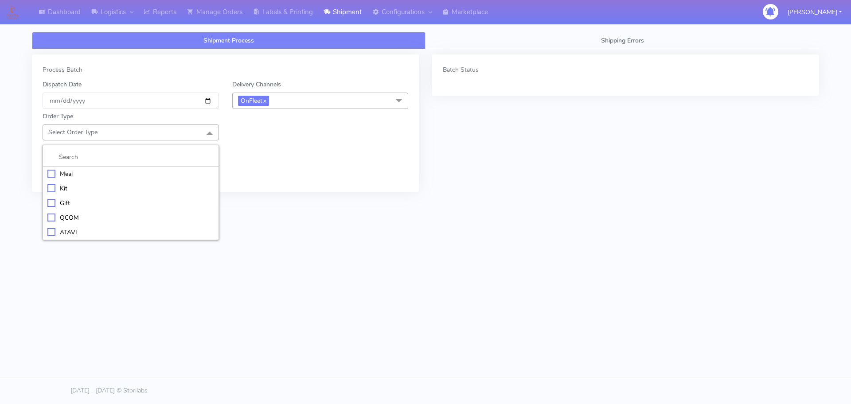
click at [87, 173] on div "Meal" at bounding box center [130, 173] width 167 height 9
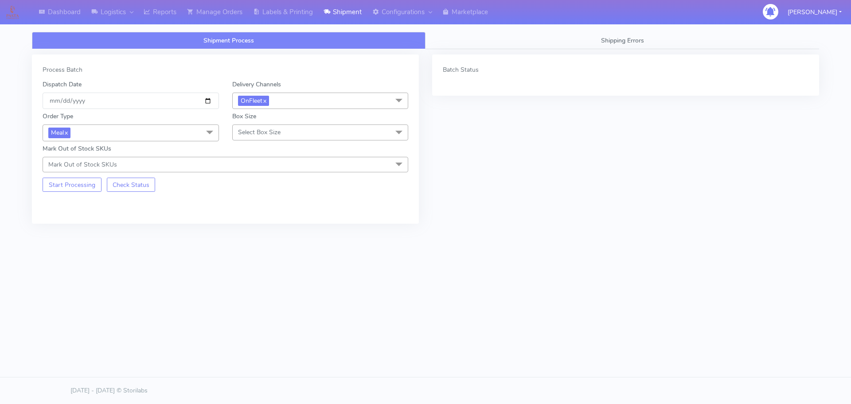
click at [268, 129] on span "Select Box Size" at bounding box center [259, 132] width 43 height 8
click at [257, 173] on div "Small" at bounding box center [320, 173] width 167 height 9
click at [80, 182] on button "Start Processing" at bounding box center [72, 185] width 59 height 14
